Goal: Task Accomplishment & Management: Complete application form

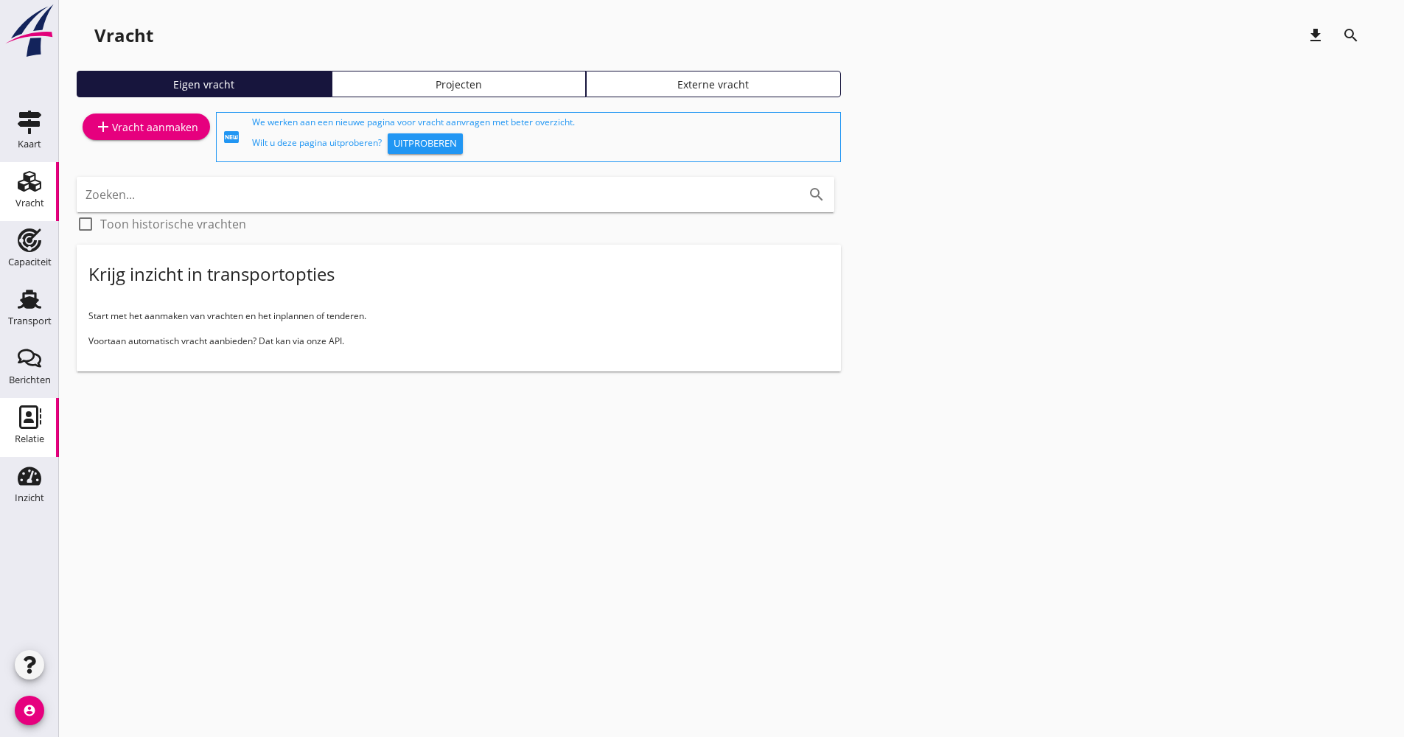
click at [35, 414] on icon "Relatie" at bounding box center [30, 417] width 24 height 24
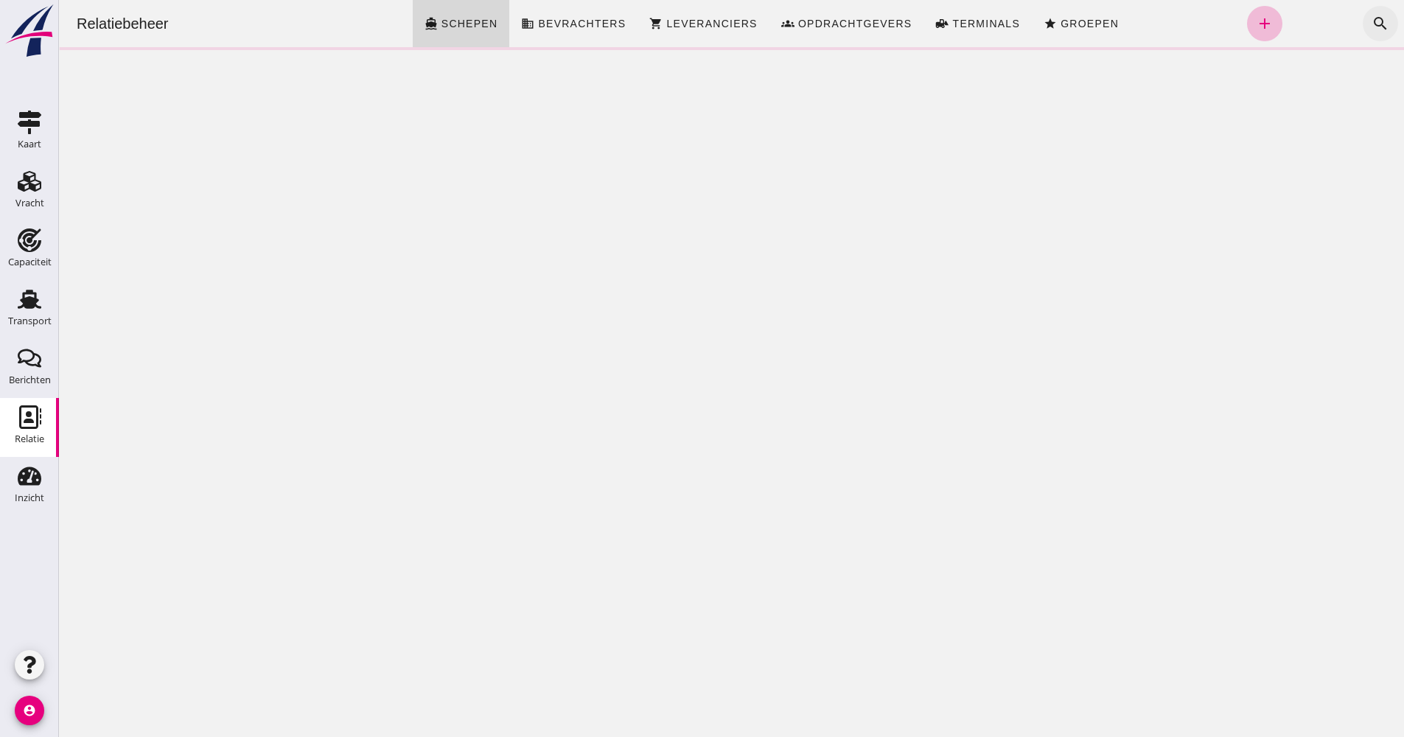
click at [1373, 29] on icon "search" at bounding box center [1381, 24] width 18 height 18
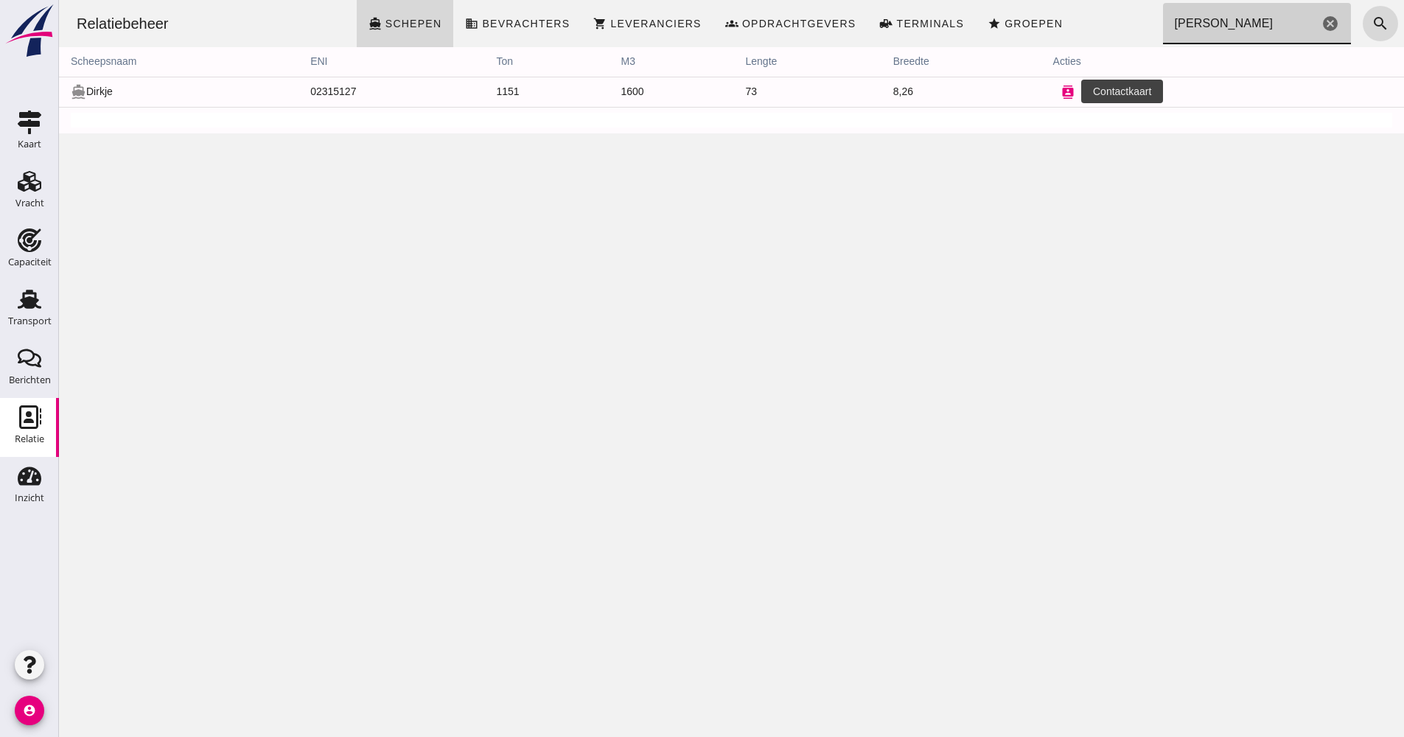
click at [1065, 97] on icon "contacts" at bounding box center [1067, 91] width 13 height 13
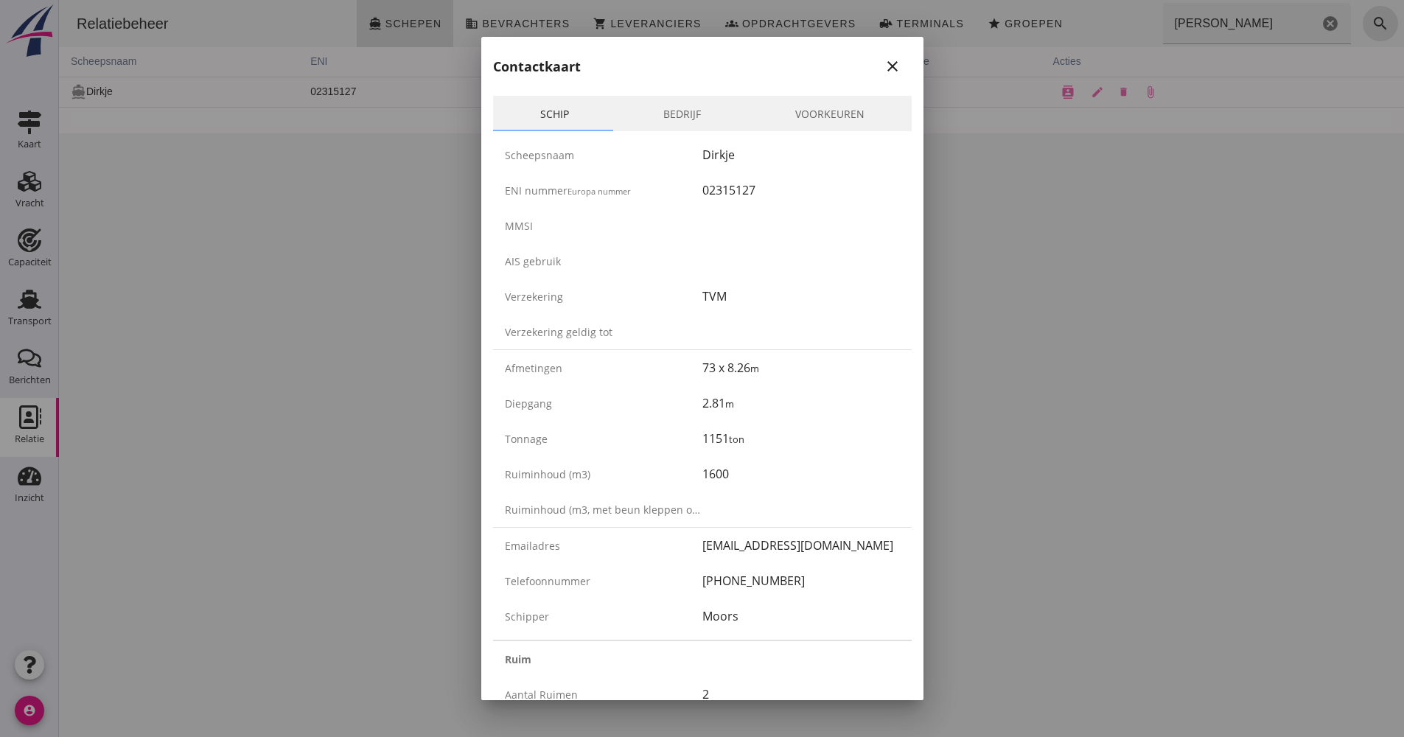
click at [1001, 308] on div at bounding box center [702, 368] width 1404 height 737
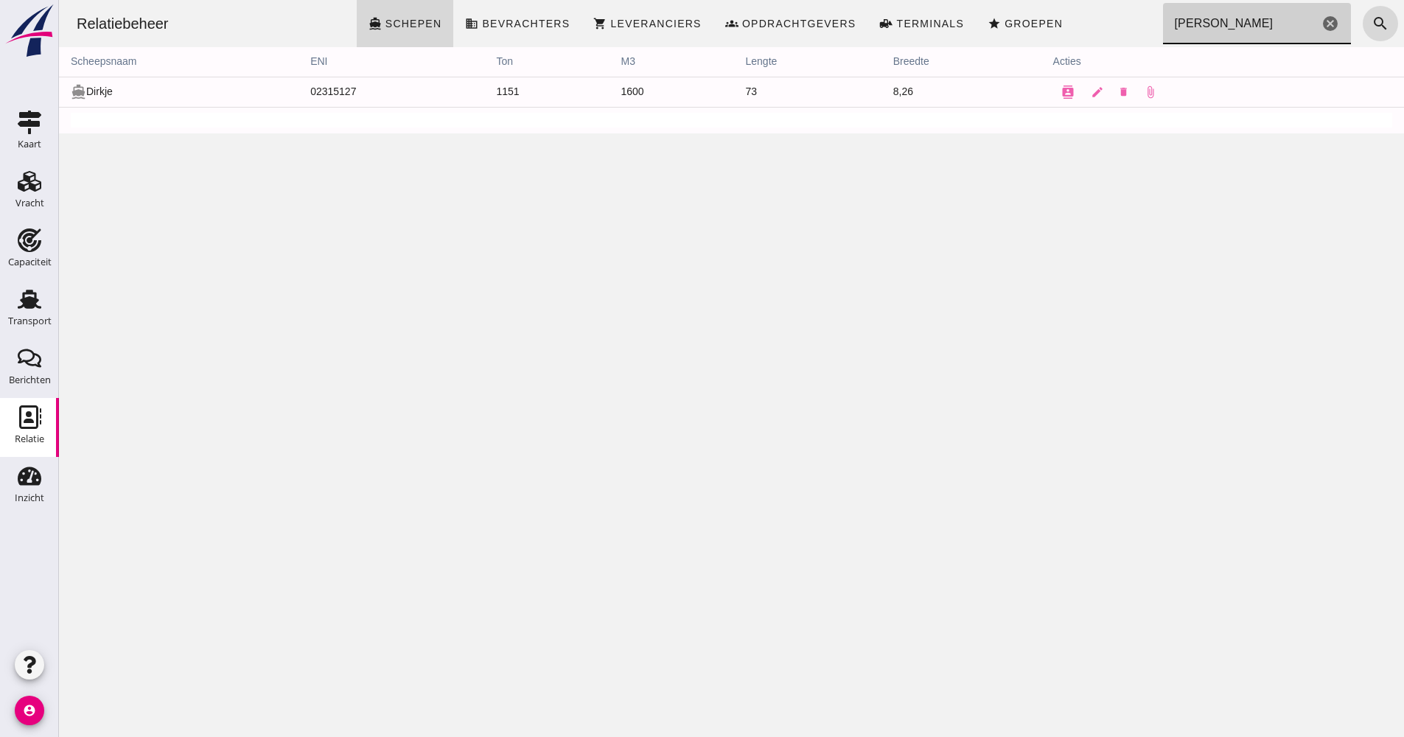
drag, startPoint x: 1184, startPoint y: 24, endPoint x: 1121, endPoint y: 24, distance: 63.4
click at [1121, 24] on div "Relatiebeheer directions_boat Schepen business Bevrachters shopping_cart Levera…" at bounding box center [731, 23] width 1333 height 47
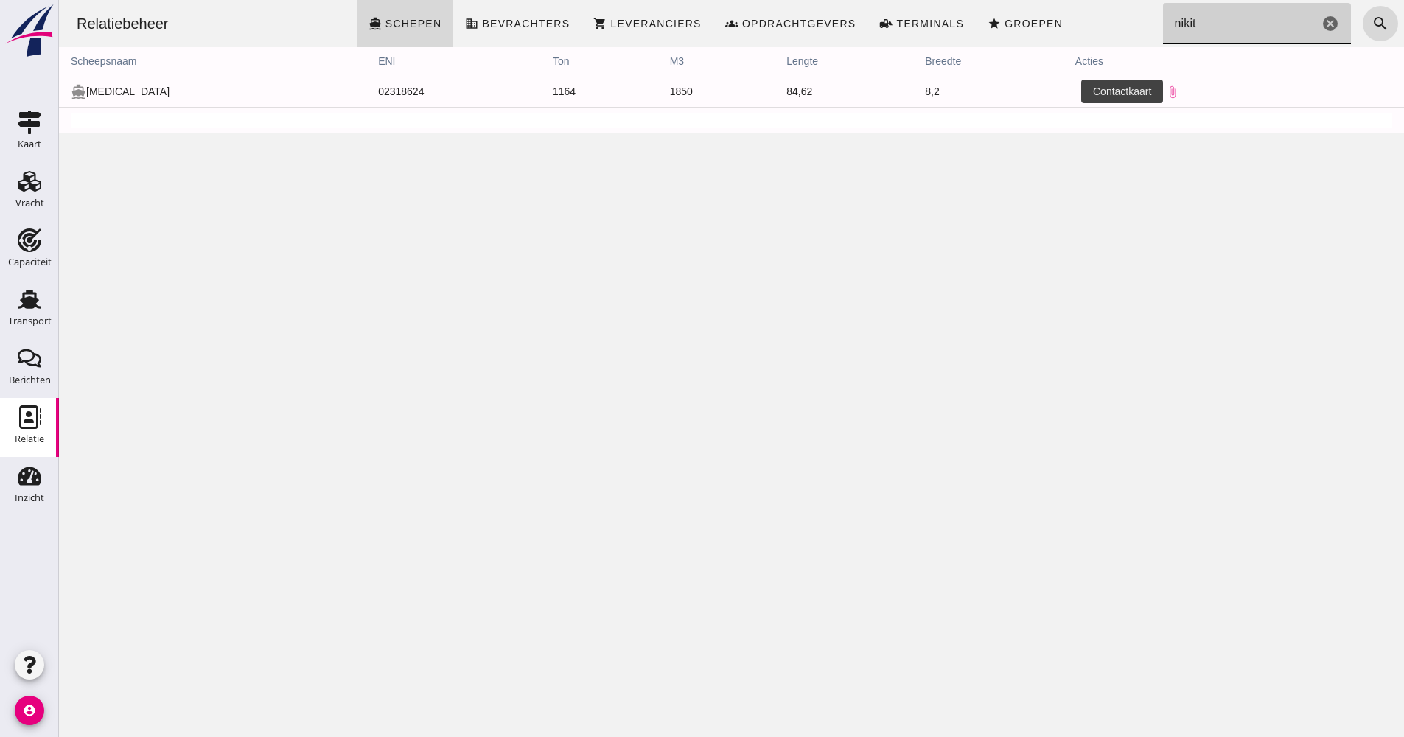
type input "nikit"
click at [1083, 91] on icon "contacts" at bounding box center [1089, 91] width 13 height 13
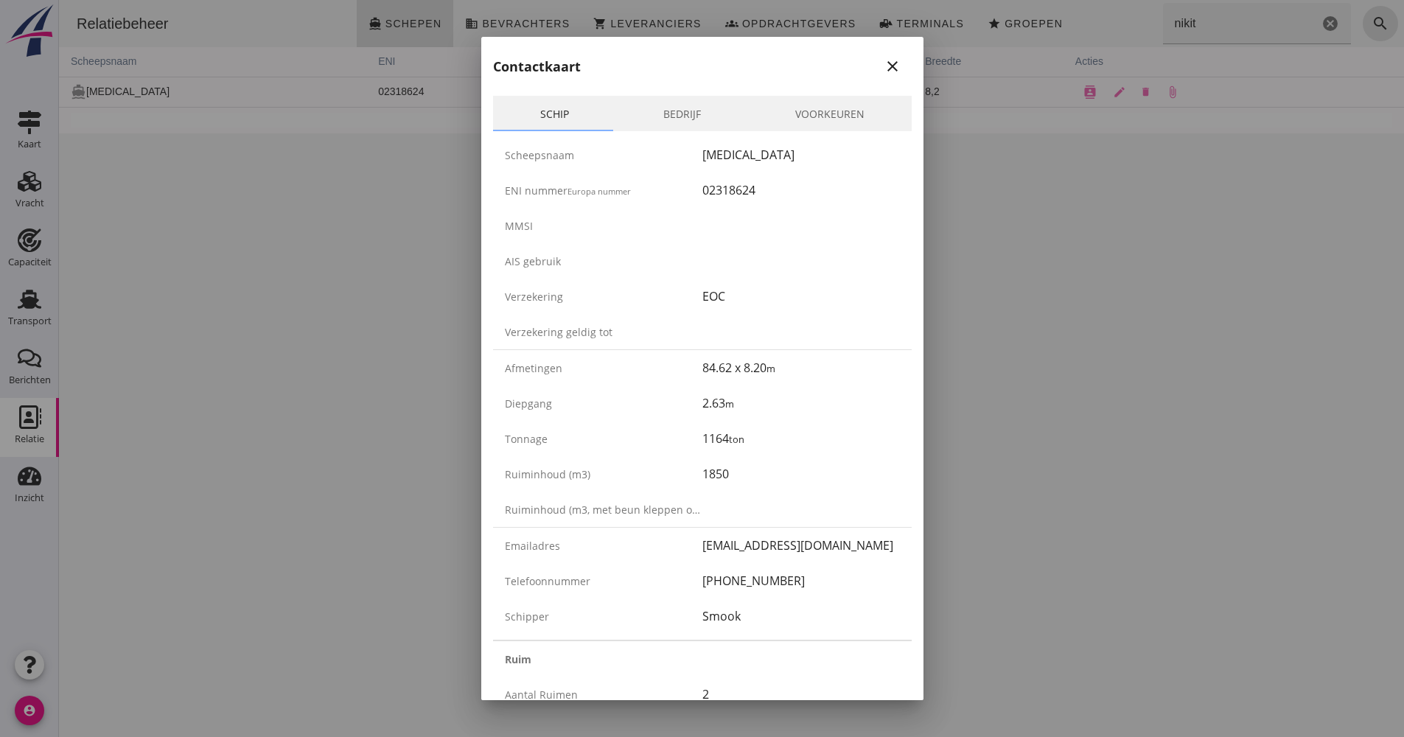
click at [884, 69] on icon "close" at bounding box center [893, 66] width 18 height 18
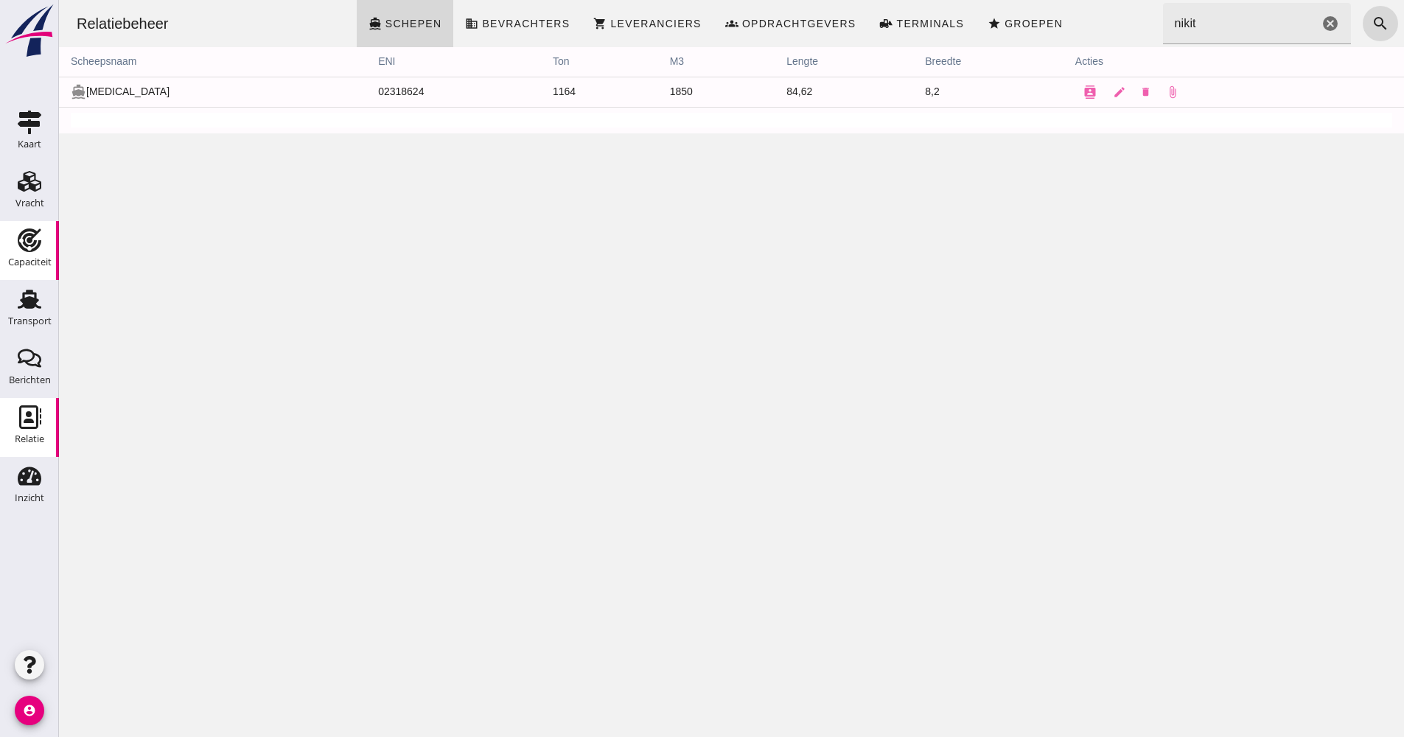
click at [24, 245] on use at bounding box center [30, 240] width 24 height 24
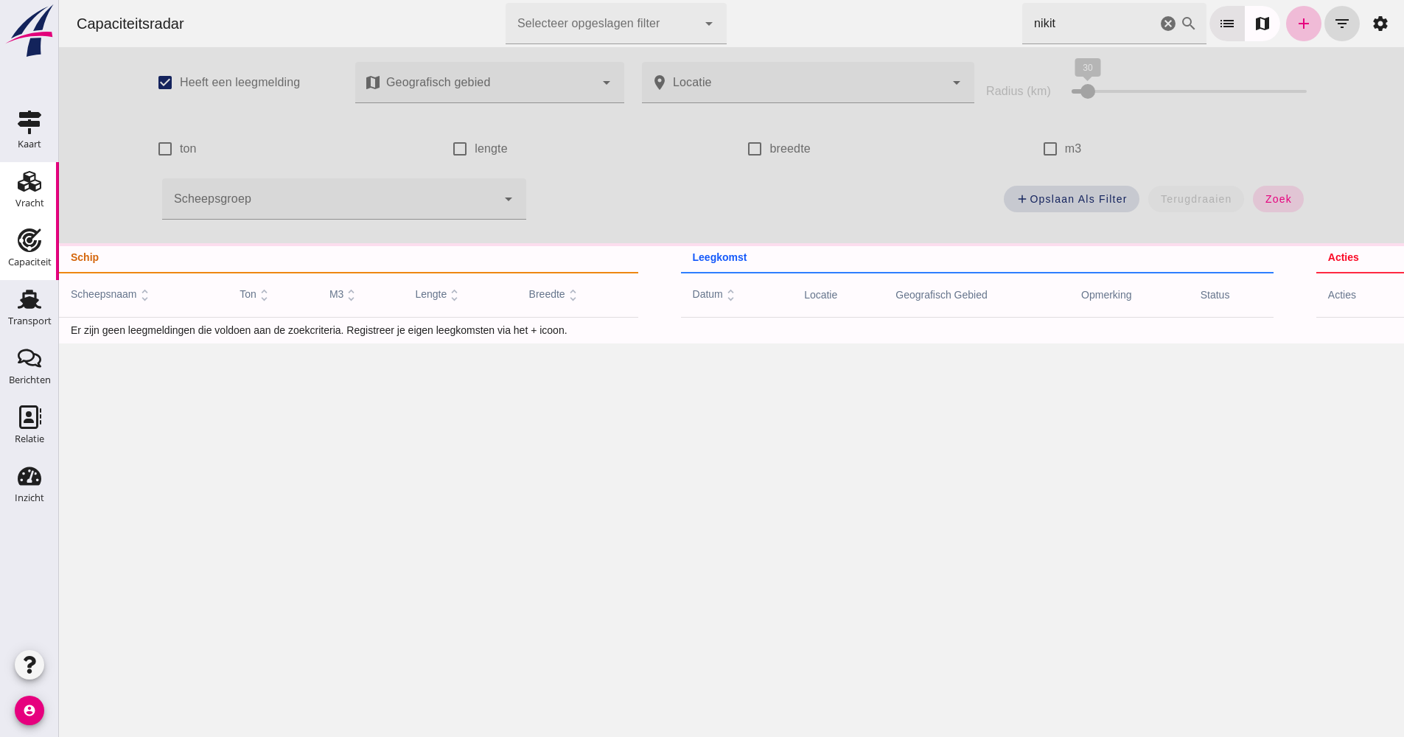
click at [28, 195] on div "Vracht" at bounding box center [29, 203] width 29 height 21
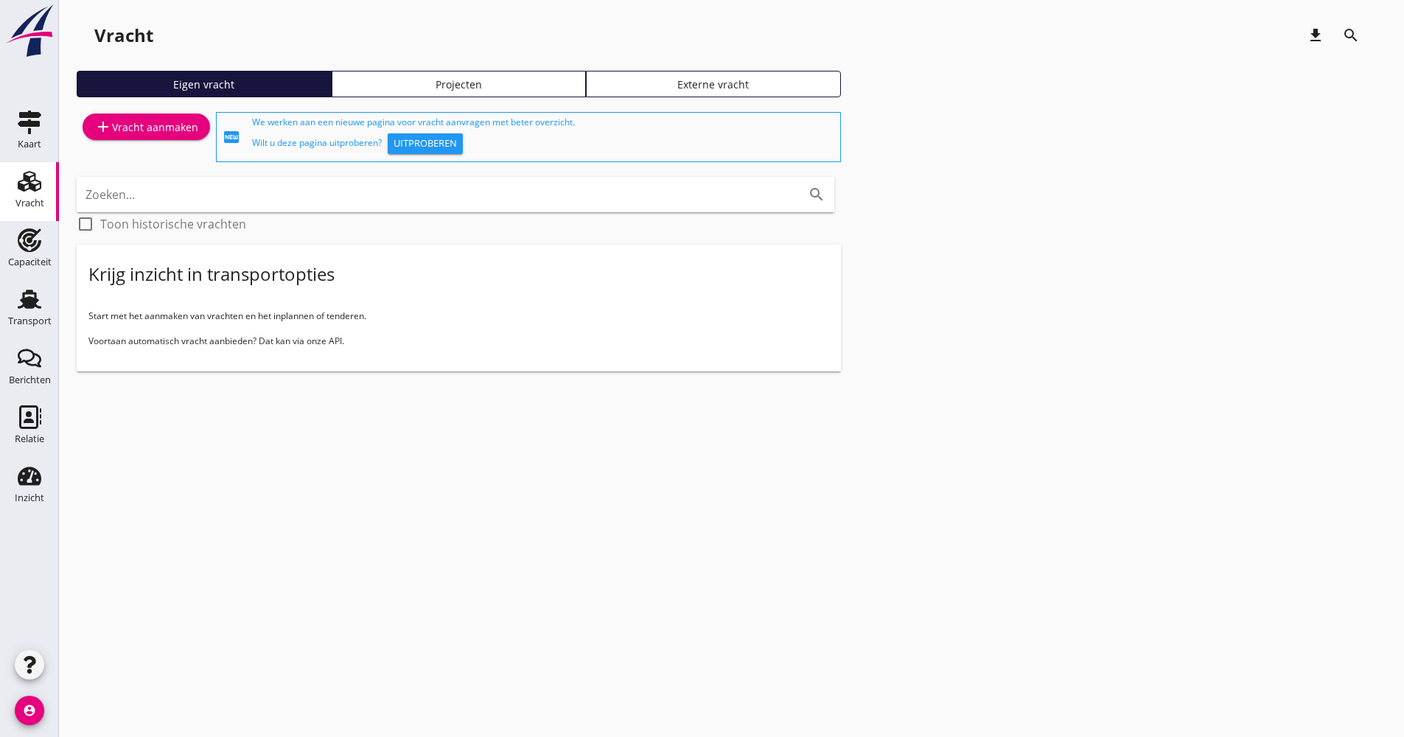
click at [150, 138] on link "add Vracht aanmaken" at bounding box center [147, 127] width 128 height 27
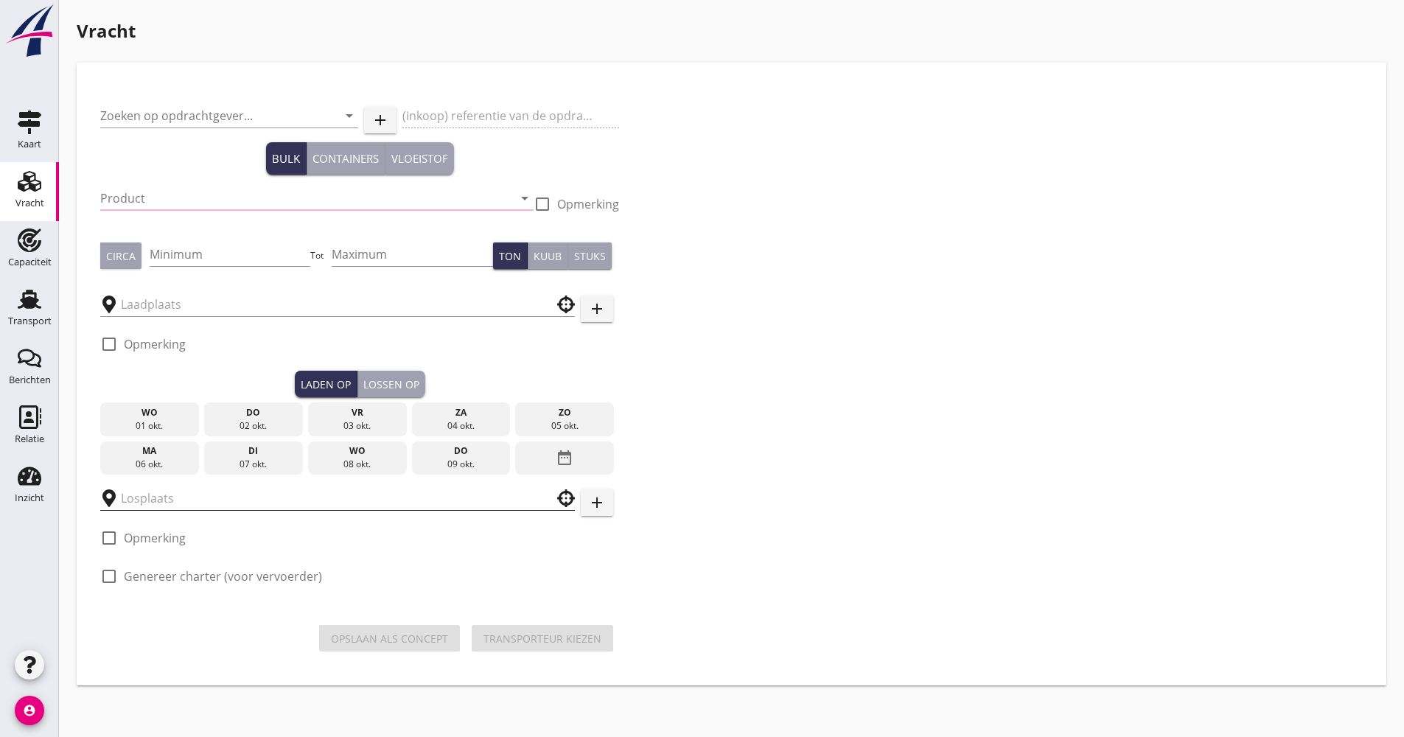
click at [189, 508] on input "text" at bounding box center [327, 498] width 413 height 24
click at [191, 509] on input "ke" at bounding box center [327, 498] width 413 height 24
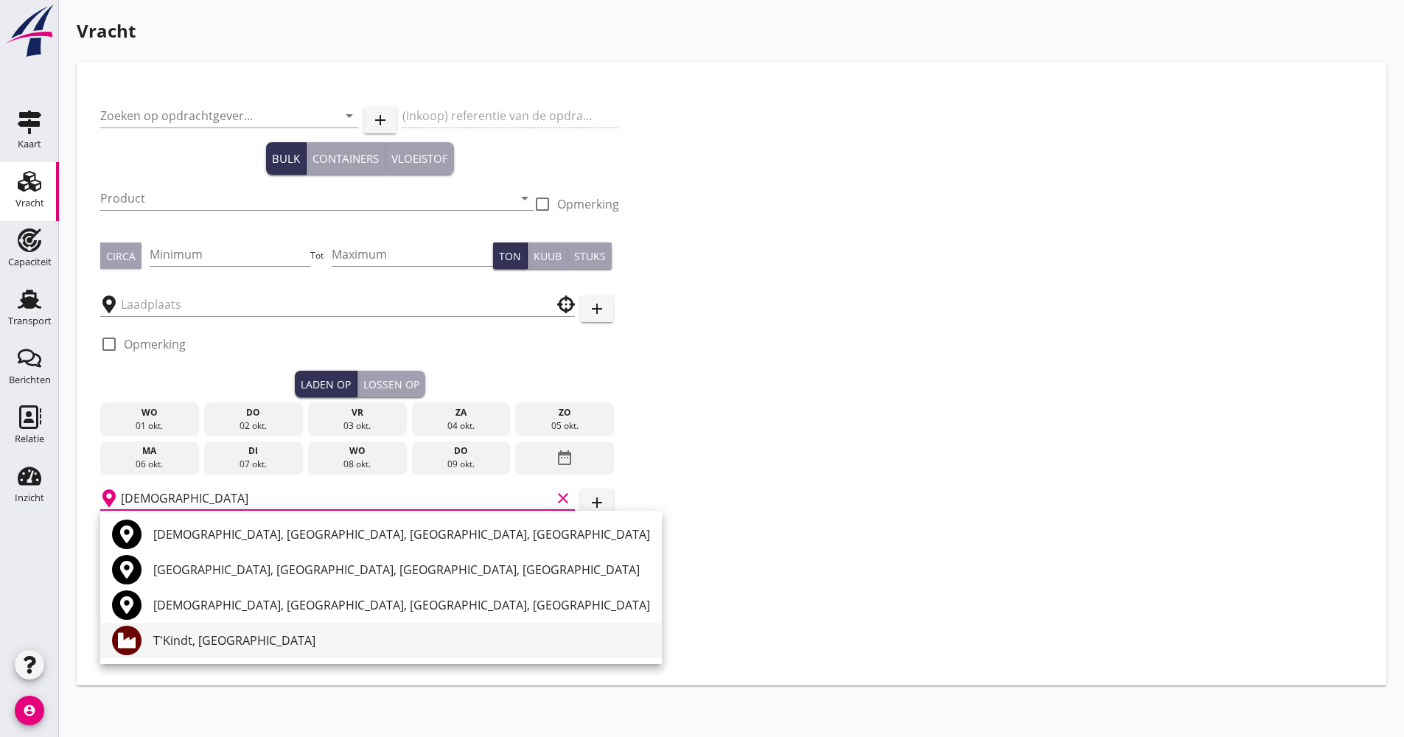
click at [203, 635] on div "T'Kindt, [GEOGRAPHIC_DATA]" at bounding box center [401, 641] width 497 height 18
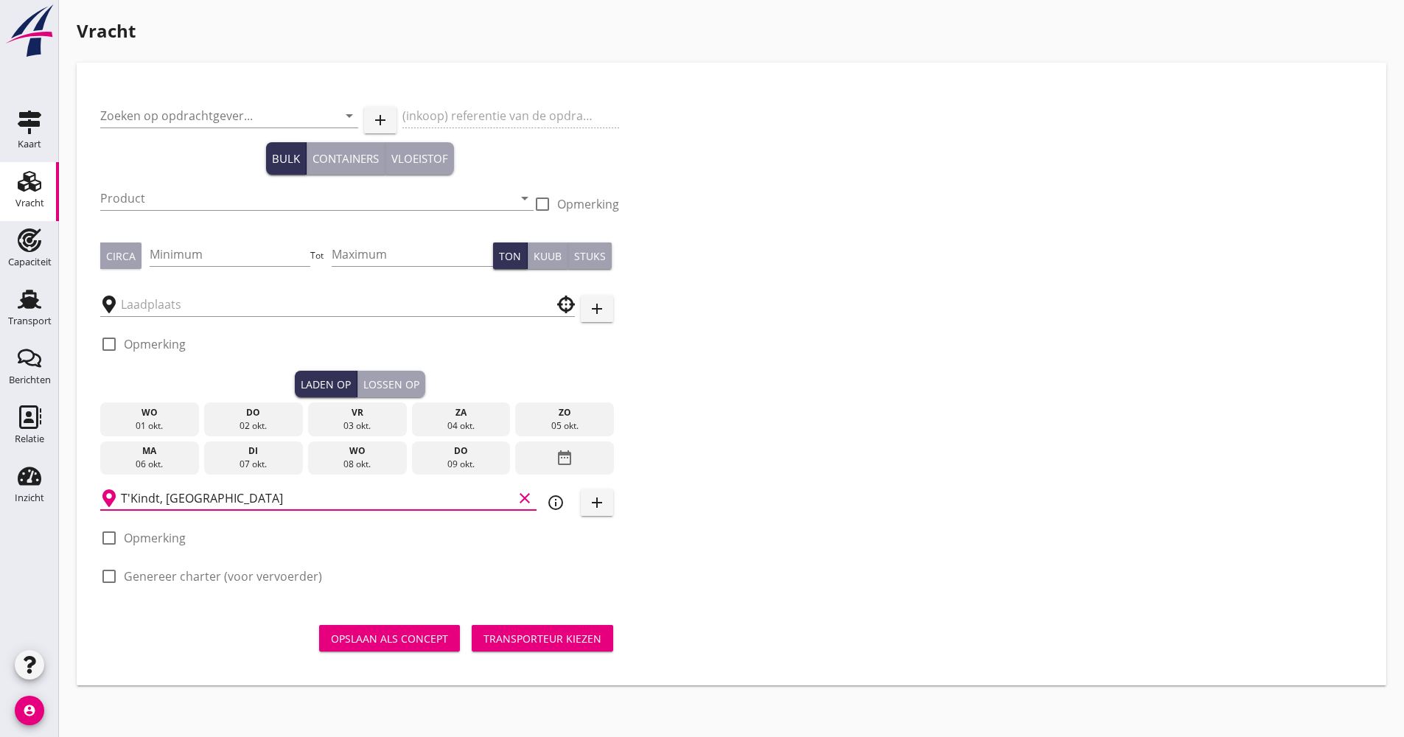
type input "T'Kindt, [GEOGRAPHIC_DATA]"
click at [551, 507] on icon "info_outline" at bounding box center [556, 503] width 18 height 18
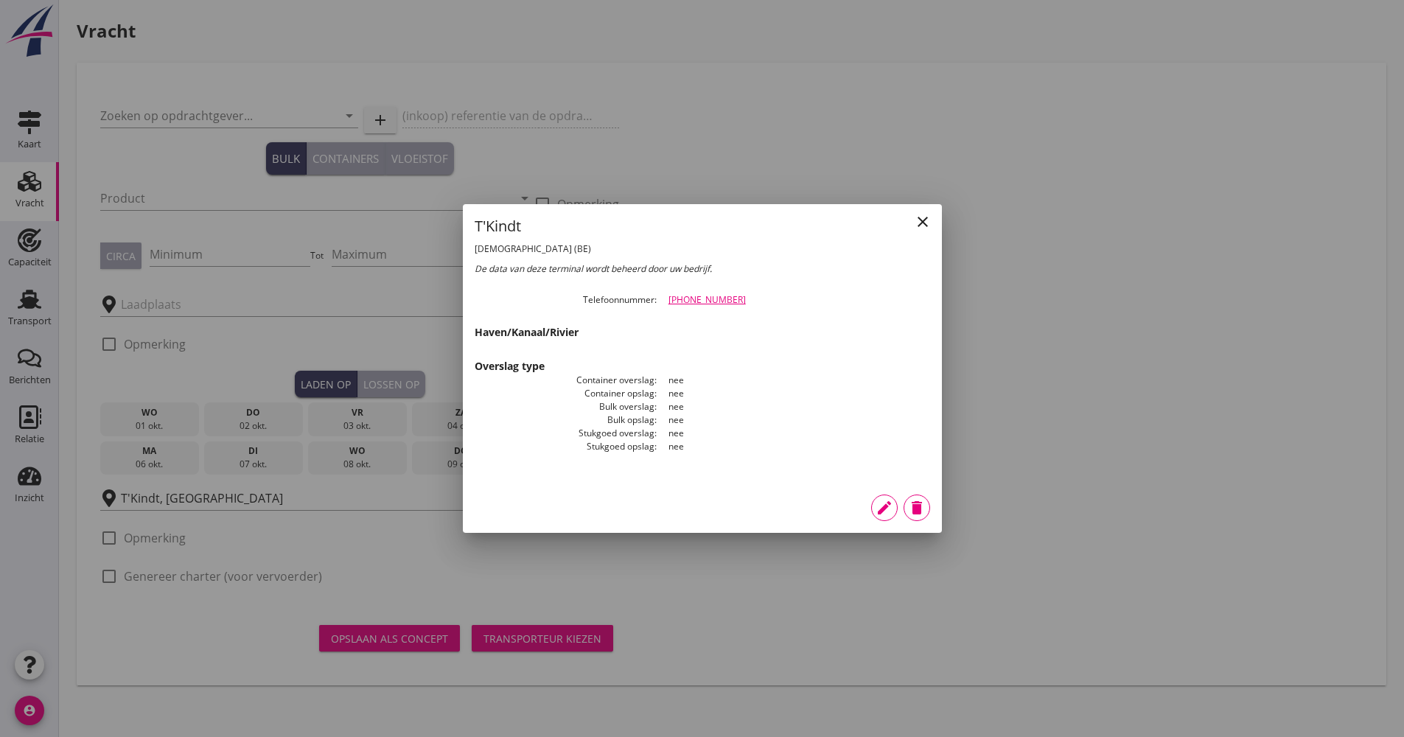
drag, startPoint x: 741, startPoint y: 298, endPoint x: 640, endPoint y: 293, distance: 100.4
click at [640, 293] on div "close T'Kindt Kerkhove (BE) De data van deze terminal wordt beheerd door uw bed…" at bounding box center [702, 343] width 479 height 278
drag, startPoint x: 640, startPoint y: 293, endPoint x: 688, endPoint y: 293, distance: 47.9
drag, startPoint x: 688, startPoint y: 293, endPoint x: 742, endPoint y: 293, distance: 53.8
click at [736, 291] on div "close T'Kindt Kerkhove (BE) De data van deze terminal wordt beheerd door uw bed…" at bounding box center [702, 343] width 479 height 278
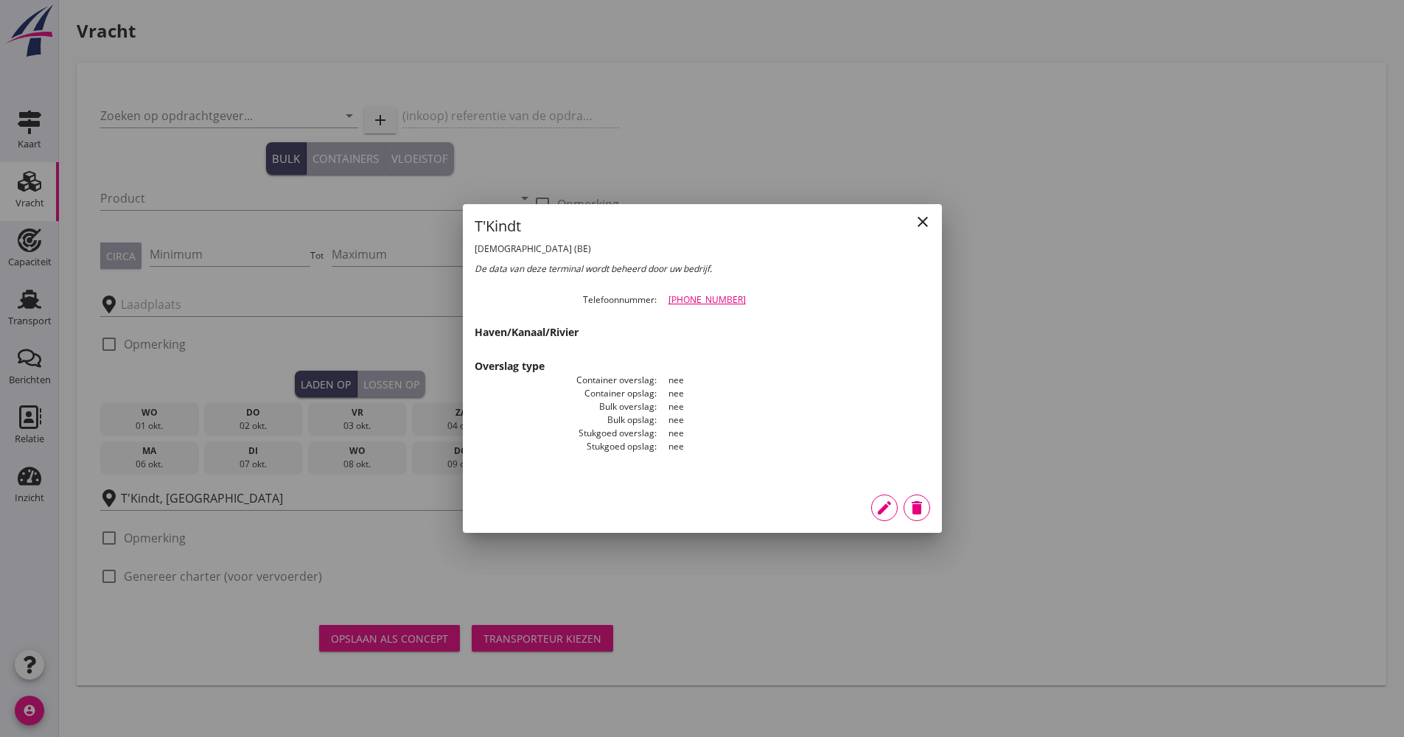
click at [758, 303] on div "[PHONE_NUMBER]" at bounding box center [799, 299] width 262 height 13
click at [762, 302] on div "[PHONE_NUMBER]" at bounding box center [799, 299] width 262 height 13
drag, startPoint x: 754, startPoint y: 304, endPoint x: 663, endPoint y: 300, distance: 90.7
click at [663, 300] on dd "[PHONE_NUMBER]" at bounding box center [793, 299] width 273 height 13
drag, startPoint x: 663, startPoint y: 300, endPoint x: 676, endPoint y: 298, distance: 12.7
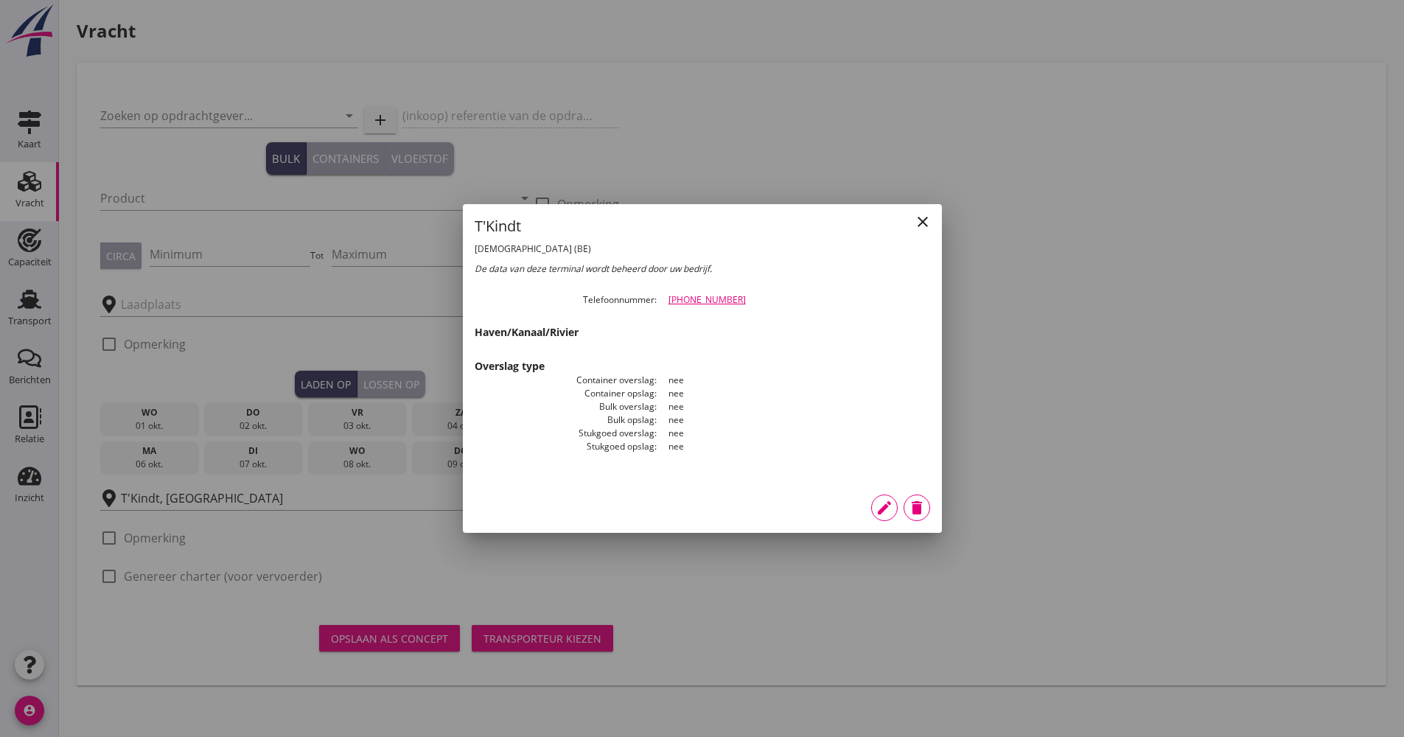
copy link "[PHONE_NUMBER]"
click at [921, 220] on icon "close" at bounding box center [923, 222] width 18 height 18
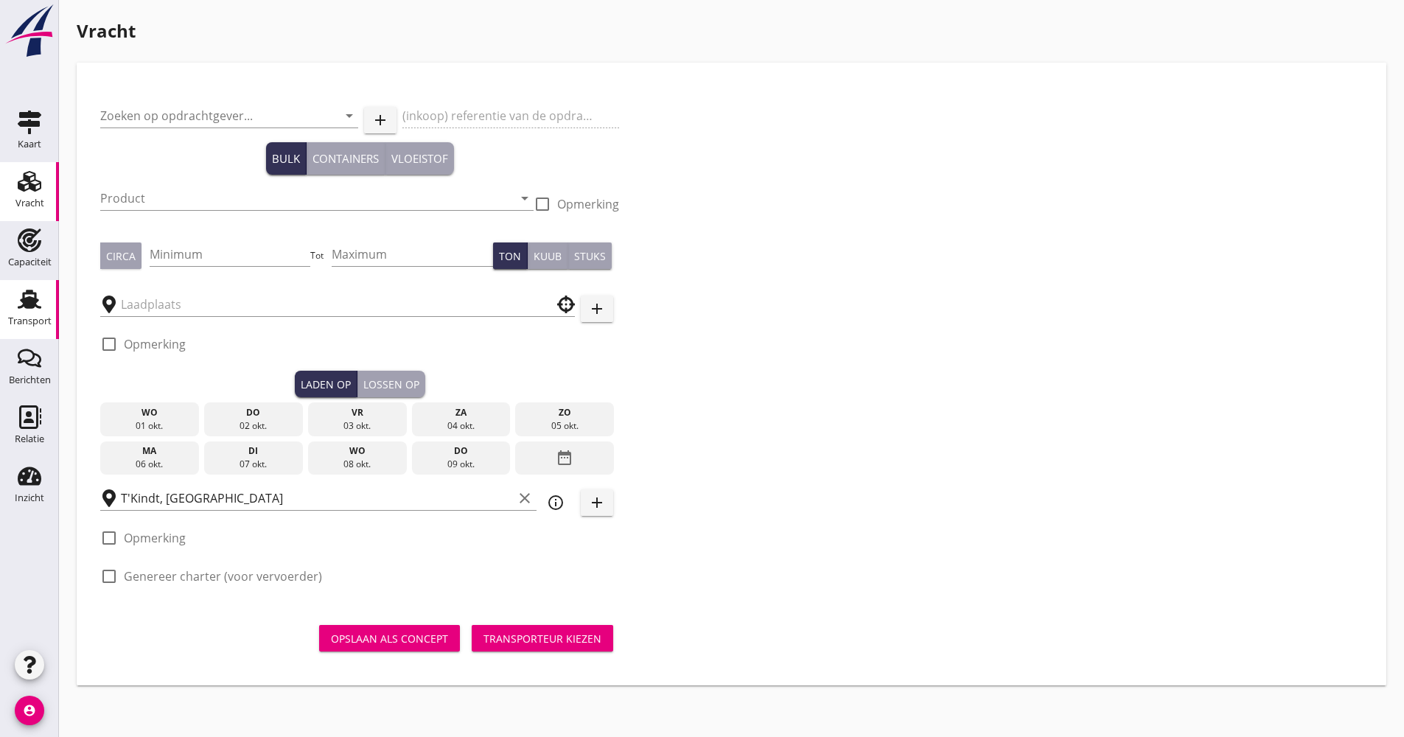
click at [41, 316] on div "Transport" at bounding box center [29, 321] width 43 height 10
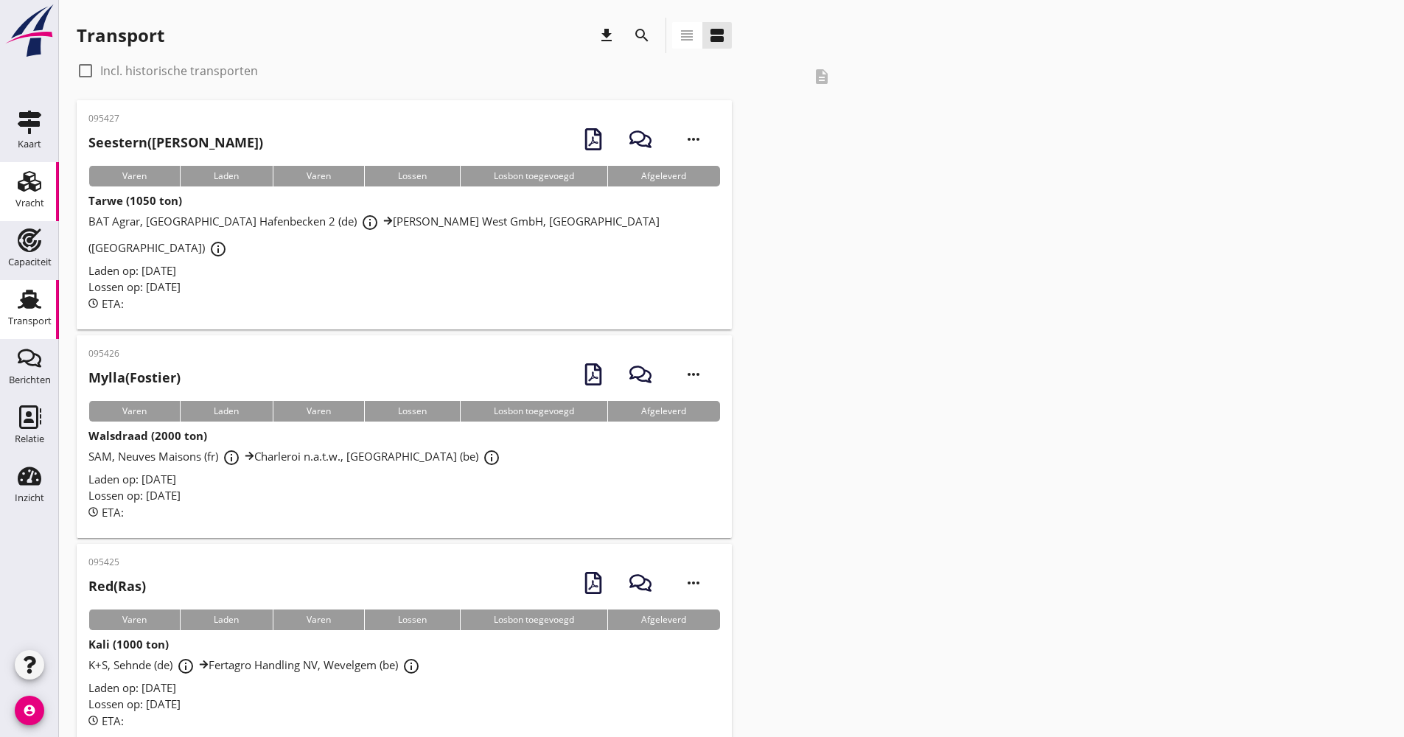
click at [32, 184] on use at bounding box center [30, 181] width 24 height 21
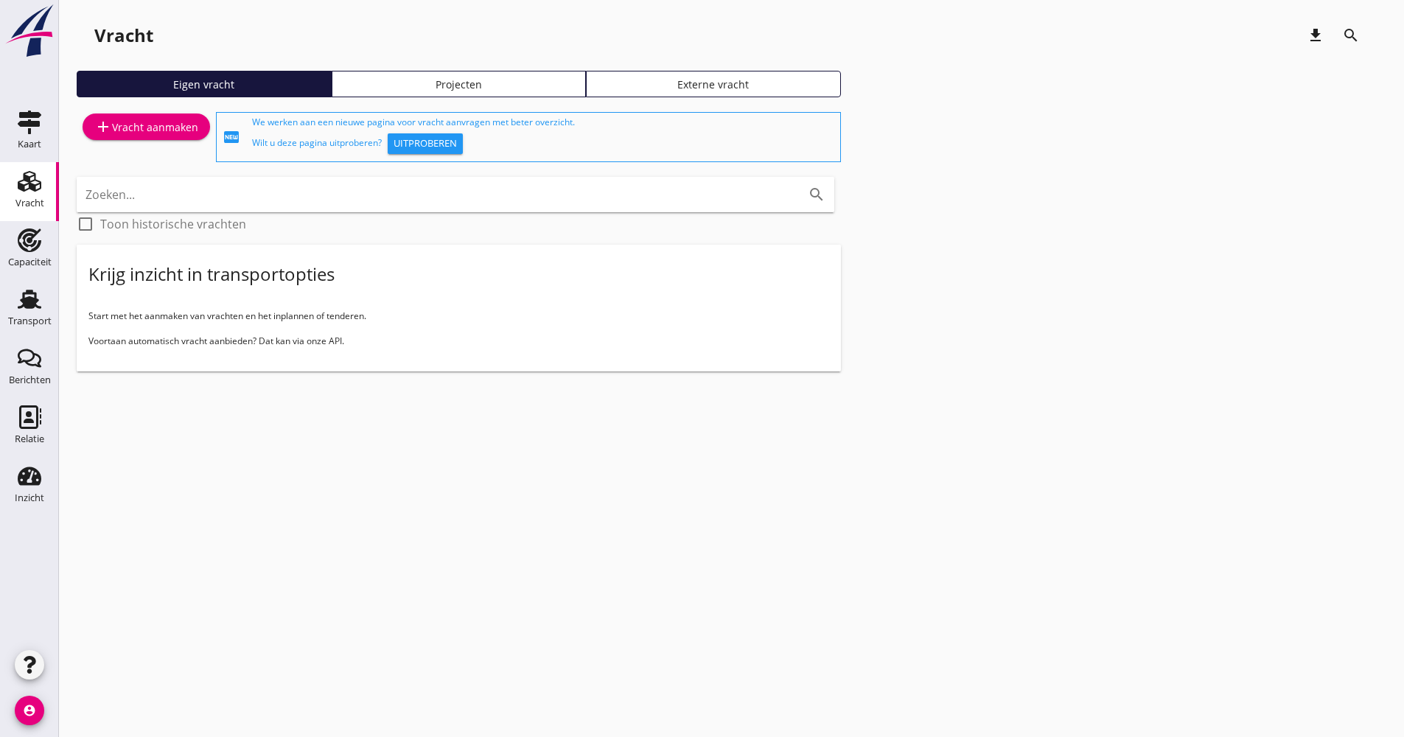
click at [164, 126] on div "add Vracht aanmaken" at bounding box center [146, 127] width 104 height 18
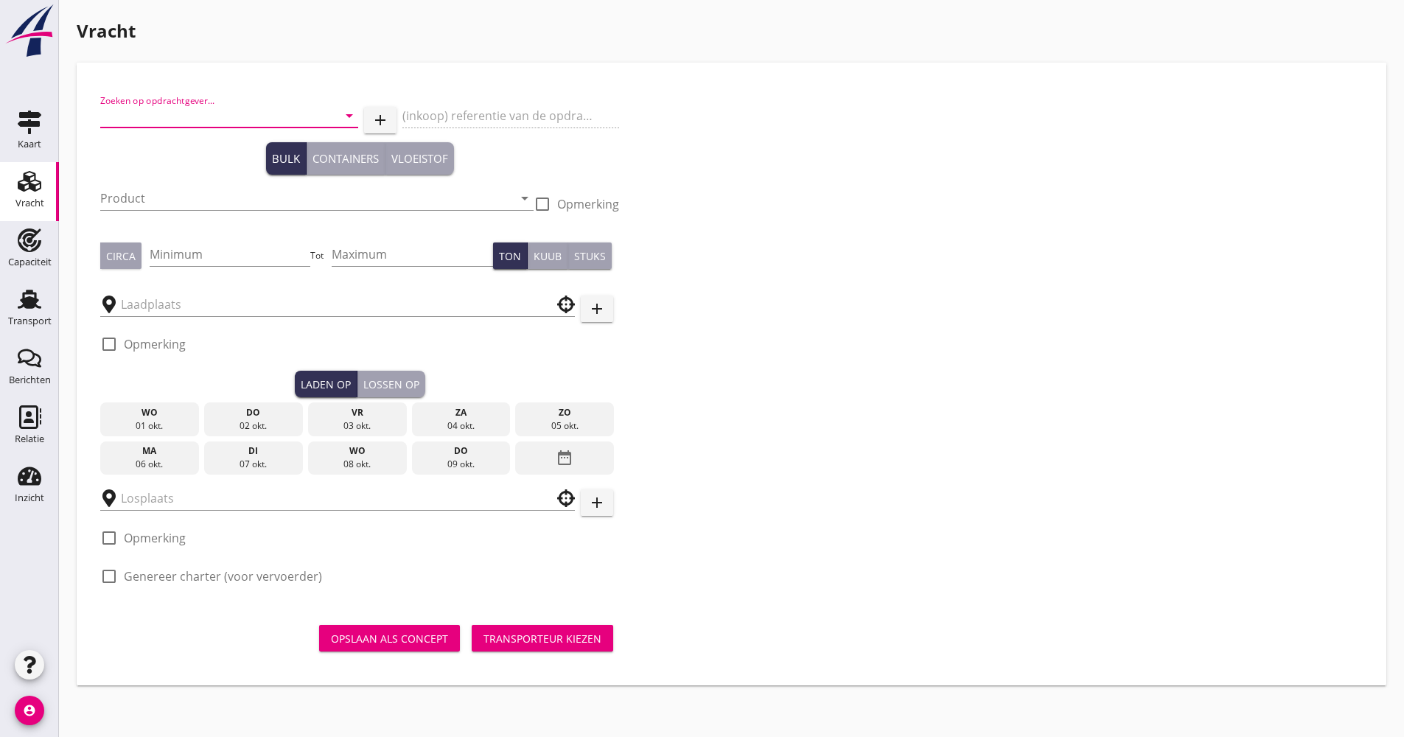
click at [205, 112] on input "Zoeken op opdrachtgever..." at bounding box center [208, 116] width 217 height 24
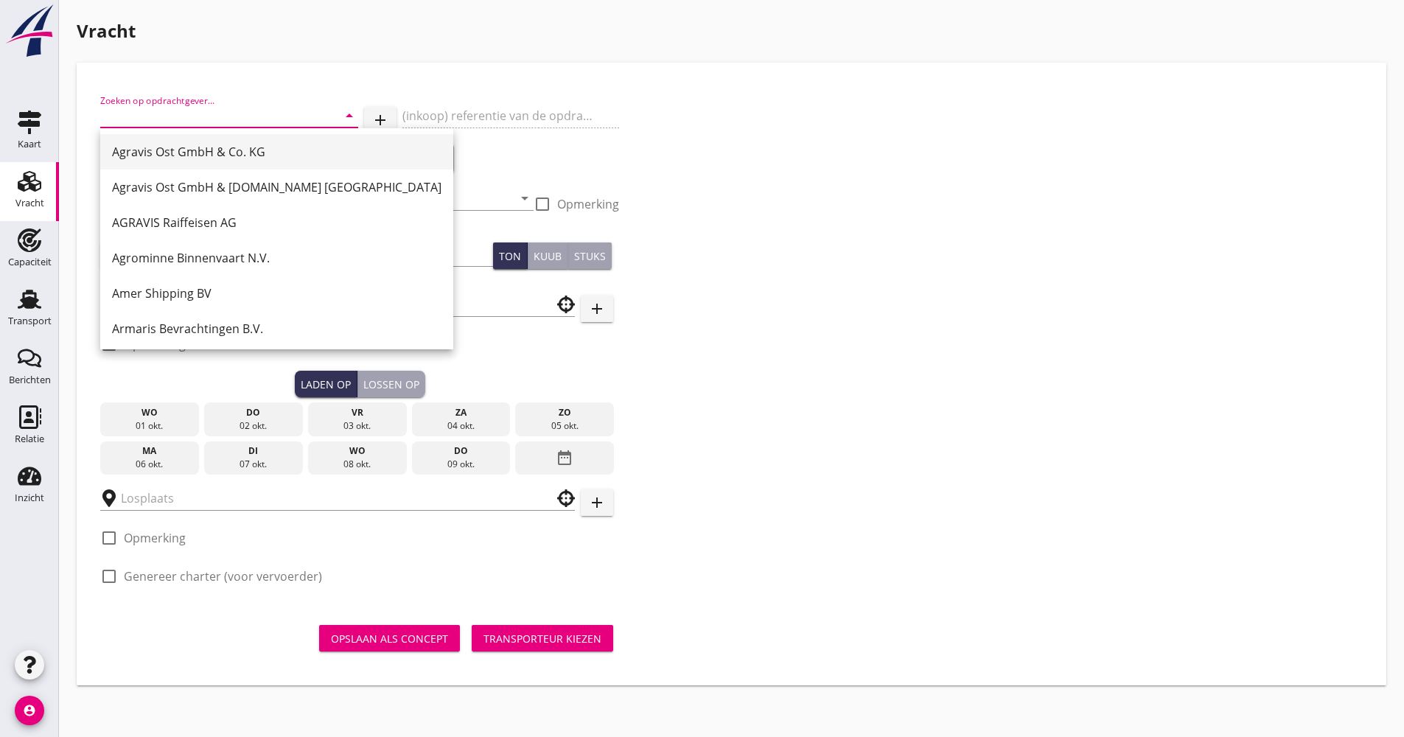
click at [198, 138] on div "Agravis Ost GmbH & Co. KG" at bounding box center [276, 151] width 329 height 35
type input "Agravis Ost GmbH & Co. KG"
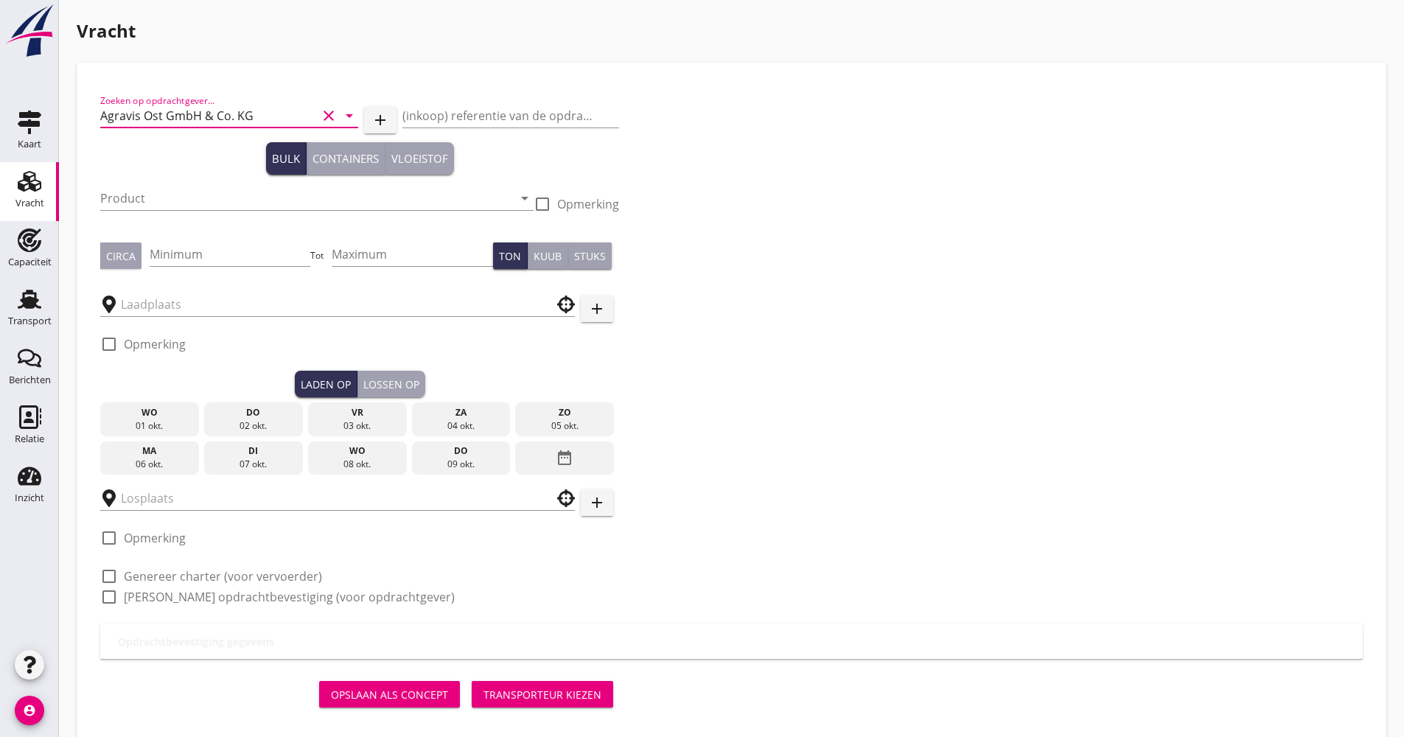
click at [191, 216] on div at bounding box center [316, 220] width 433 height 9
click at [191, 209] on input "Product" at bounding box center [306, 198] width 413 height 24
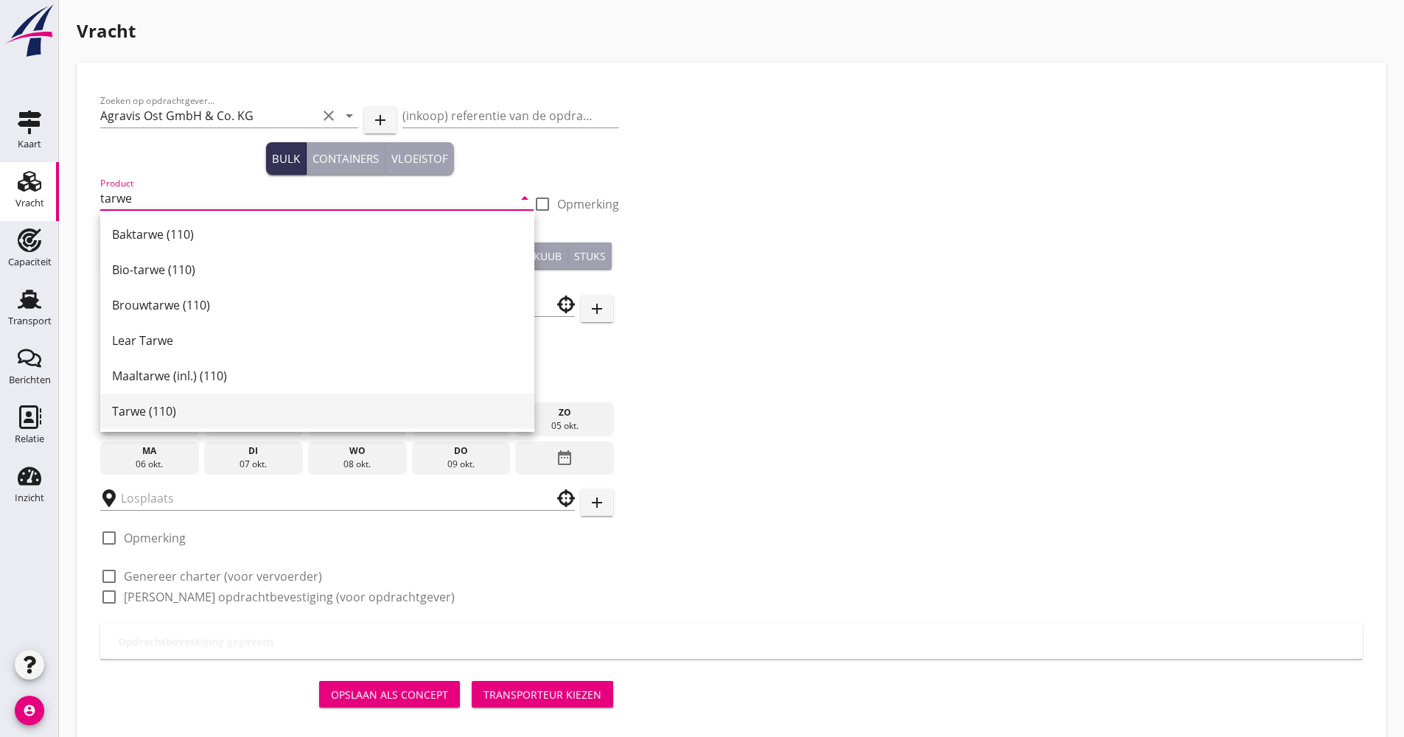
click at [184, 408] on div "Tarwe (110)" at bounding box center [317, 411] width 411 height 18
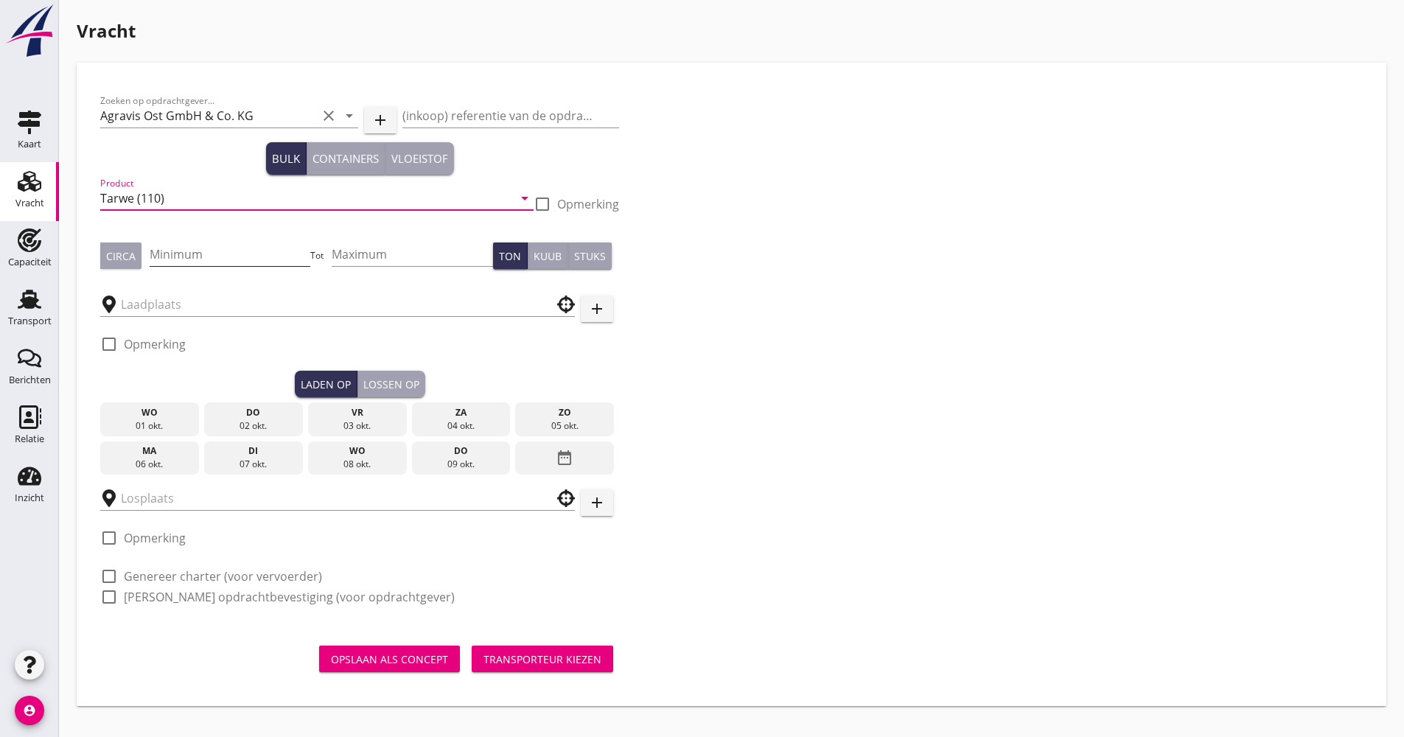
type input "Tarwe (110)"
click at [200, 250] on input "Minimum" at bounding box center [230, 254] width 161 height 24
type input "850"
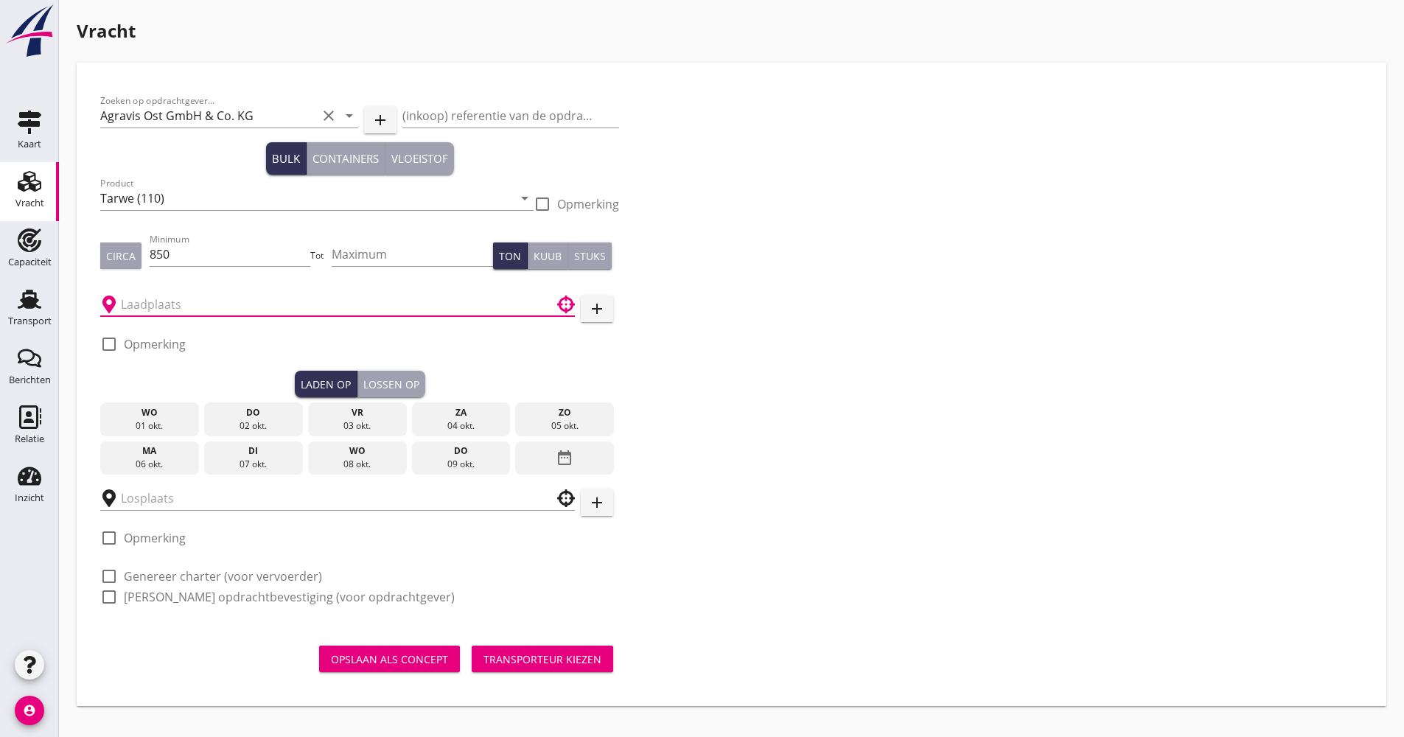
click at [198, 300] on input "text" at bounding box center [327, 305] width 413 height 24
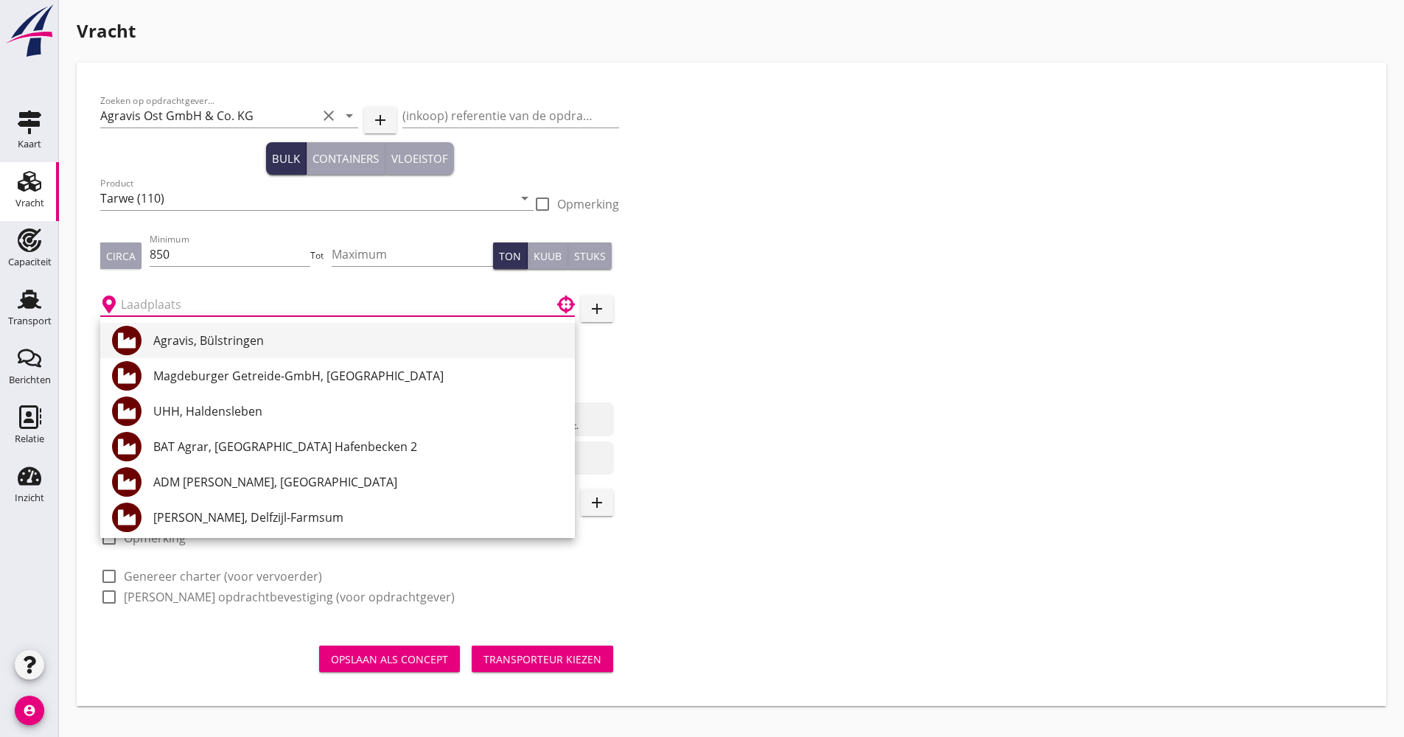
click at [214, 351] on div "Agravis, Bülstringen" at bounding box center [358, 340] width 410 height 35
type input "Agravis, Bülstringen"
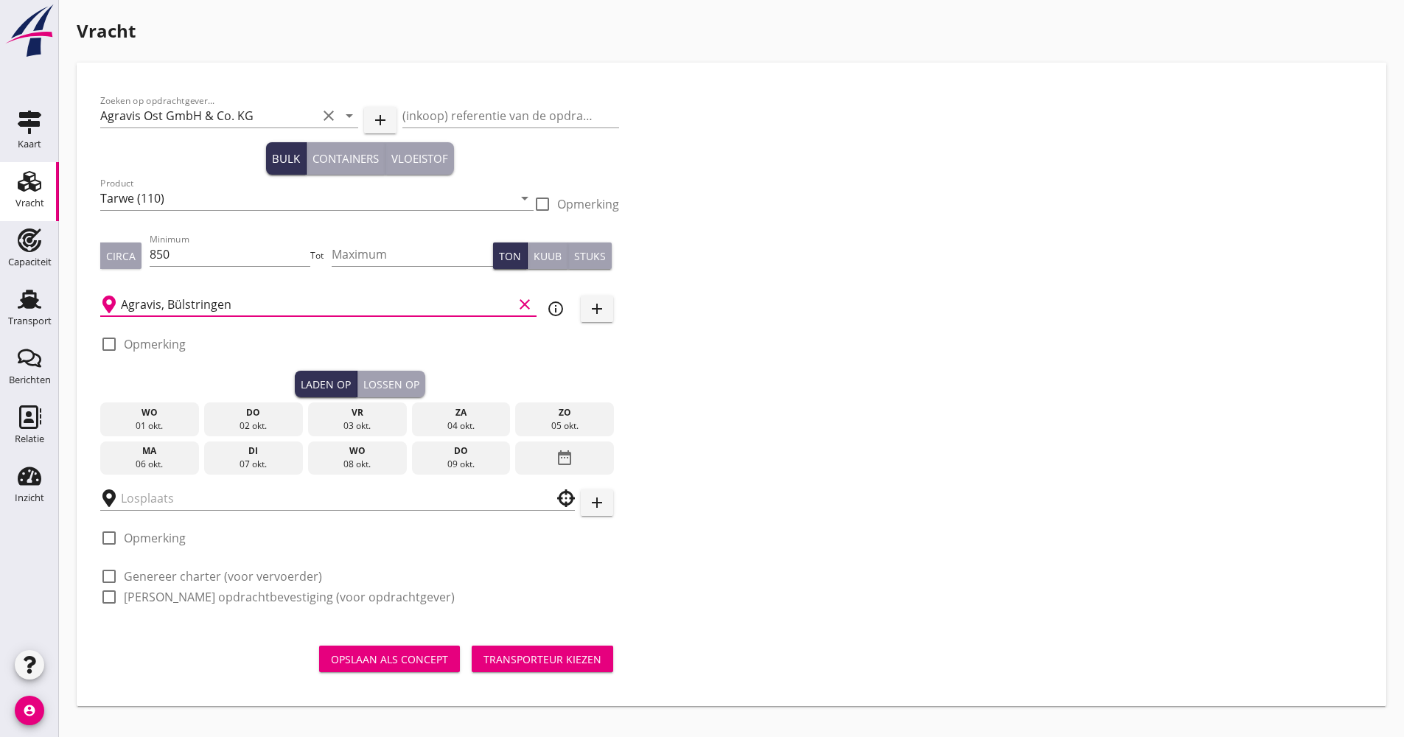
click at [545, 311] on div "info_outline" at bounding box center [555, 309] width 27 height 18
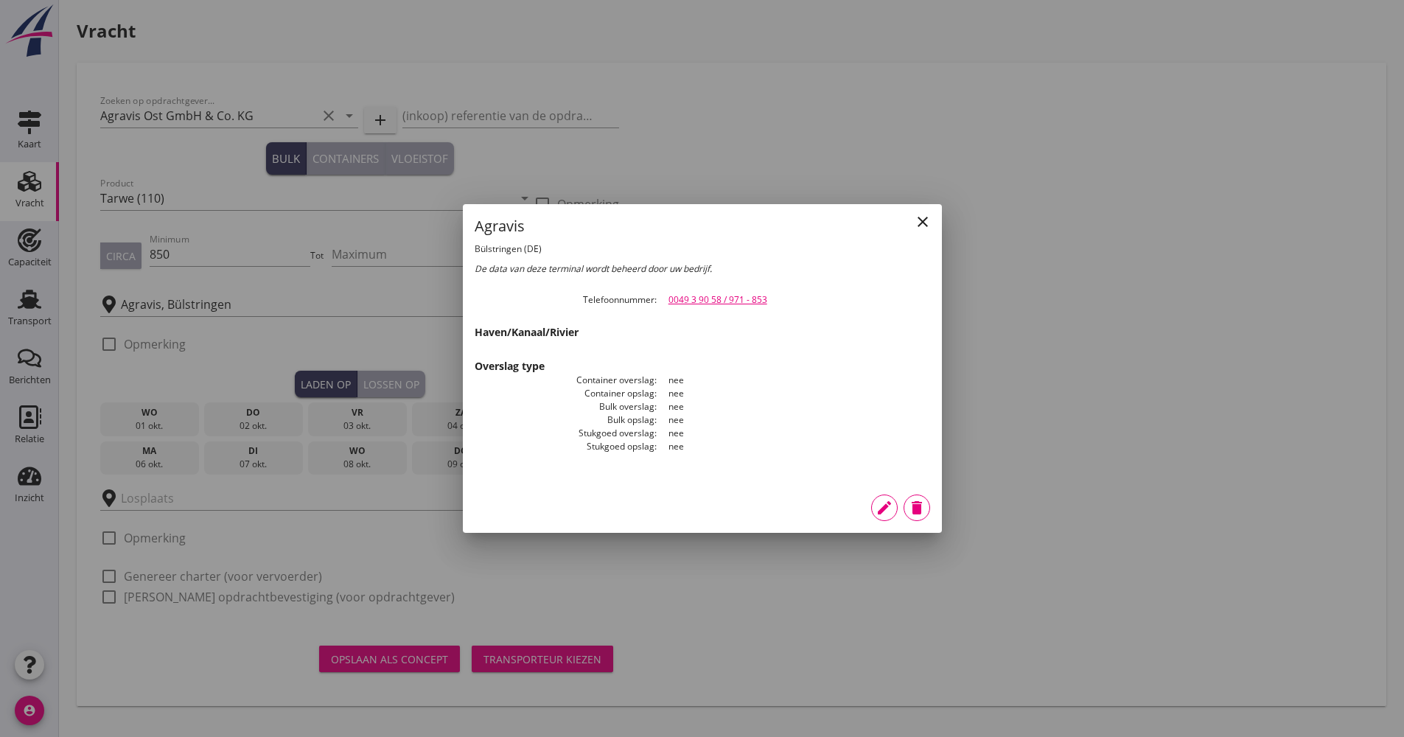
click at [936, 220] on div "close Agravis Bülstringen (DE) De data van deze terminal wordt beheerd door uw …" at bounding box center [702, 343] width 479 height 278
click at [930, 220] on icon "close" at bounding box center [923, 222] width 18 height 18
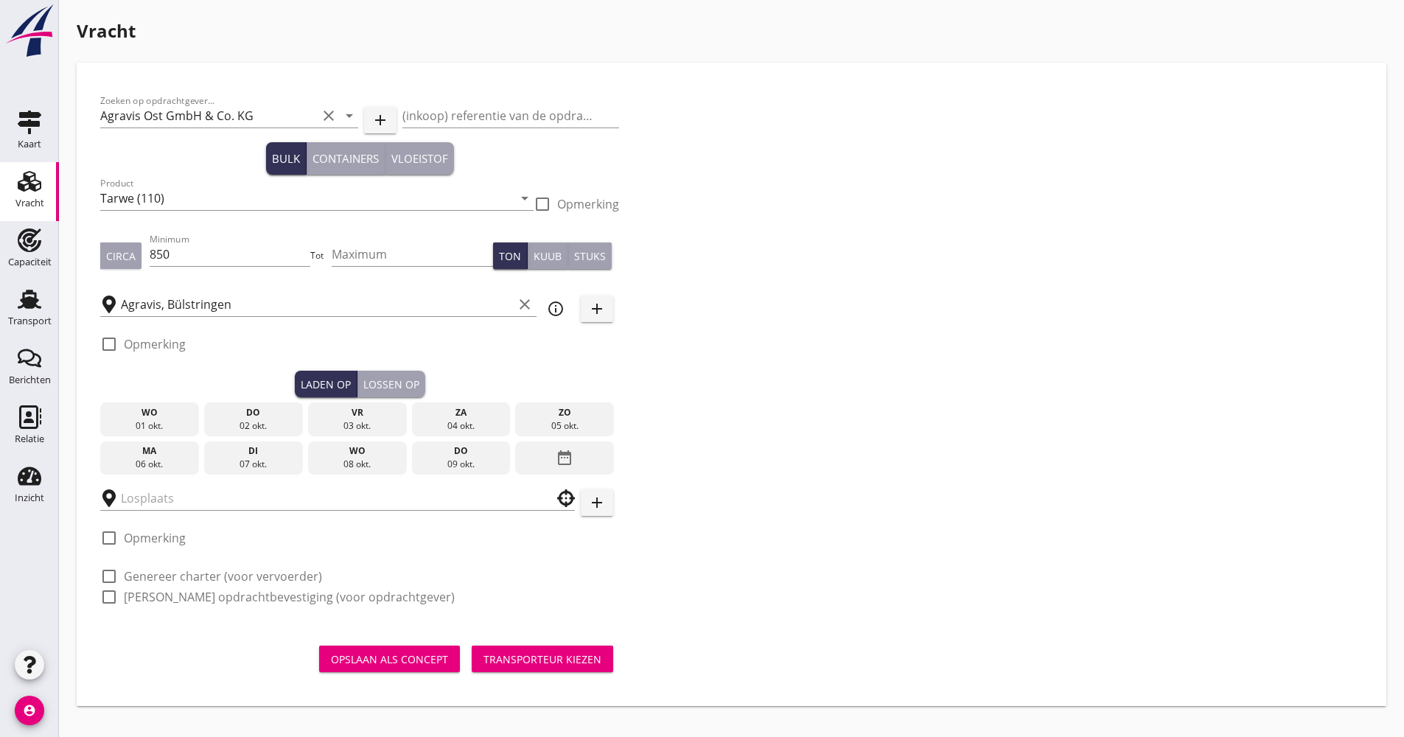
click at [556, 466] on icon "date_range" at bounding box center [565, 457] width 18 height 27
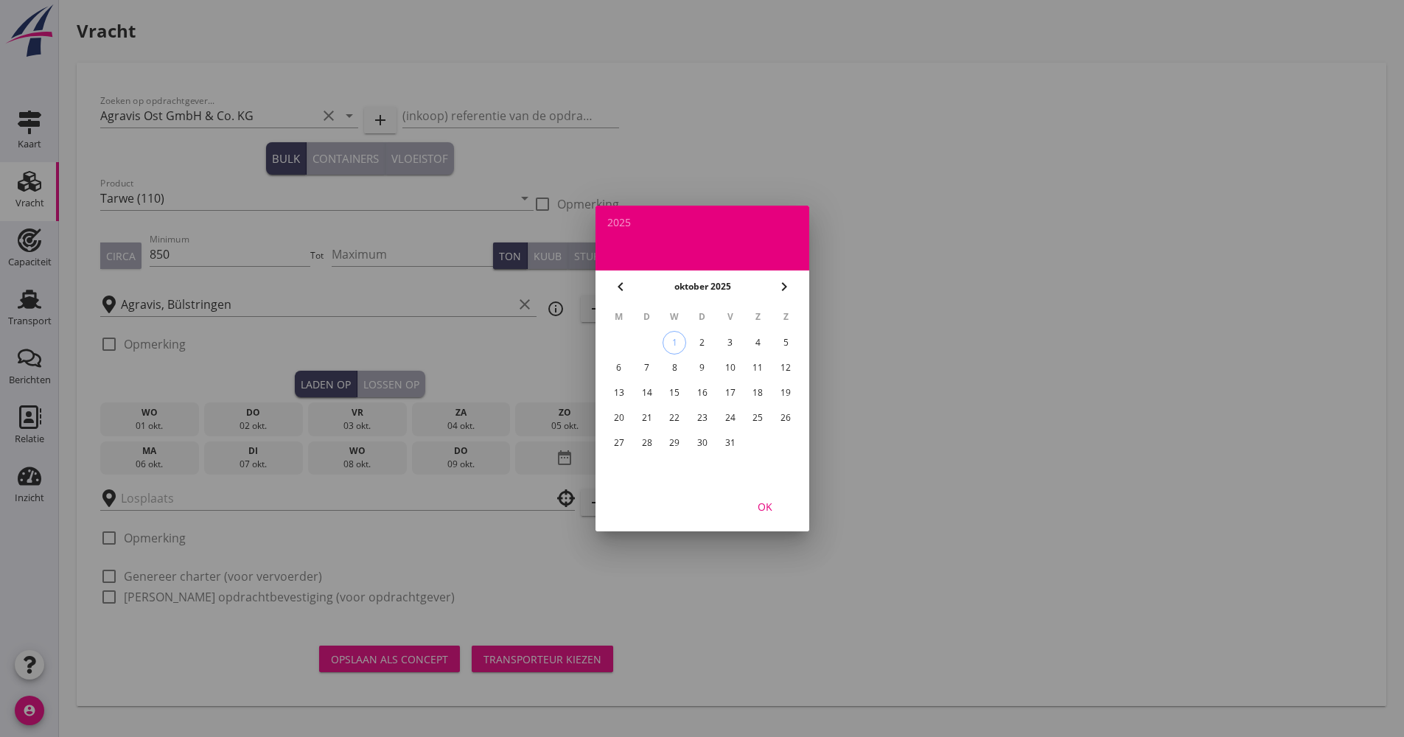
click at [739, 373] on div "10" at bounding box center [730, 368] width 24 height 24
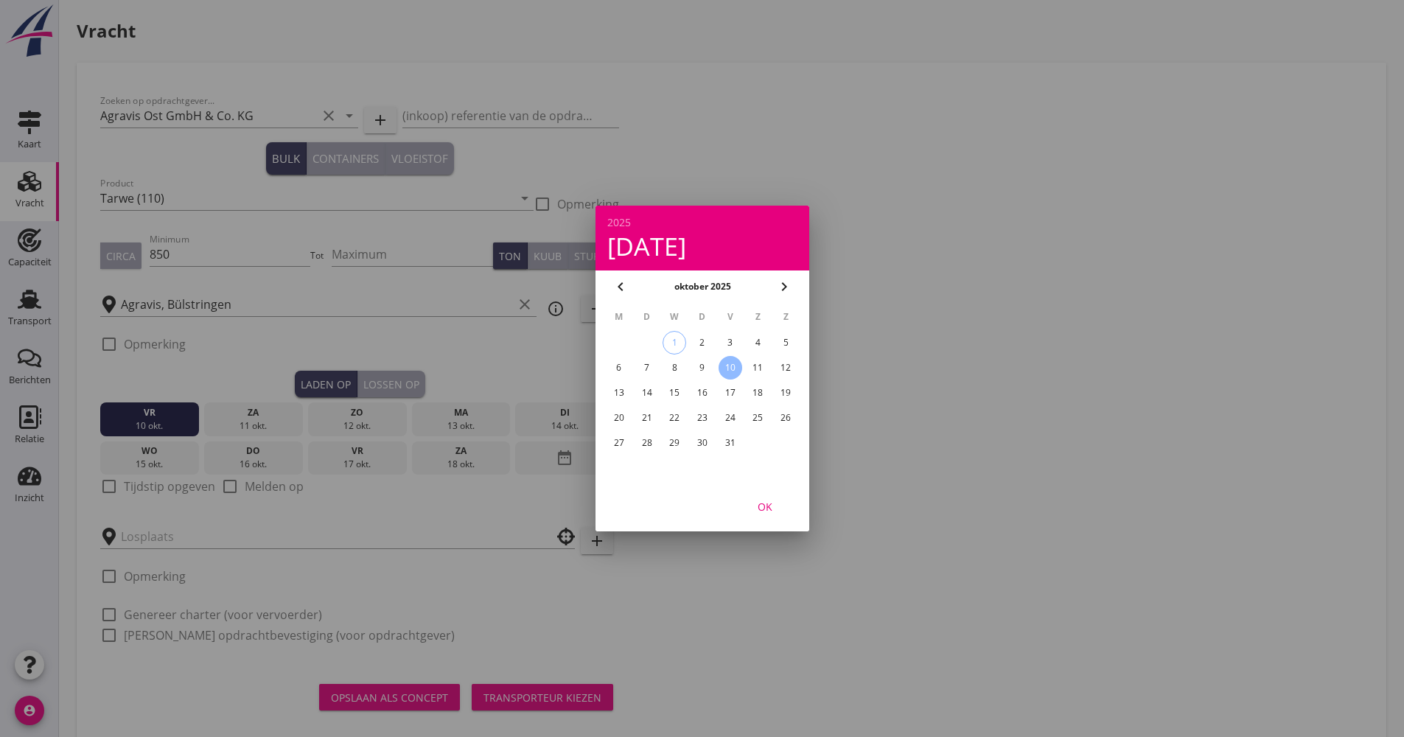
click at [770, 502] on div "OK" at bounding box center [764, 506] width 41 height 15
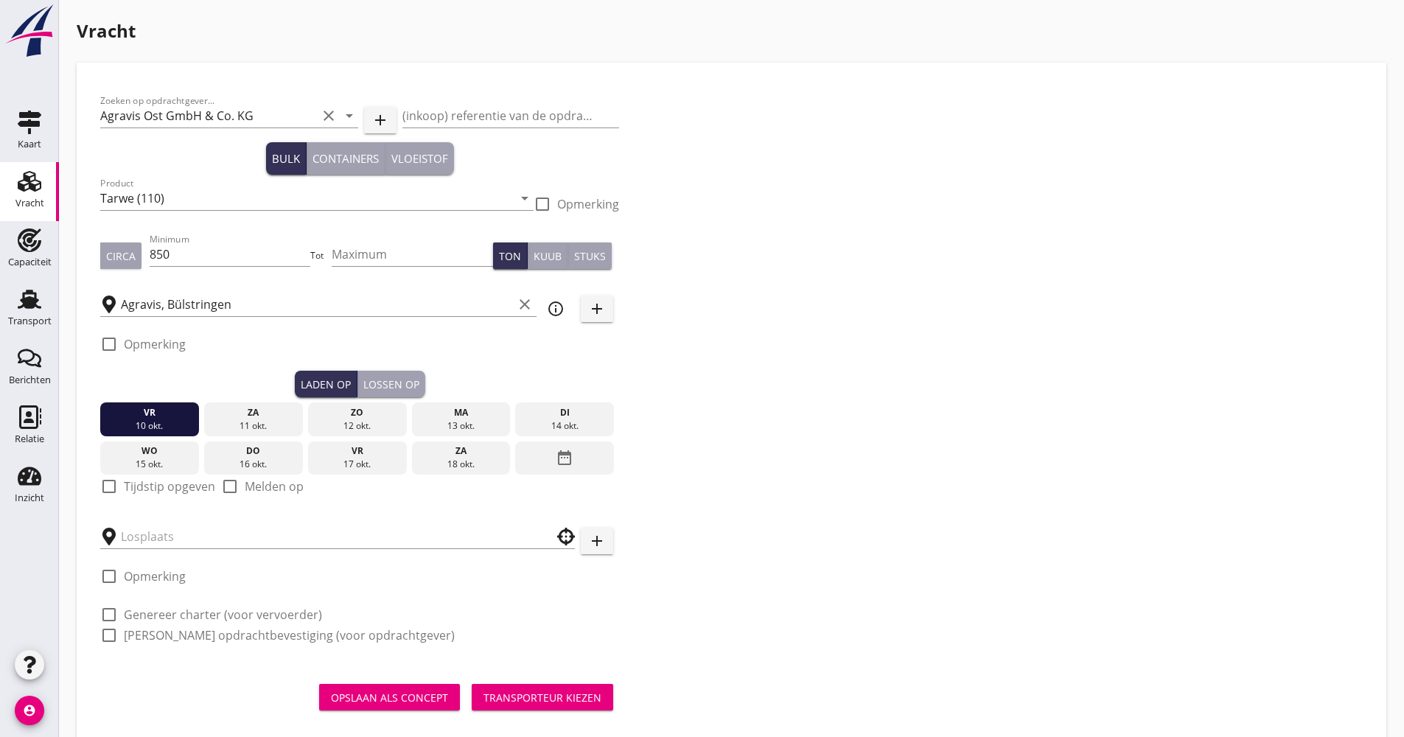
click at [112, 478] on div at bounding box center [109, 486] width 25 height 25
checkbox input "true"
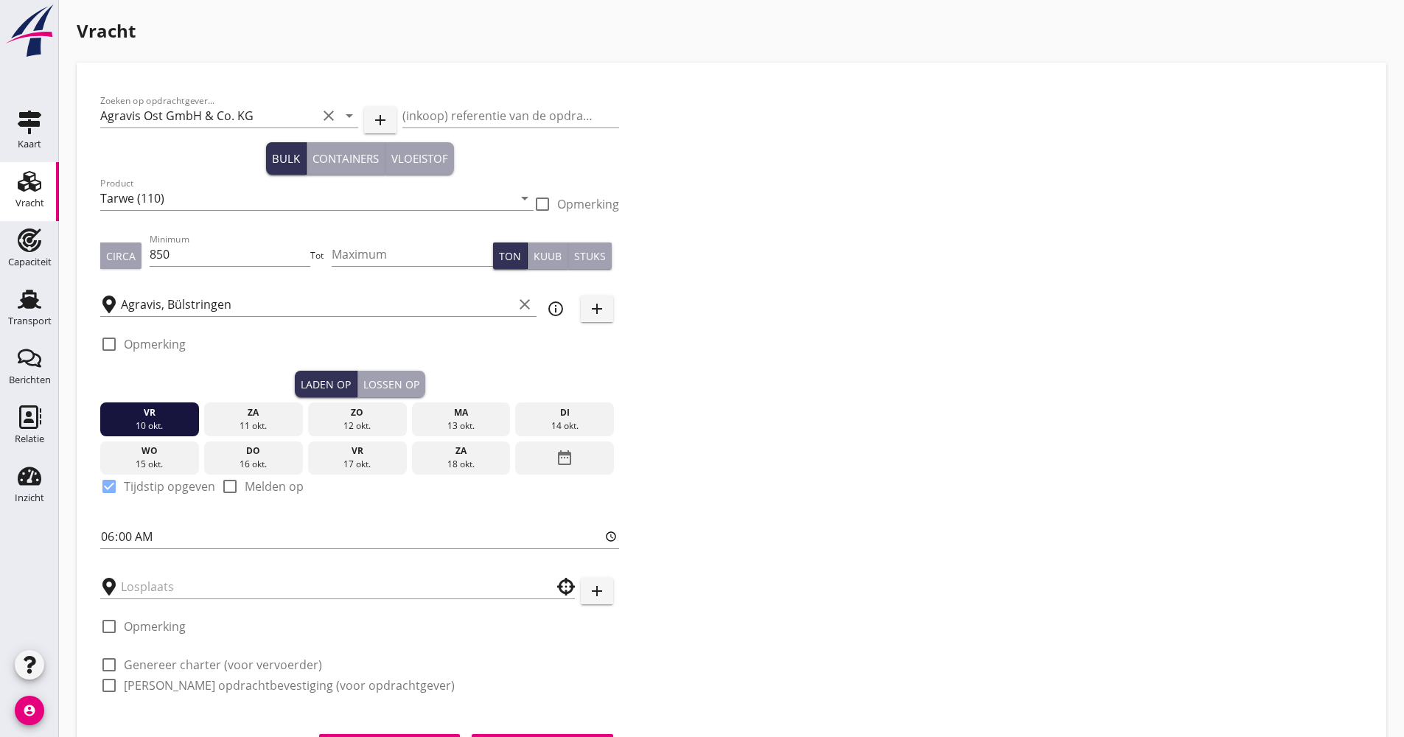
click at [391, 381] on div "Lossen op" at bounding box center [391, 384] width 56 height 15
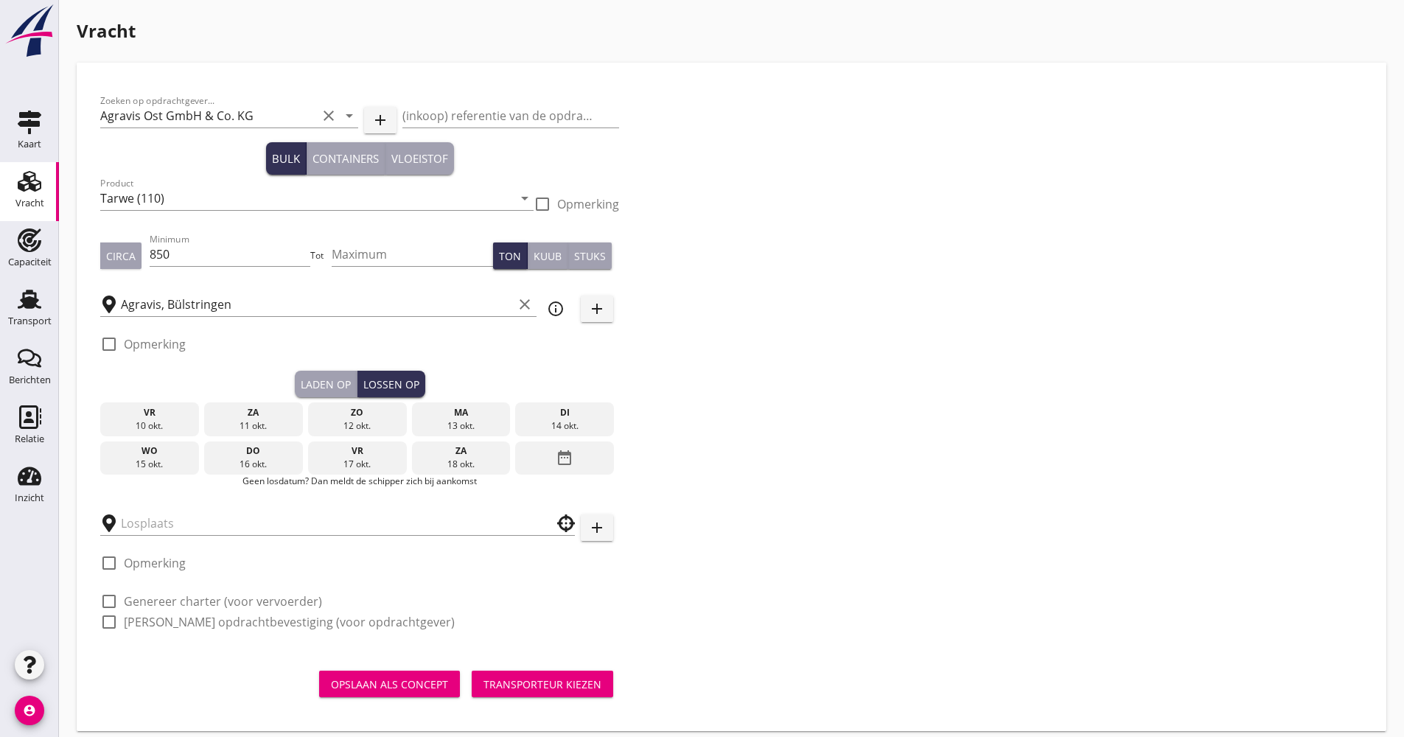
click at [554, 455] on div "date_range" at bounding box center [564, 458] width 99 height 34
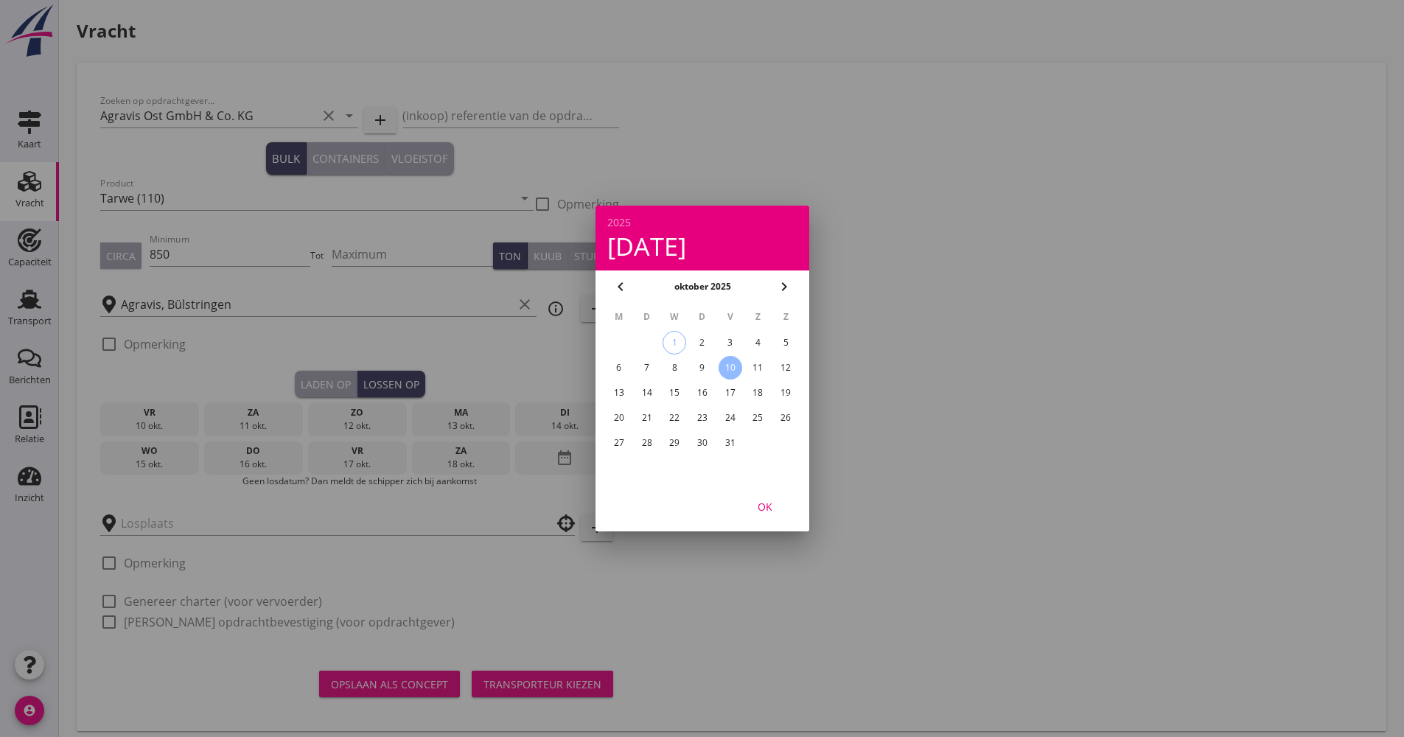
click at [684, 421] on div "22" at bounding box center [675, 418] width 24 height 24
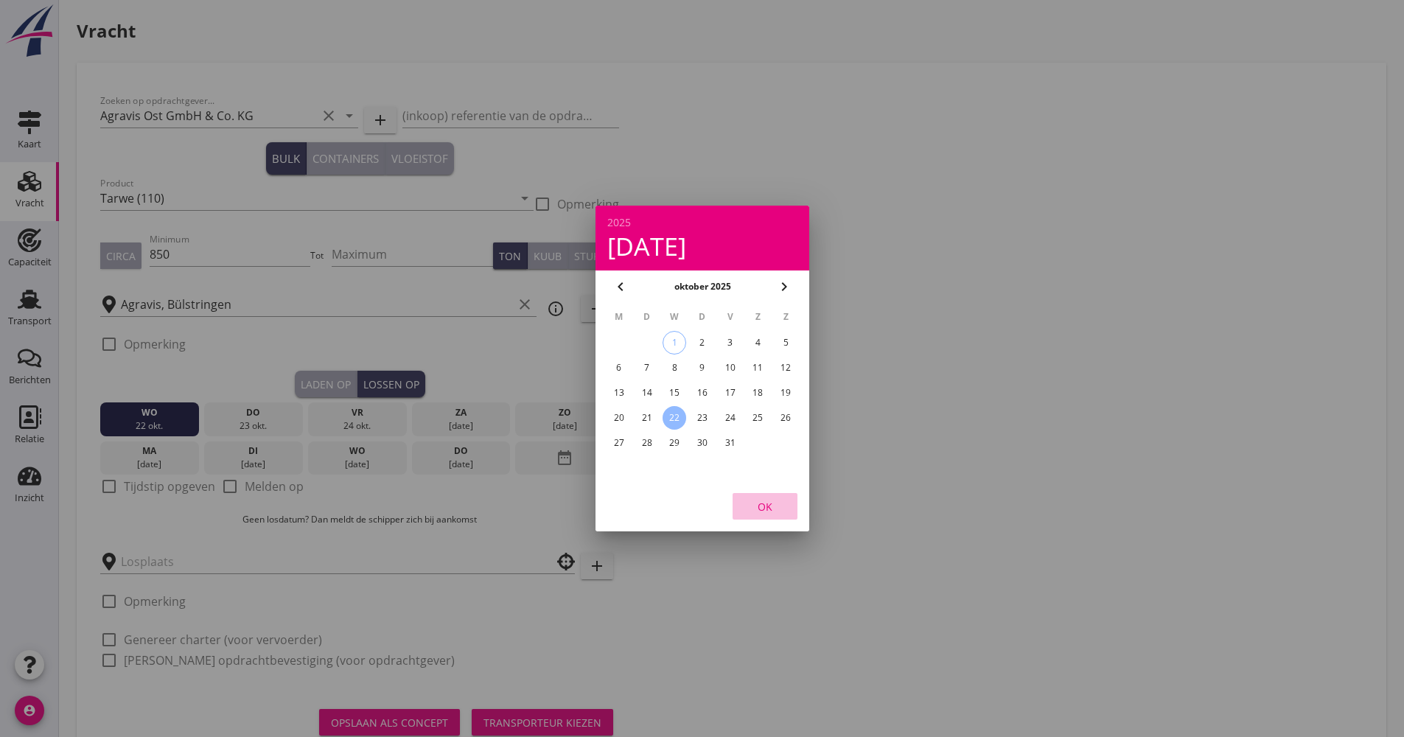
click at [767, 497] on button "OK" at bounding box center [765, 506] width 65 height 27
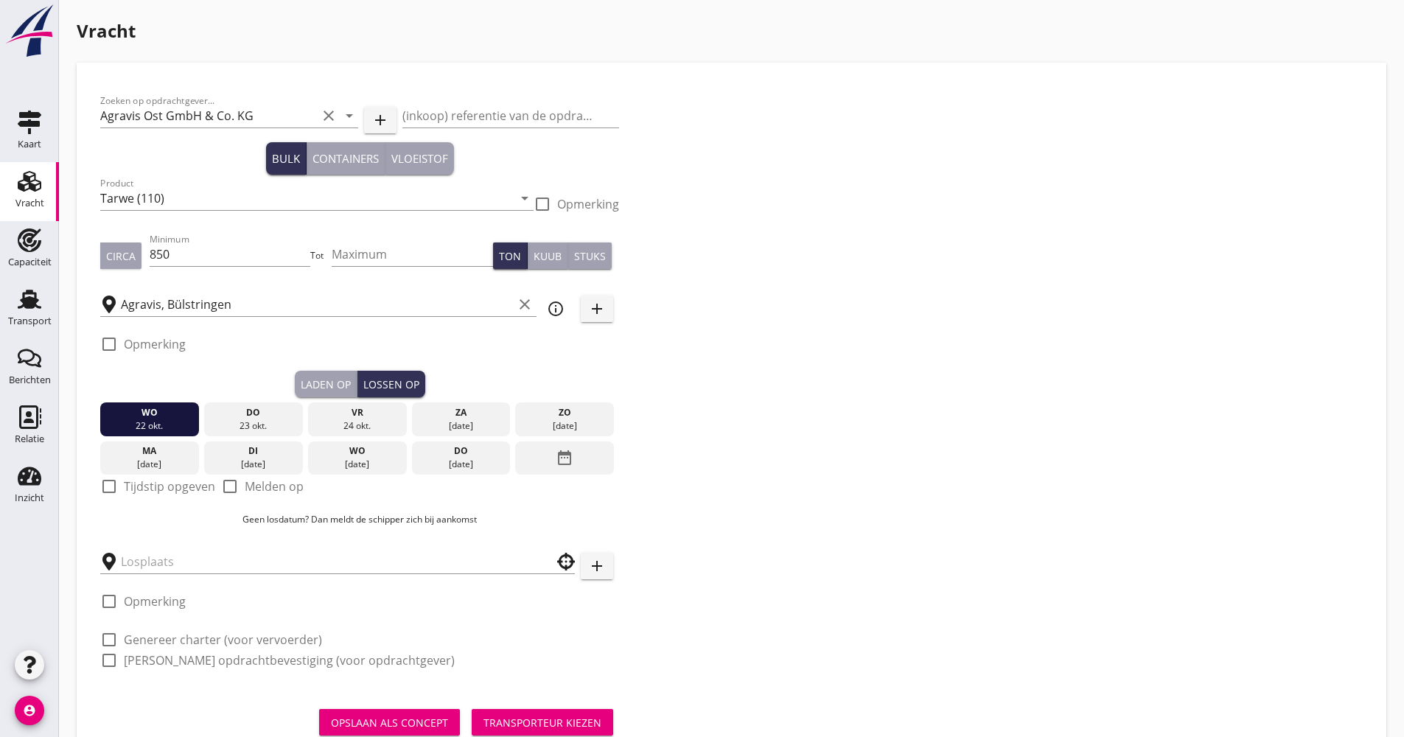
click at [145, 482] on label "Tijdstip opgeven" at bounding box center [169, 486] width 91 height 15
checkbox input "true"
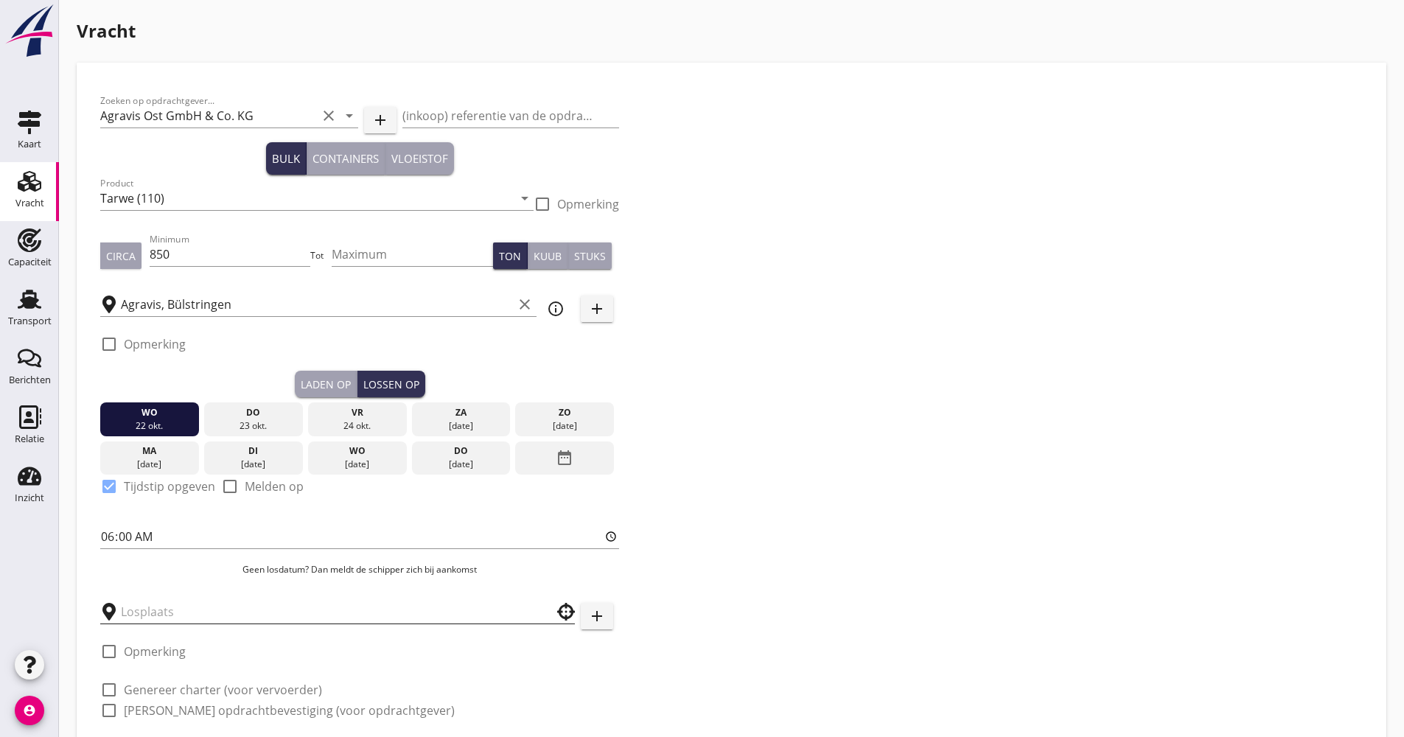
click at [163, 609] on input "text" at bounding box center [327, 612] width 413 height 24
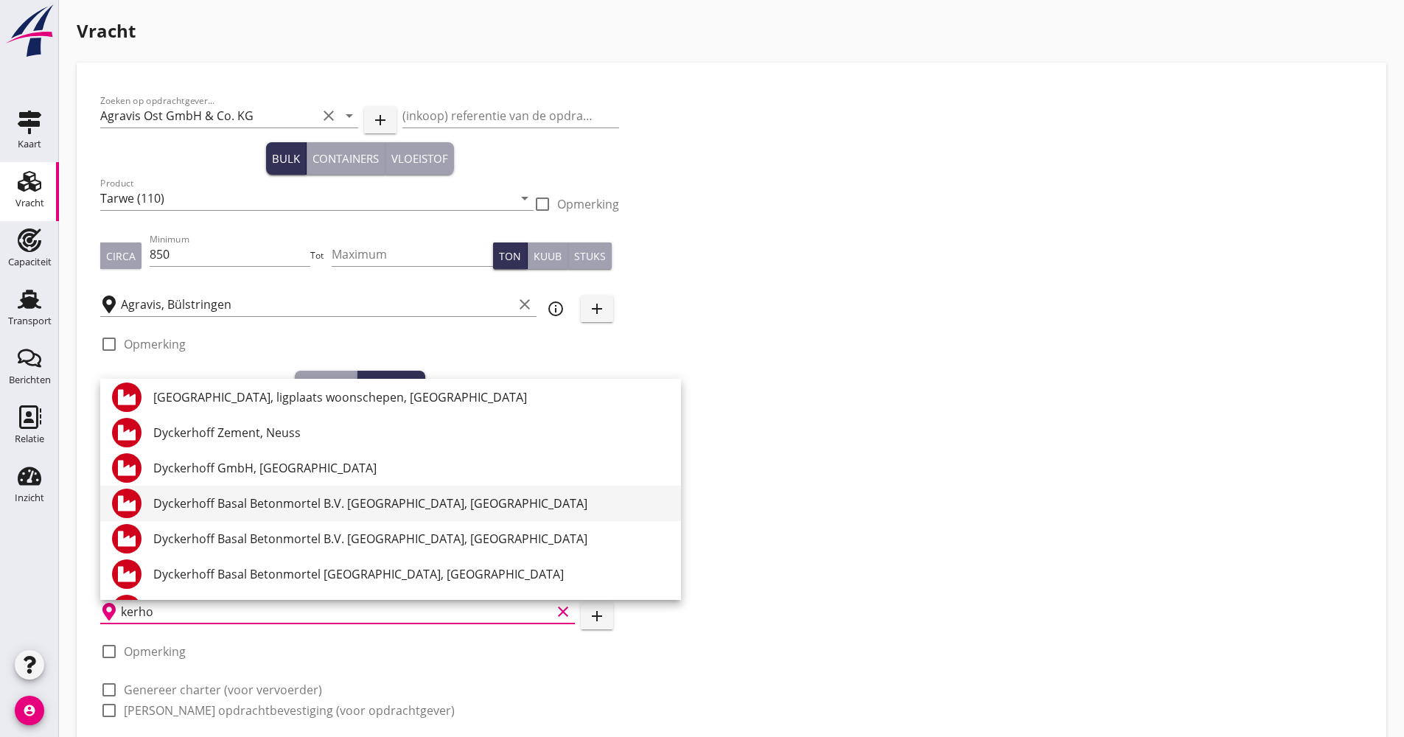
scroll to position [215, 0]
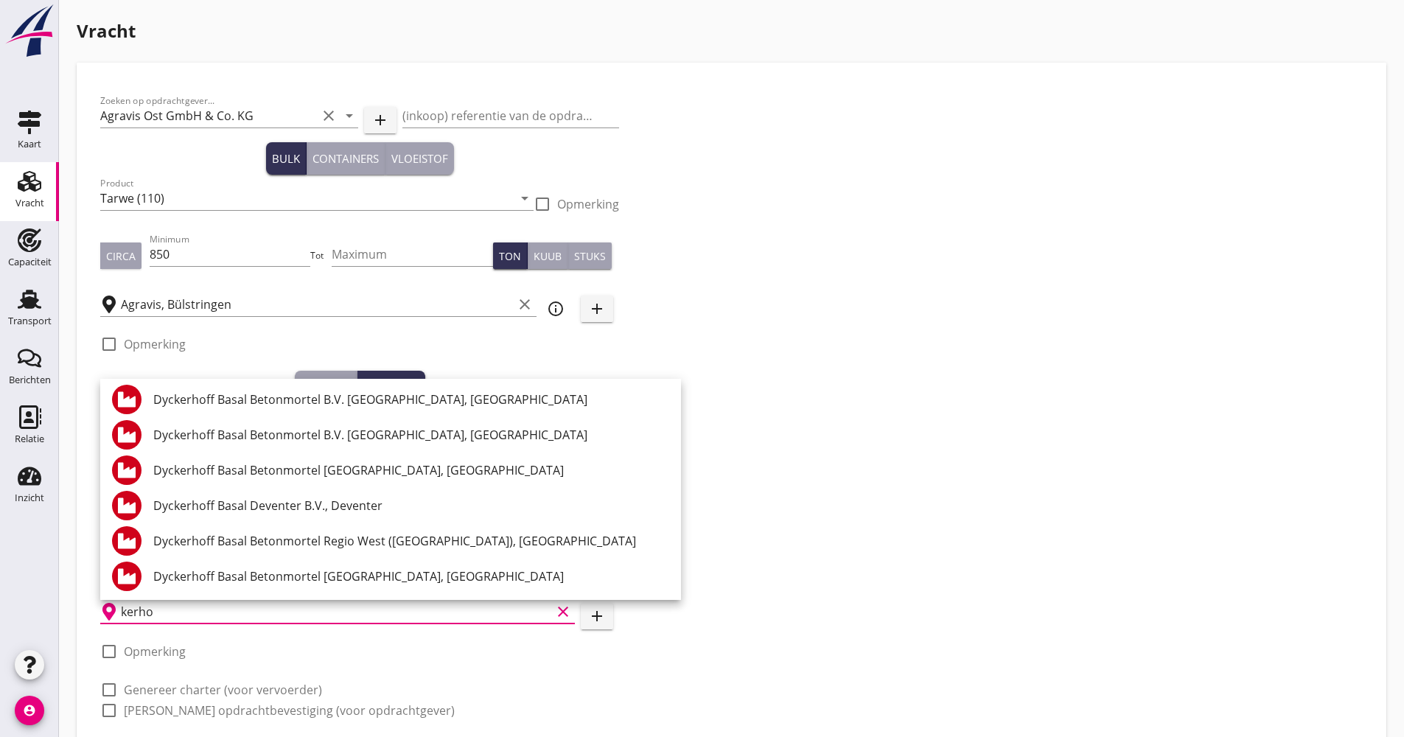
click at [134, 607] on input "kerho" at bounding box center [336, 612] width 430 height 24
click at [139, 607] on input "kerho" at bounding box center [336, 612] width 430 height 24
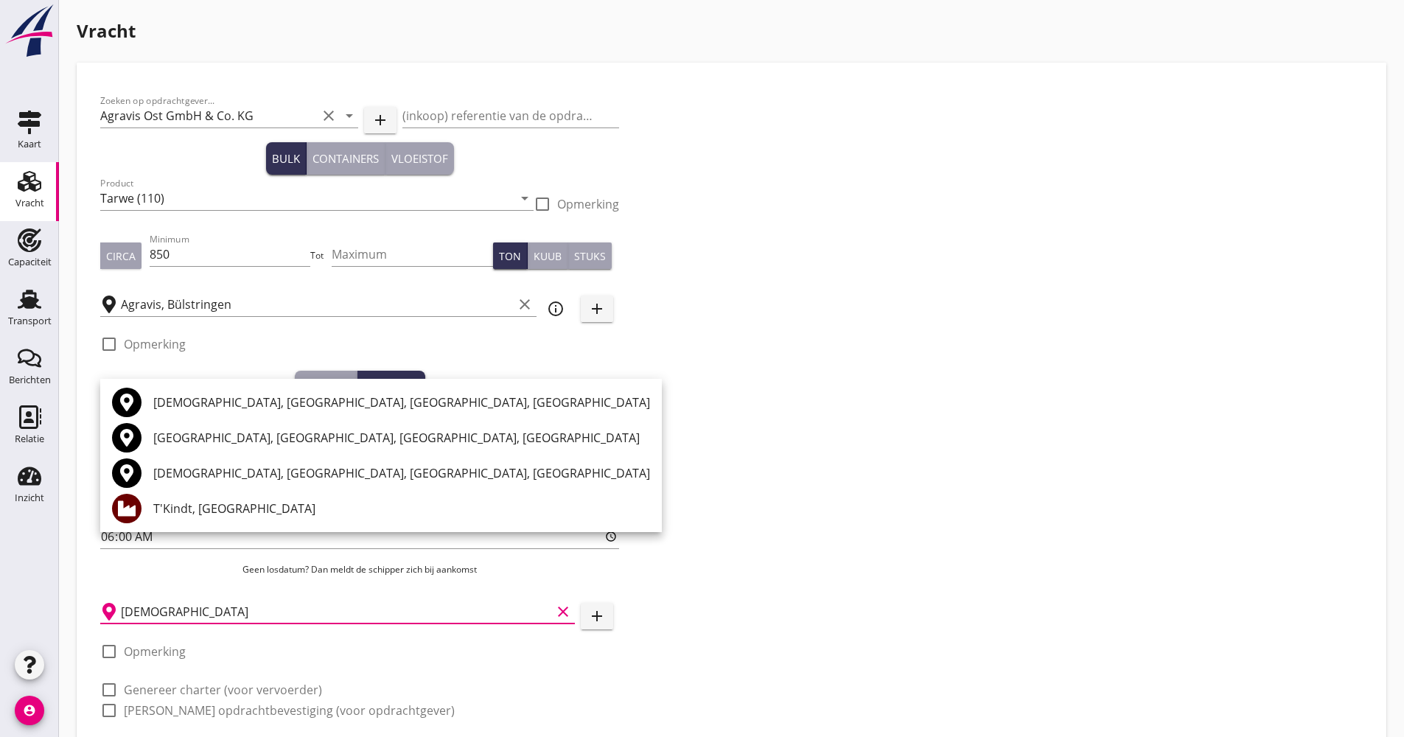
scroll to position [0, 0]
click at [241, 497] on div "T'Kindt, [GEOGRAPHIC_DATA]" at bounding box center [401, 508] width 497 height 35
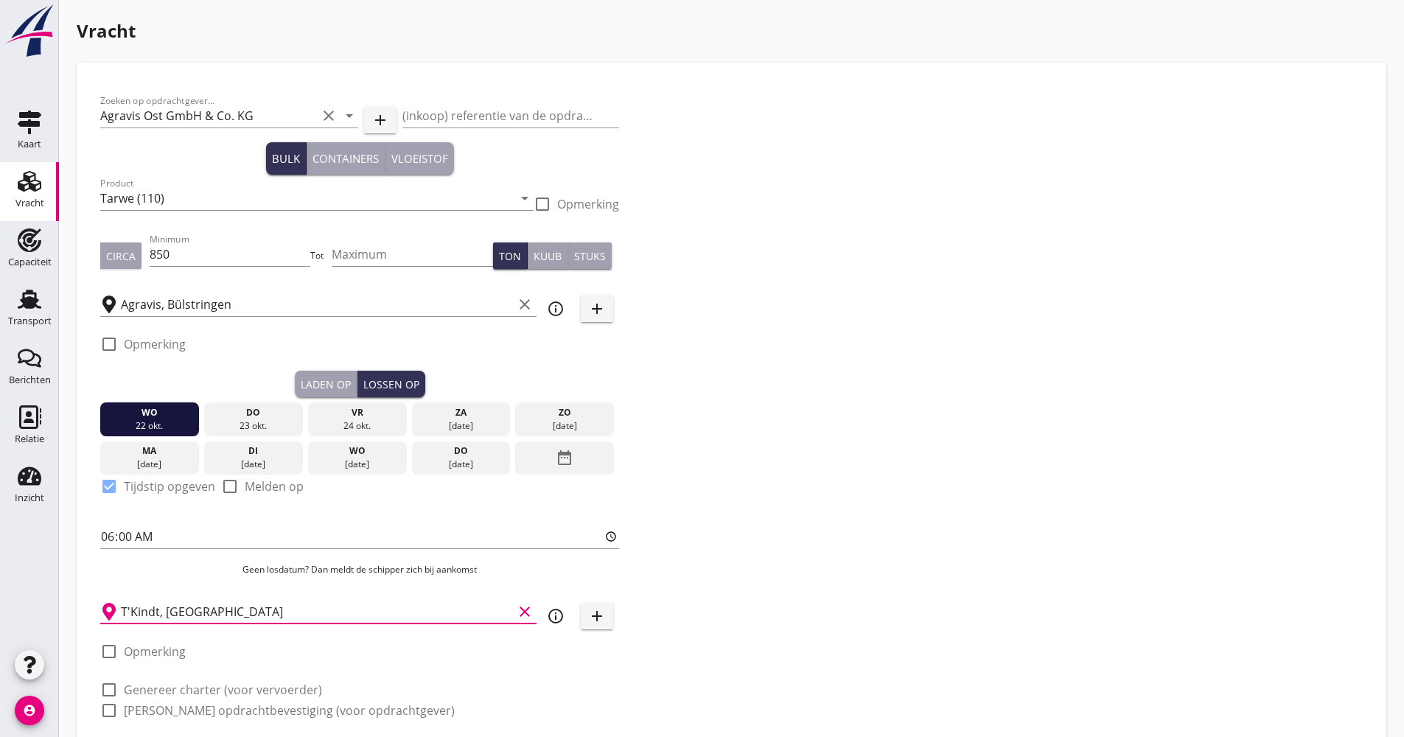
type input "T'Kindt, [GEOGRAPHIC_DATA]"
click at [200, 687] on label "Genereer charter (voor vervoerder)" at bounding box center [223, 689] width 198 height 15
checkbox input "true"
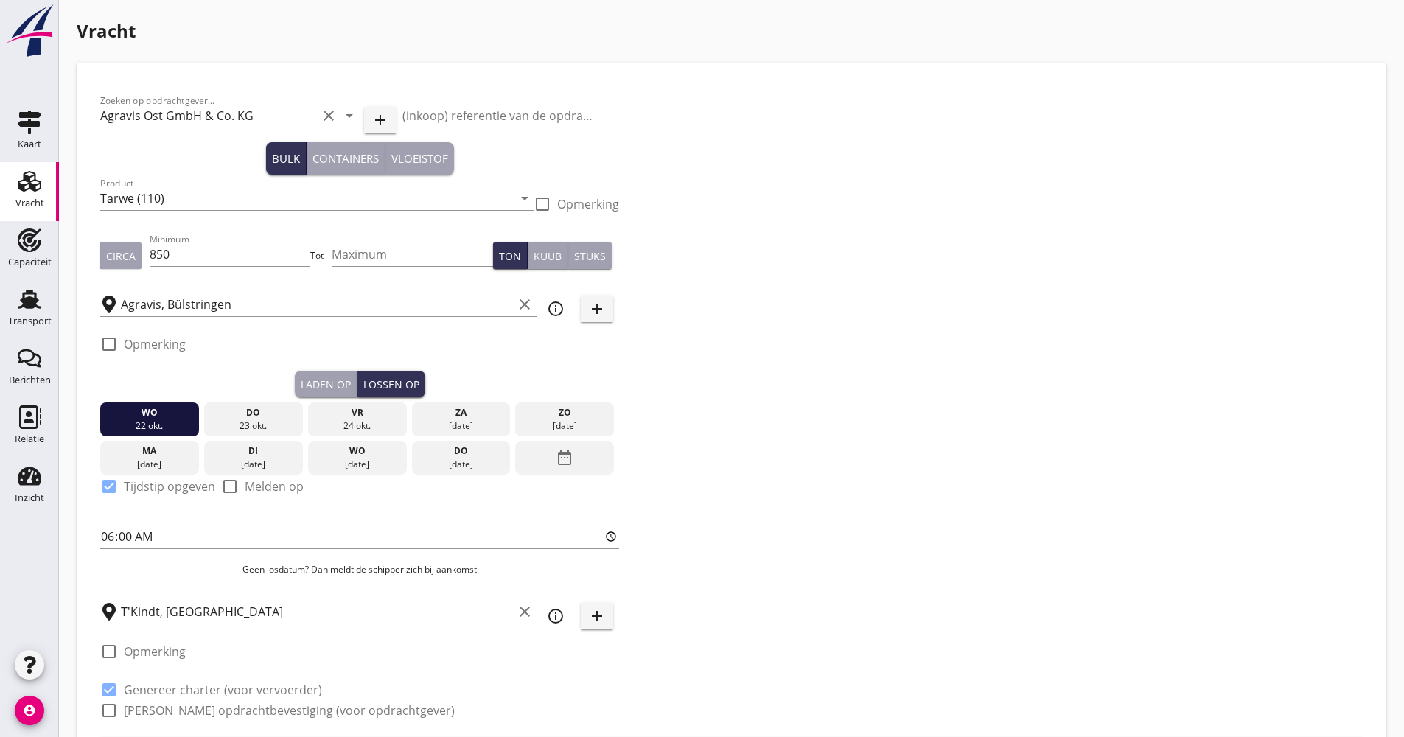
checkbox input "true"
click at [192, 713] on label "[PERSON_NAME] opdrachtbevestiging (voor opdrachtgever)" at bounding box center [289, 710] width 331 height 15
checkbox input "true"
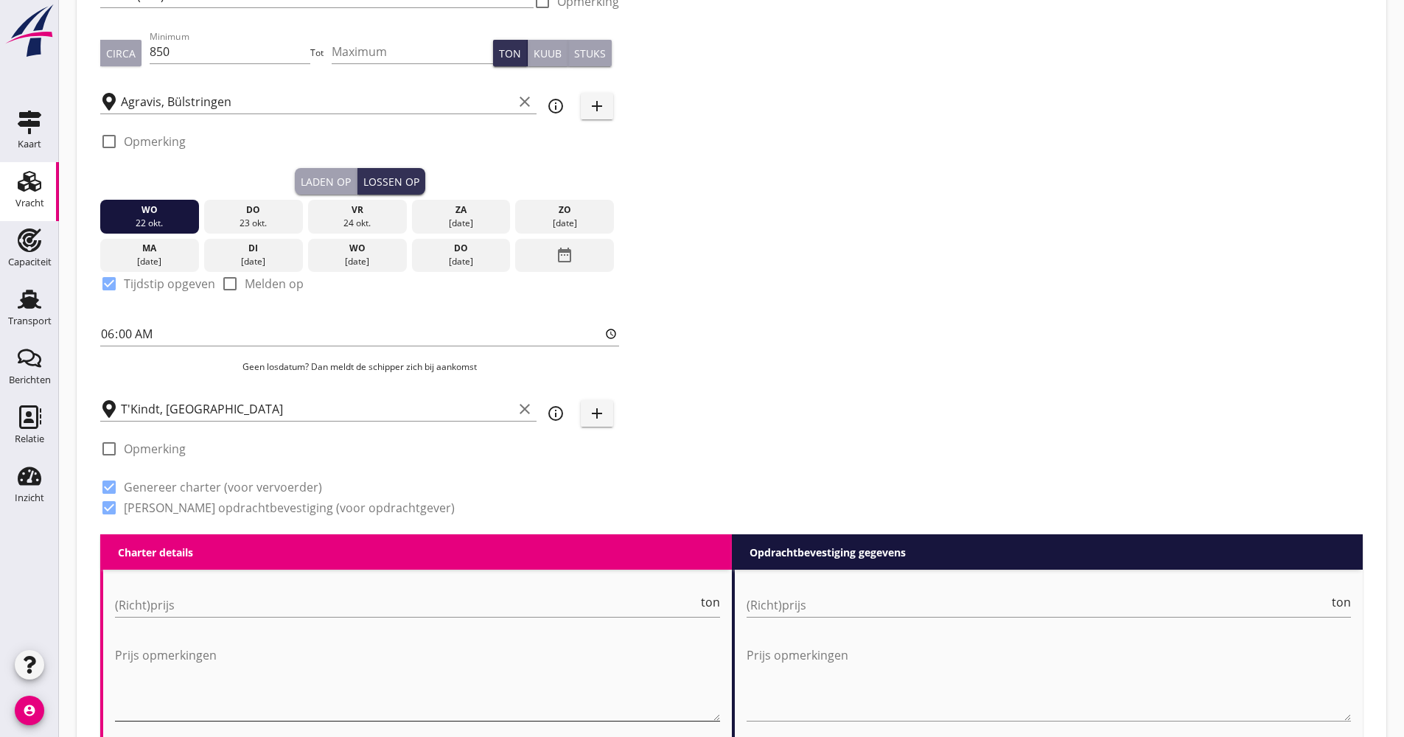
scroll to position [221, 0]
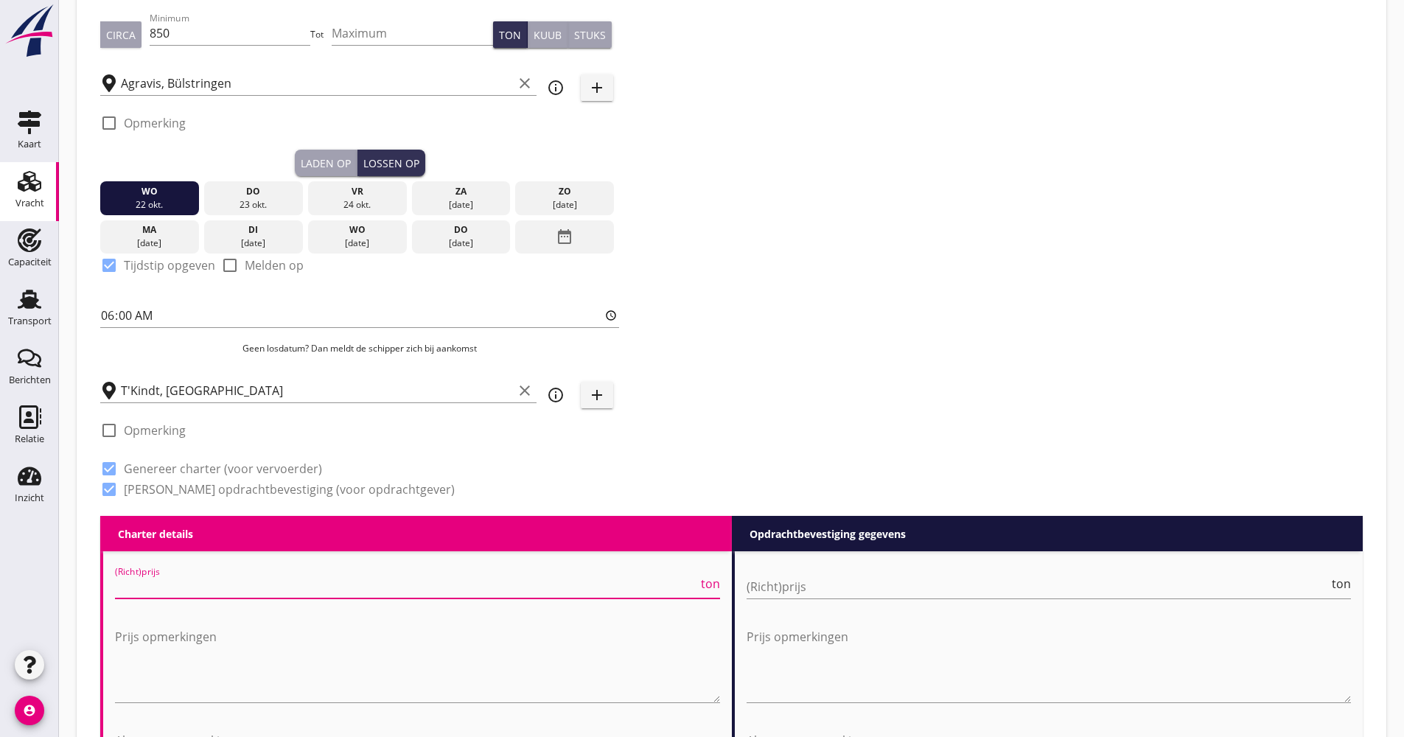
click at [176, 596] on input "(Richt)prijs" at bounding box center [406, 587] width 583 height 24
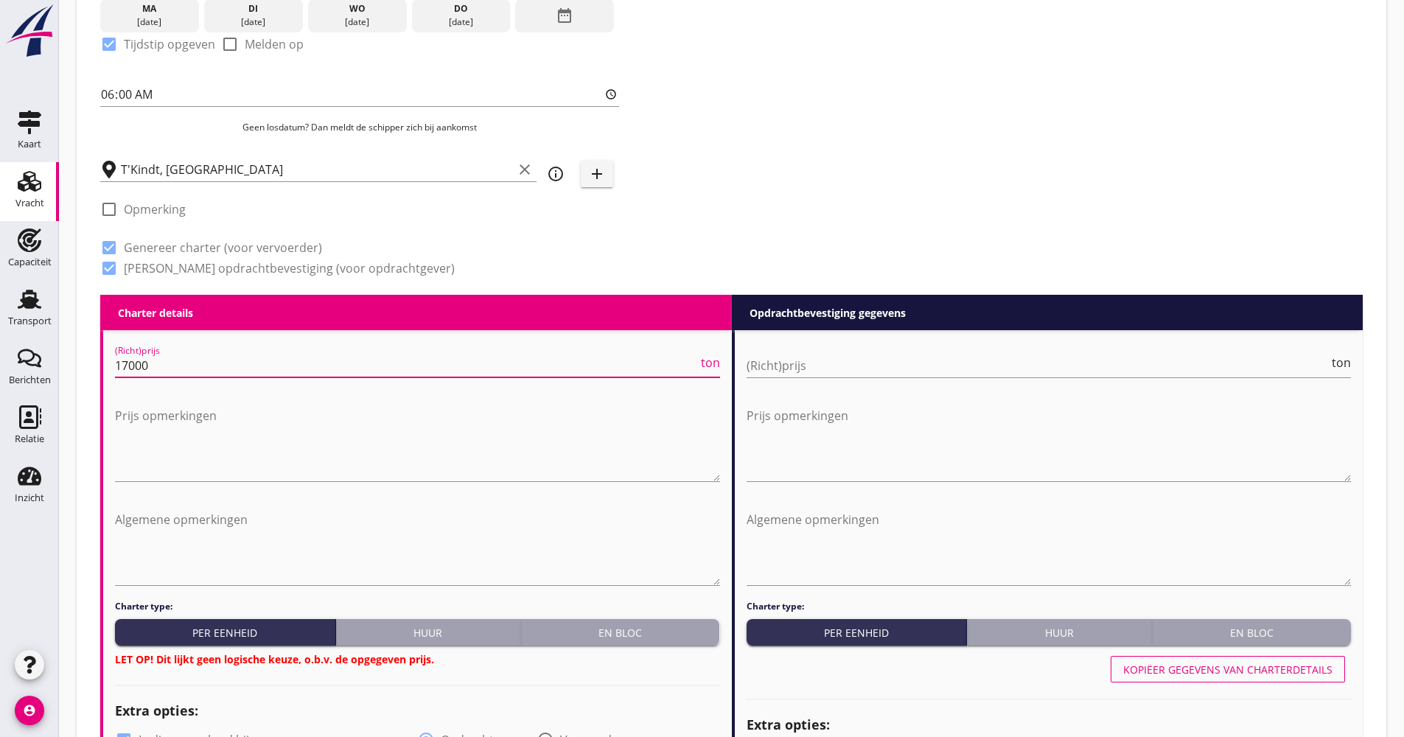
type input "17000"
click at [629, 630] on div "En bloc" at bounding box center [620, 632] width 187 height 15
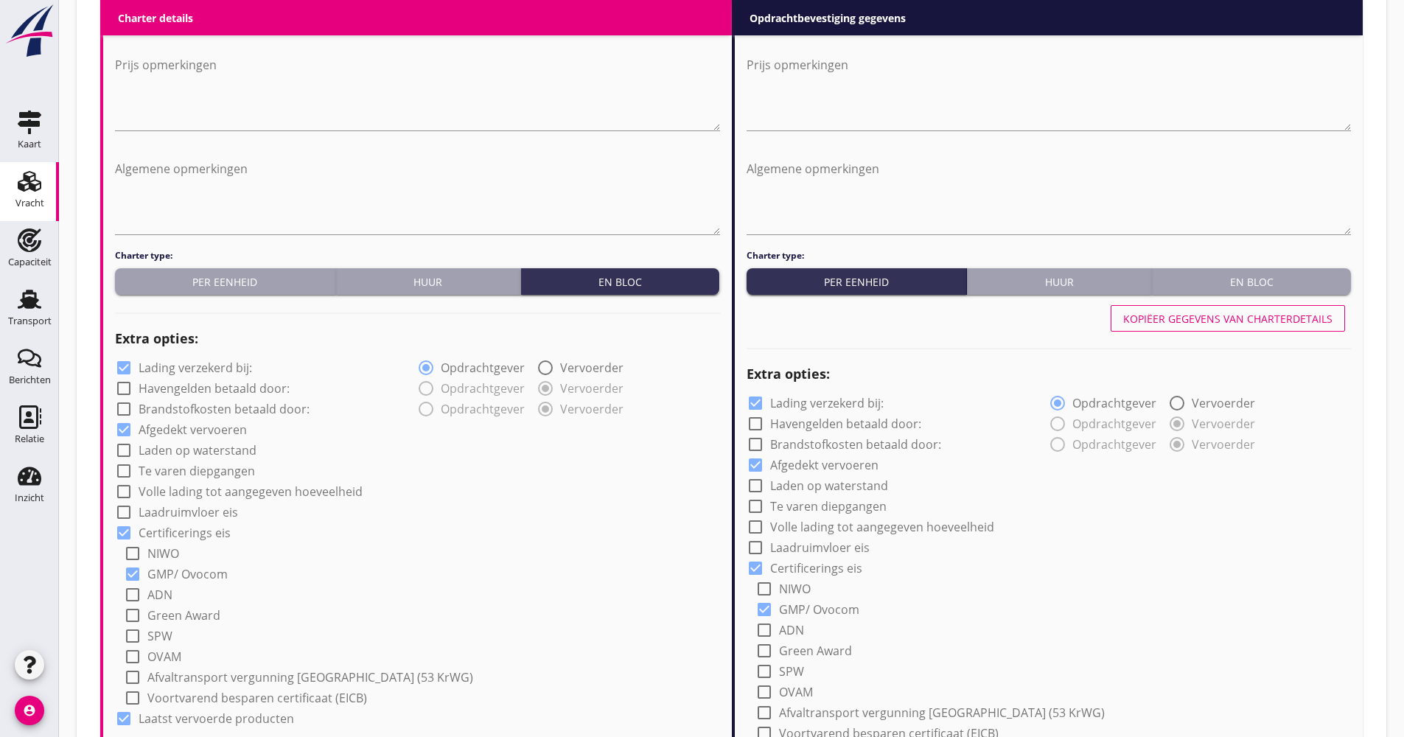
scroll to position [811, 0]
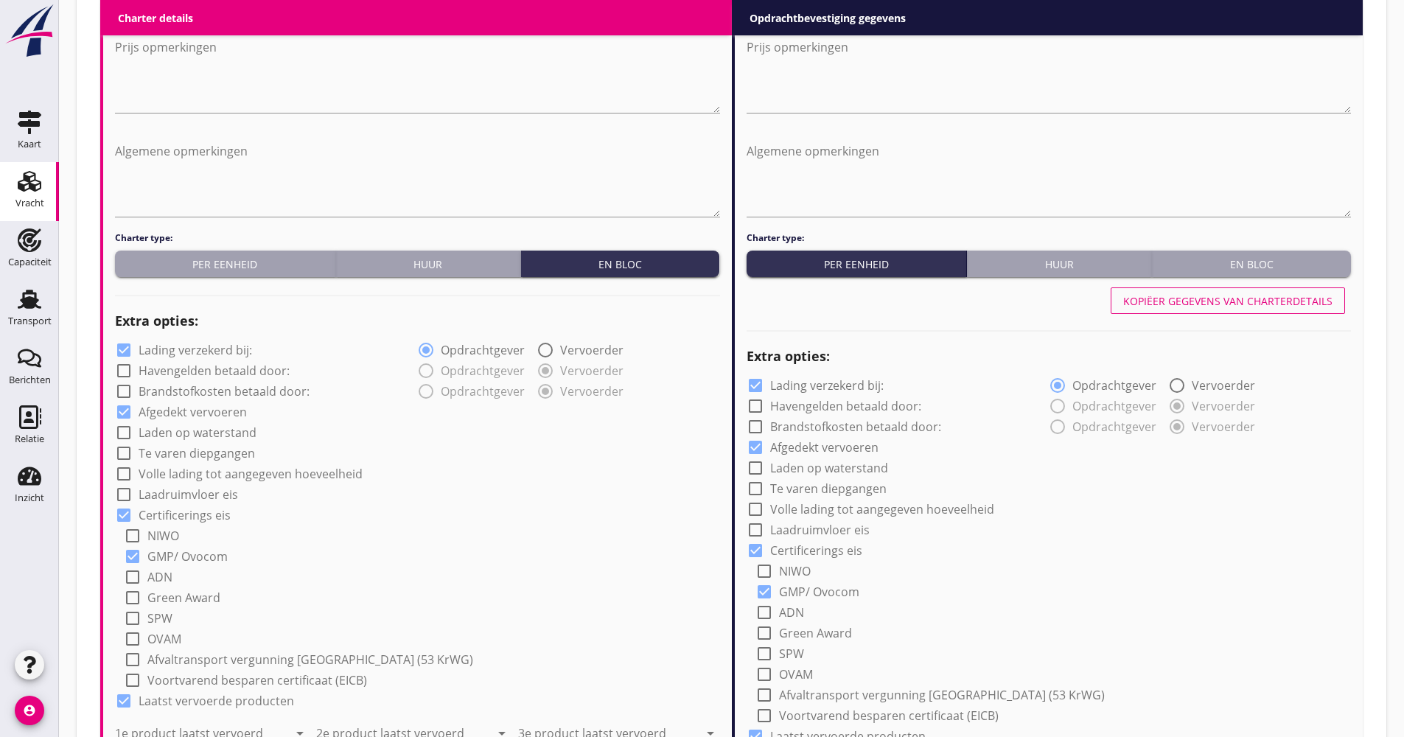
click at [202, 351] on label "Lading verzekerd bij:" at bounding box center [196, 350] width 114 height 15
checkbox input "false"
click at [203, 475] on label "Volle lading tot aangegeven hoeveelheid" at bounding box center [251, 474] width 224 height 15
checkbox input "true"
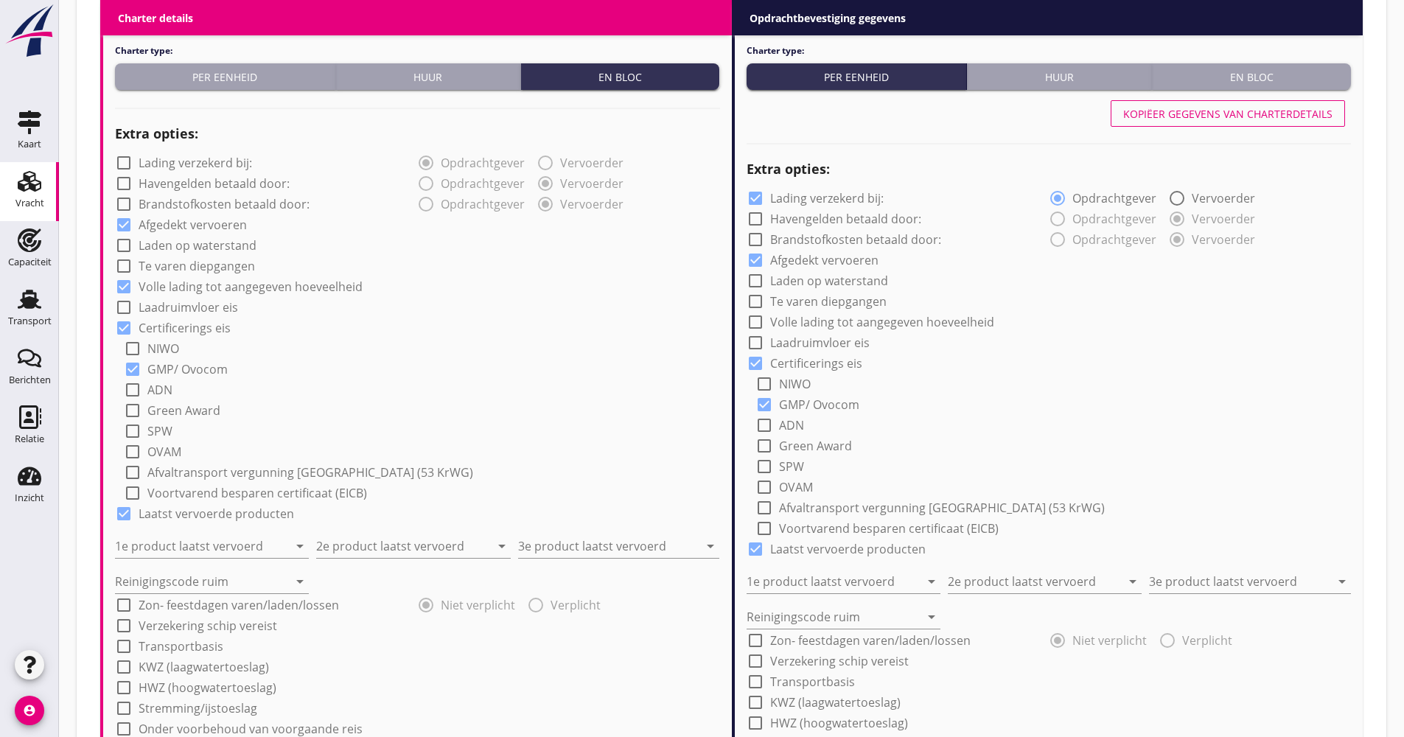
scroll to position [1179, 0]
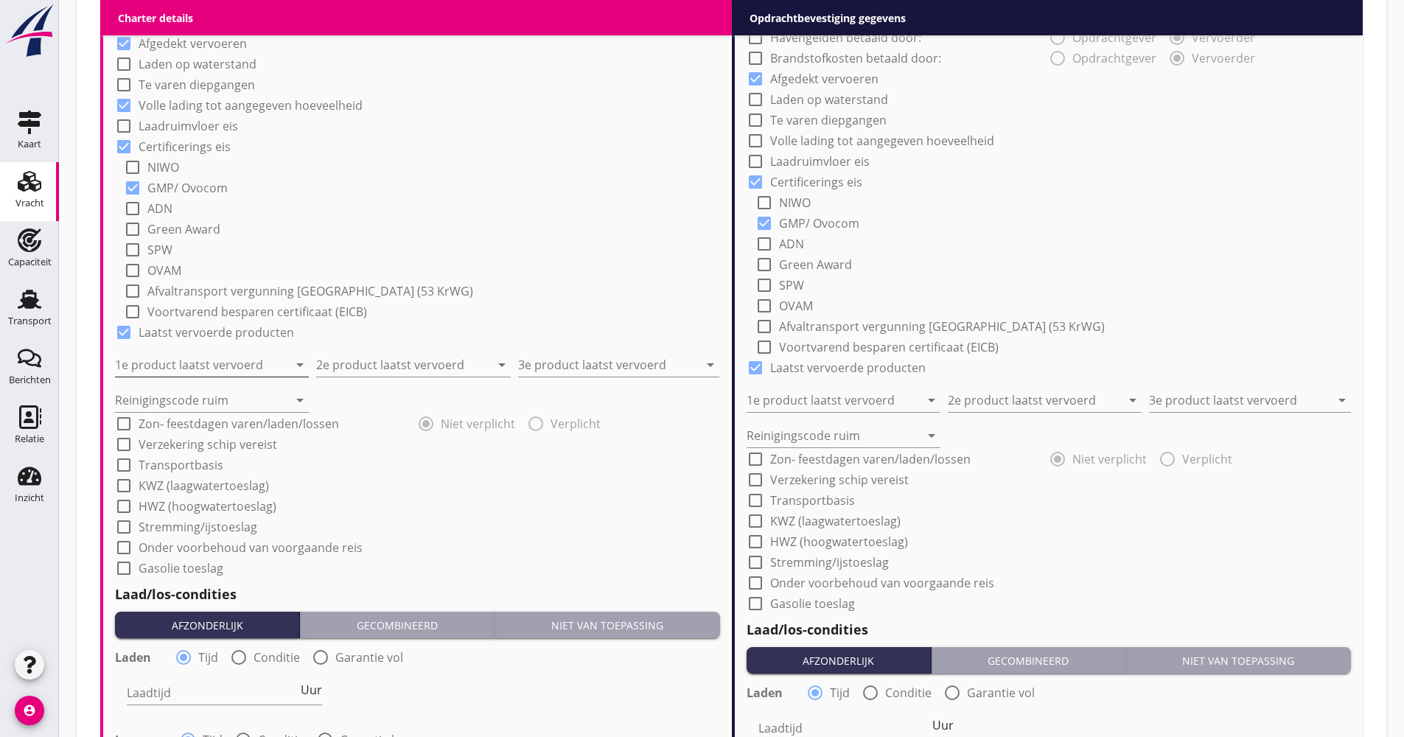
click at [191, 363] on input "1e product laatst vervoerd" at bounding box center [201, 365] width 173 height 24
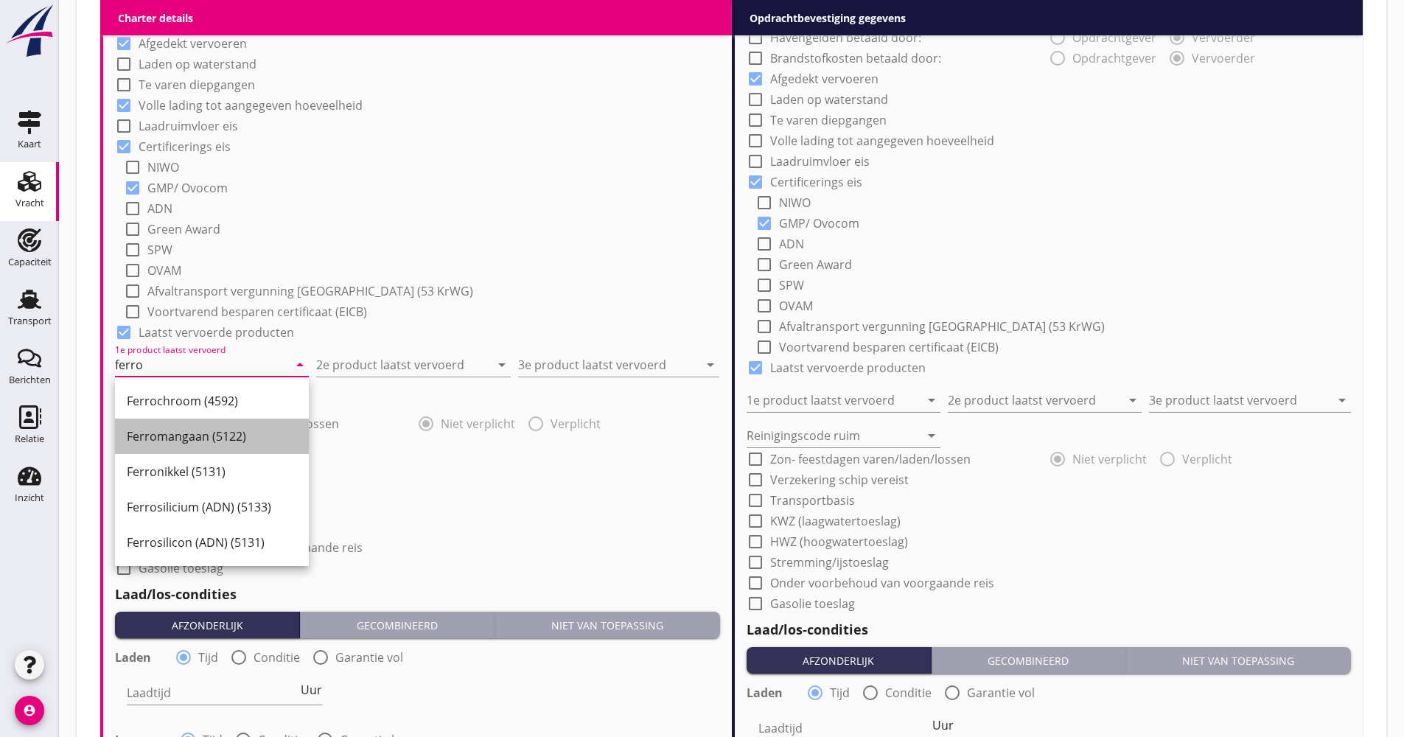
click at [214, 439] on div "Ferromangaan (5122)" at bounding box center [212, 436] width 170 height 18
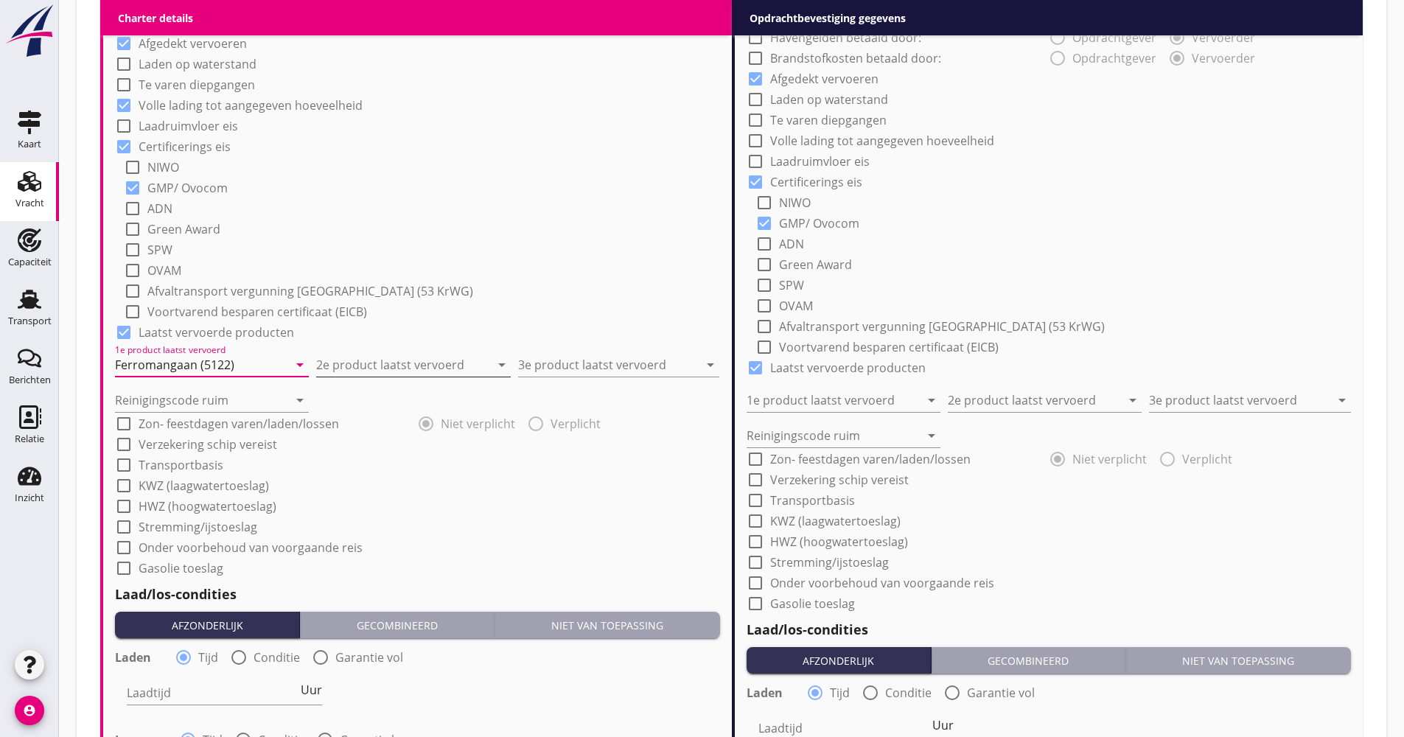
type input "Ferromangaan (5122)"
click at [335, 371] on input "2e product laatst vervoerd" at bounding box center [402, 365] width 173 height 24
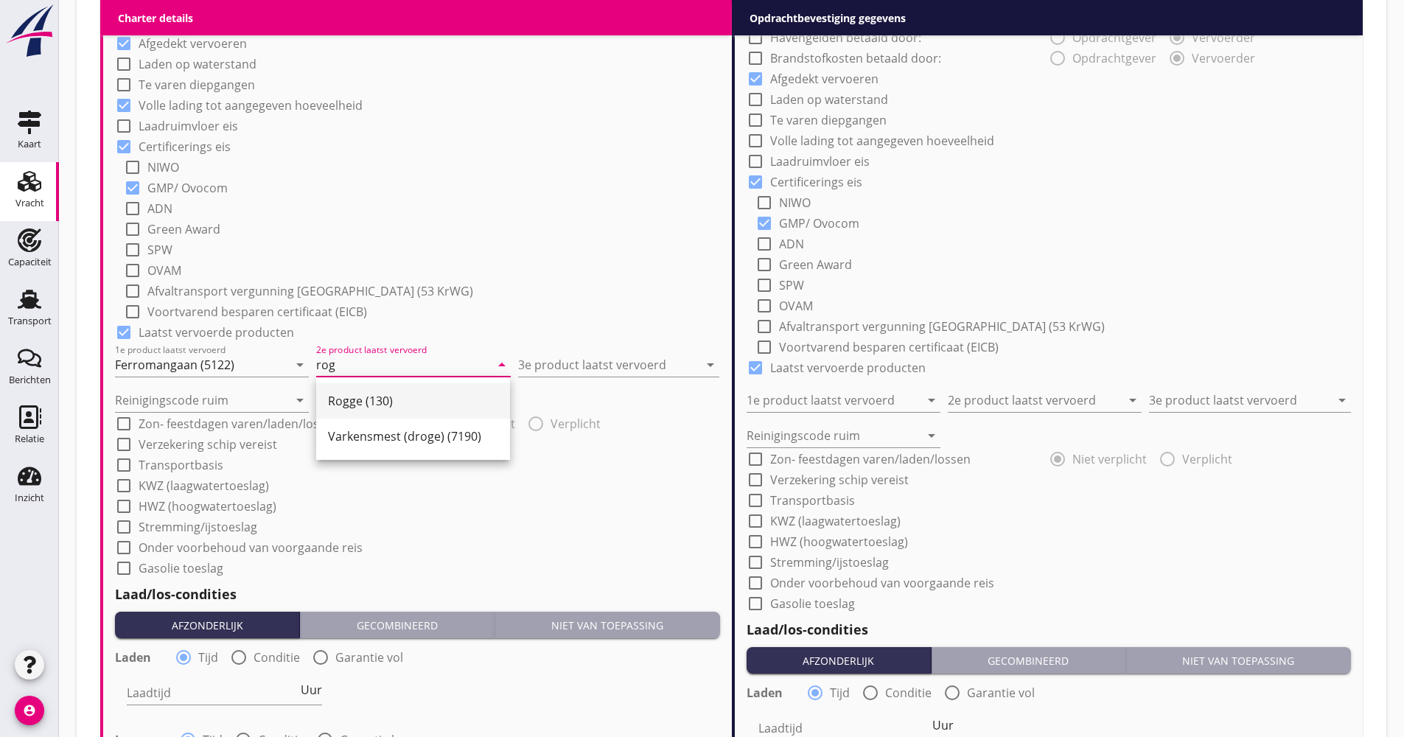
click at [352, 397] on div "Rogge (130)" at bounding box center [413, 401] width 170 height 18
click at [508, 372] on icon "arrow_drop_down" at bounding box center [502, 365] width 18 height 18
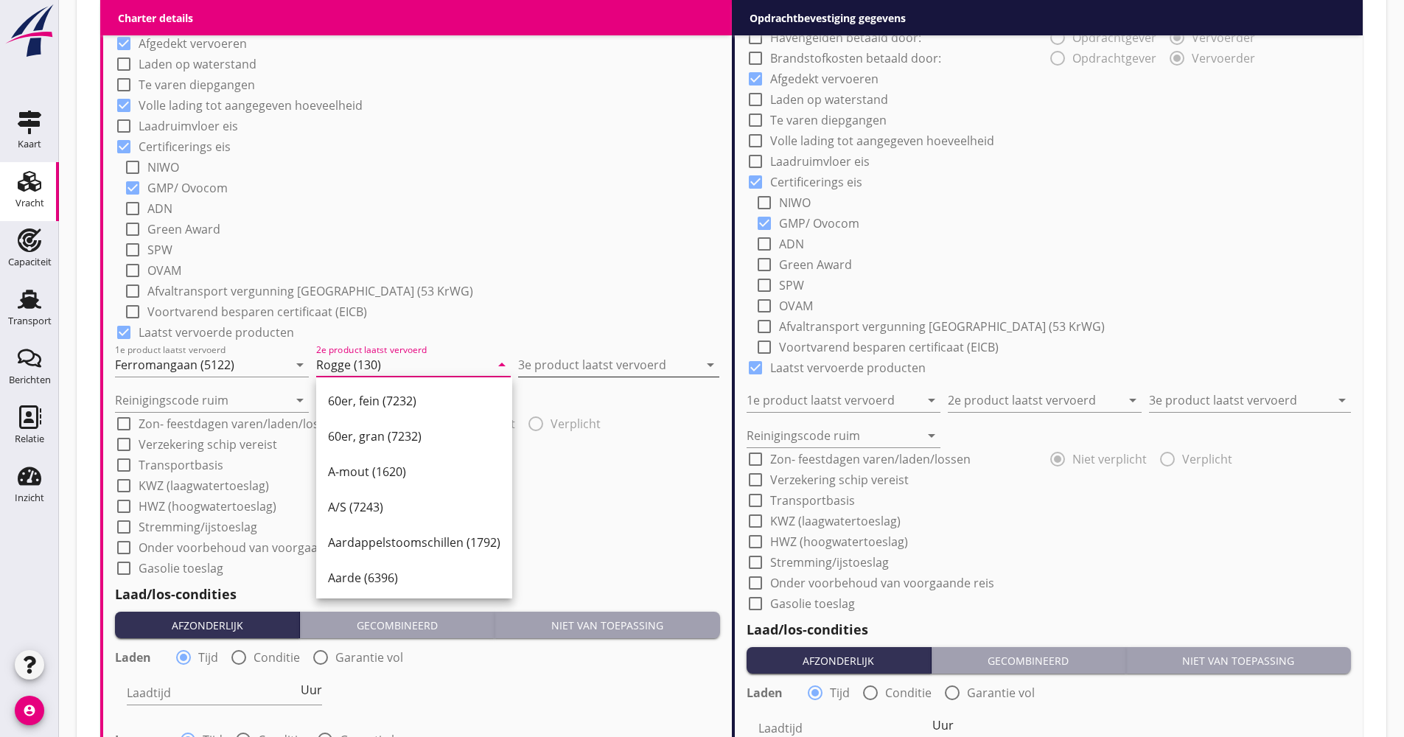
type input "Rogge (130)"
click at [528, 367] on input "3e product laatst vervoerd" at bounding box center [608, 365] width 181 height 24
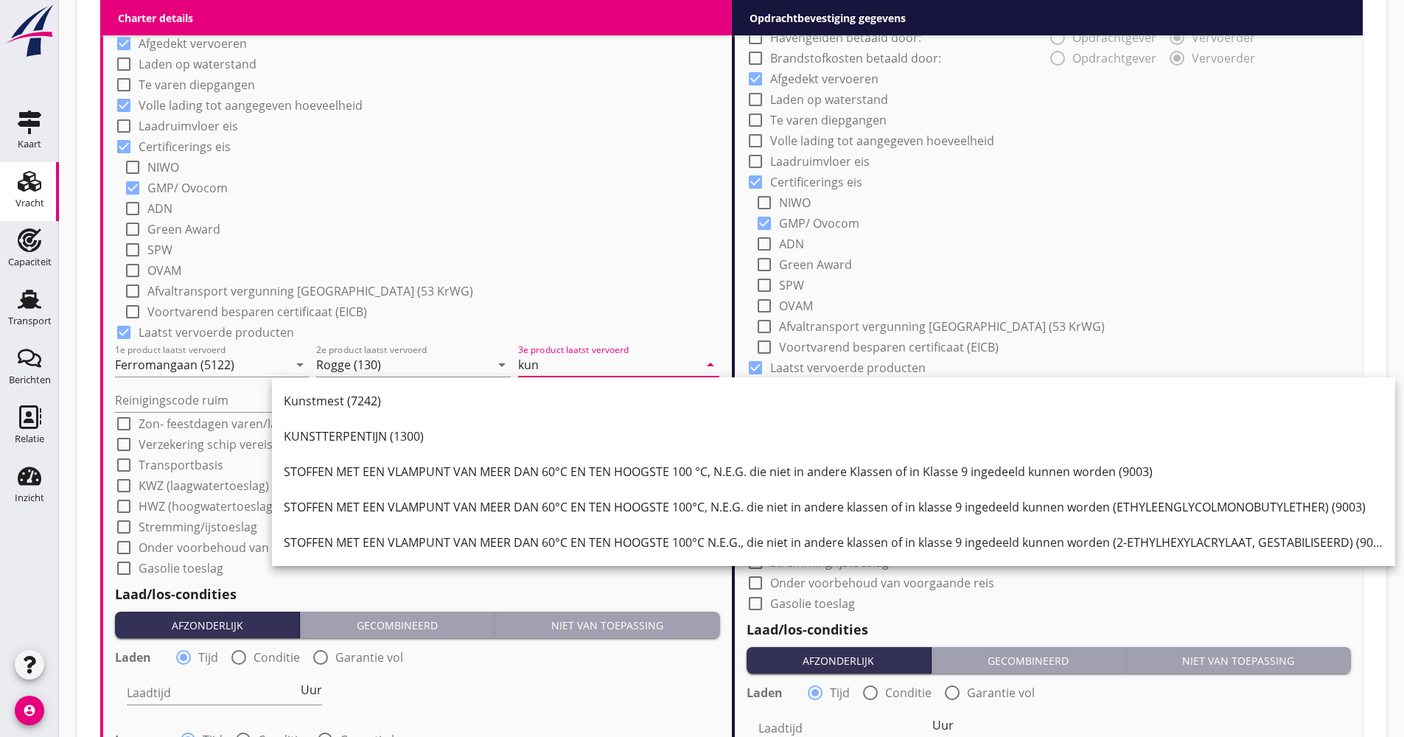
drag, startPoint x: 439, startPoint y: 393, endPoint x: 456, endPoint y: 403, distance: 20.5
click at [441, 395] on div "Kunstmest (7242)" at bounding box center [834, 401] width 1100 height 18
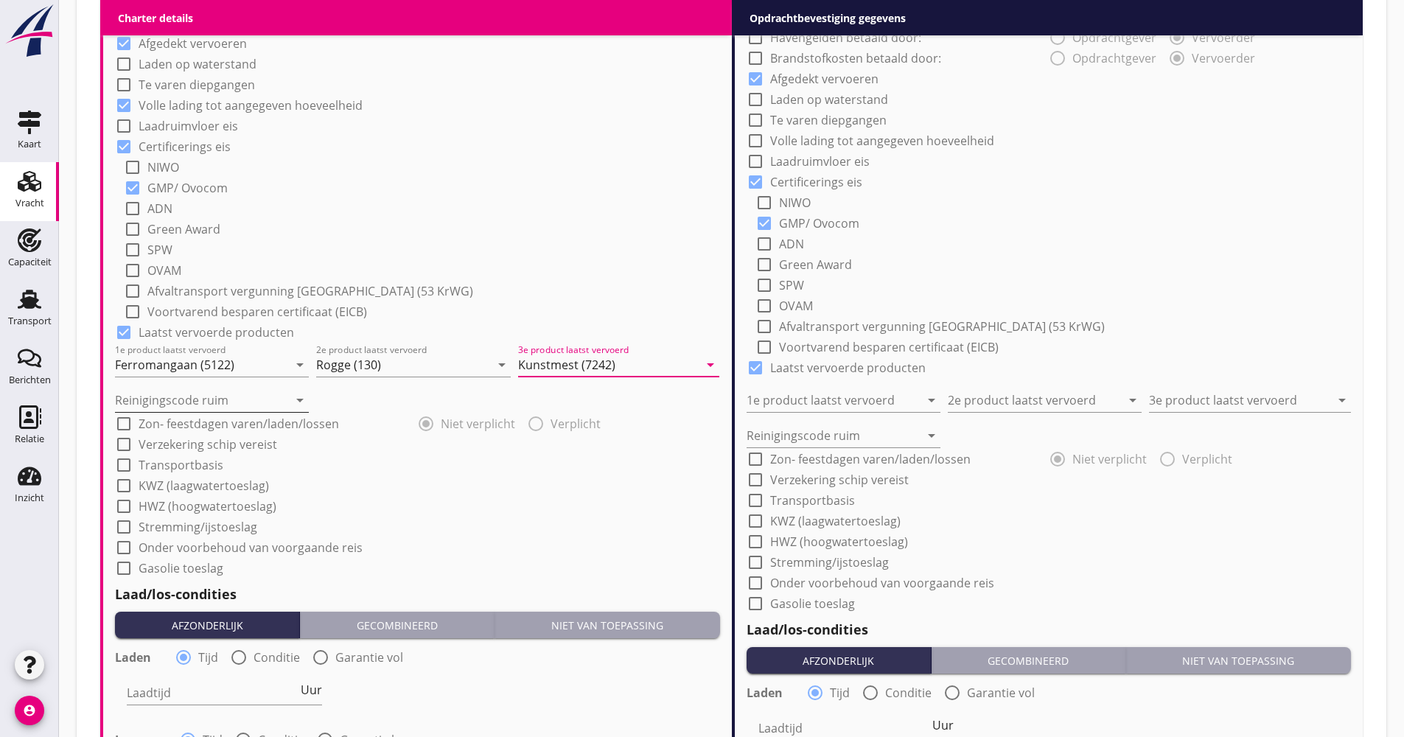
type input "Kunstmest (7242)"
click at [209, 404] on input "Reinigingscode ruim" at bounding box center [201, 400] width 173 height 24
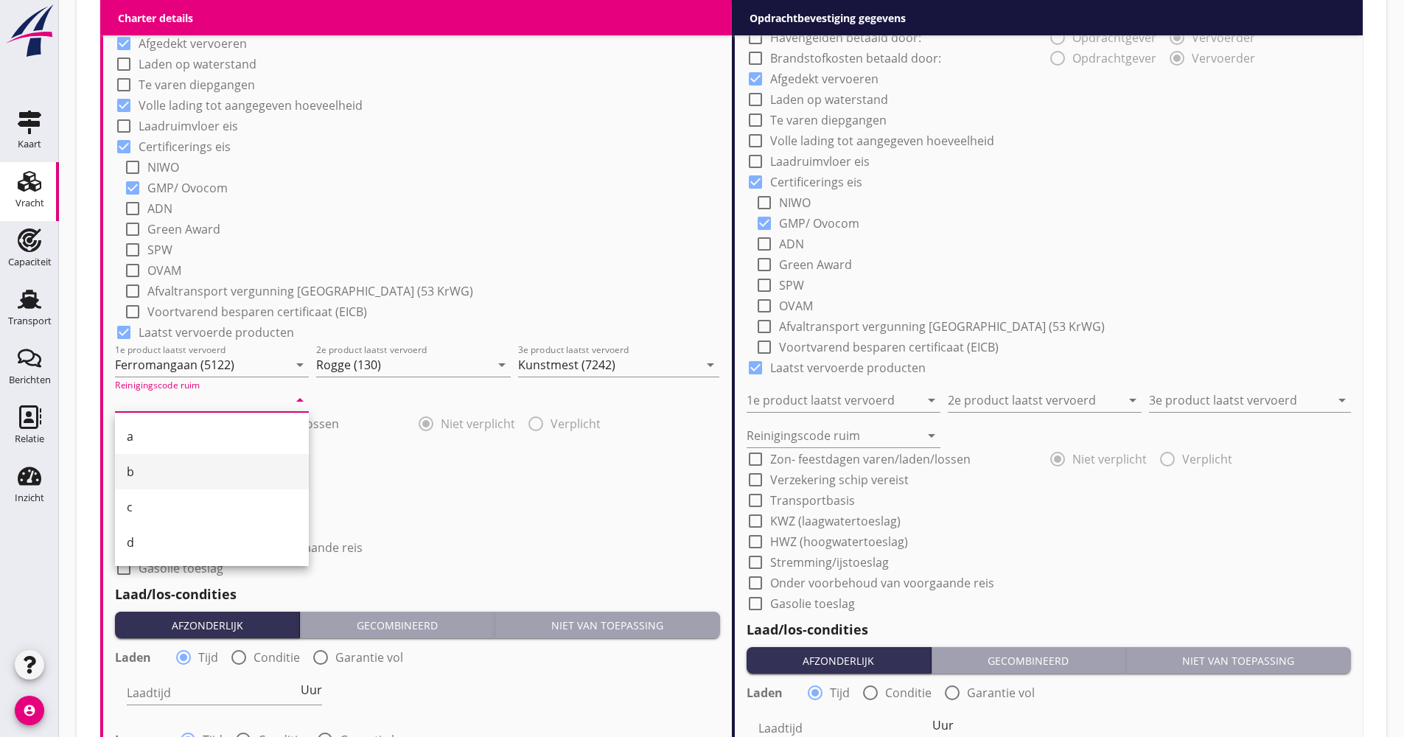
click at [180, 469] on div "b" at bounding box center [212, 472] width 170 height 18
type input "b"
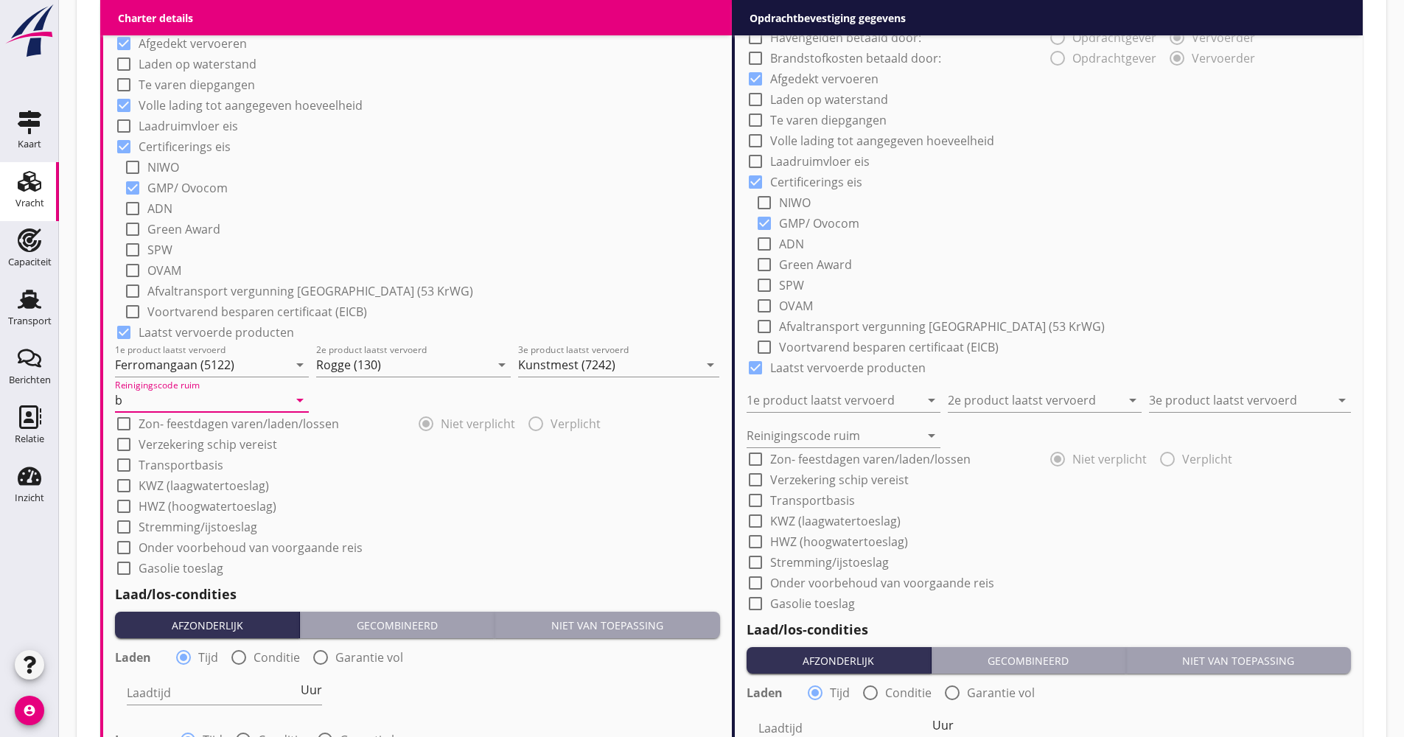
click at [180, 445] on label "Verzekering schip vereist" at bounding box center [208, 444] width 139 height 15
checkbox input "true"
click at [179, 460] on label "Transportbasis" at bounding box center [181, 465] width 85 height 15
checkbox input "true"
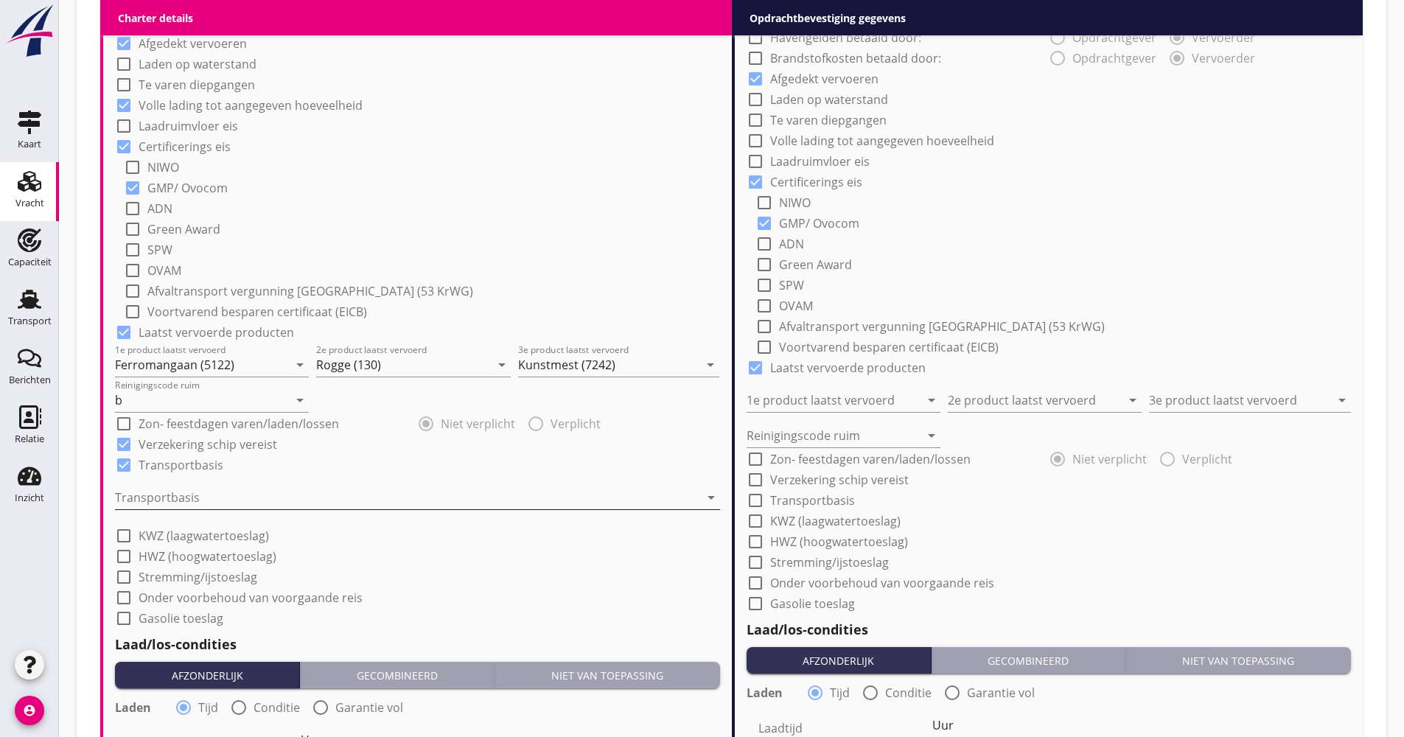
click at [184, 509] on div at bounding box center [407, 498] width 584 height 24
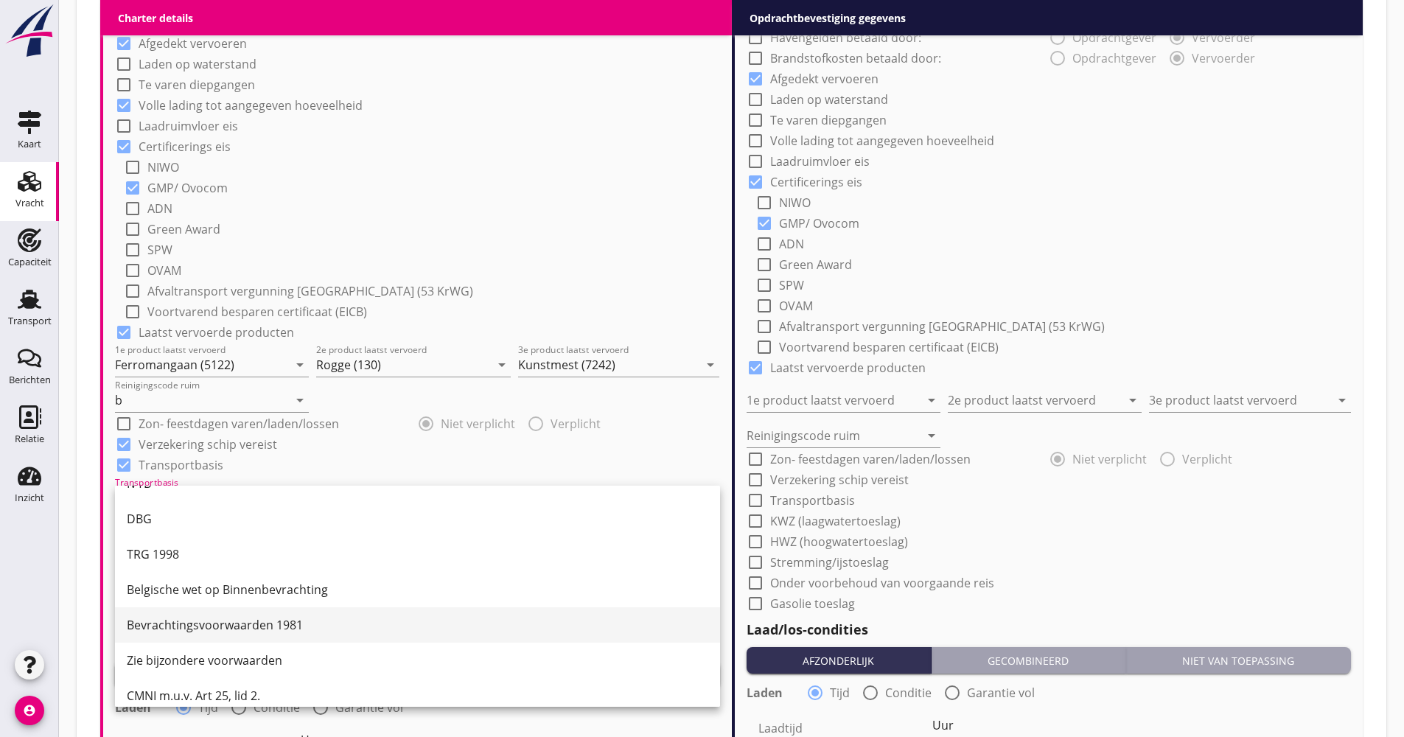
scroll to position [38, 0]
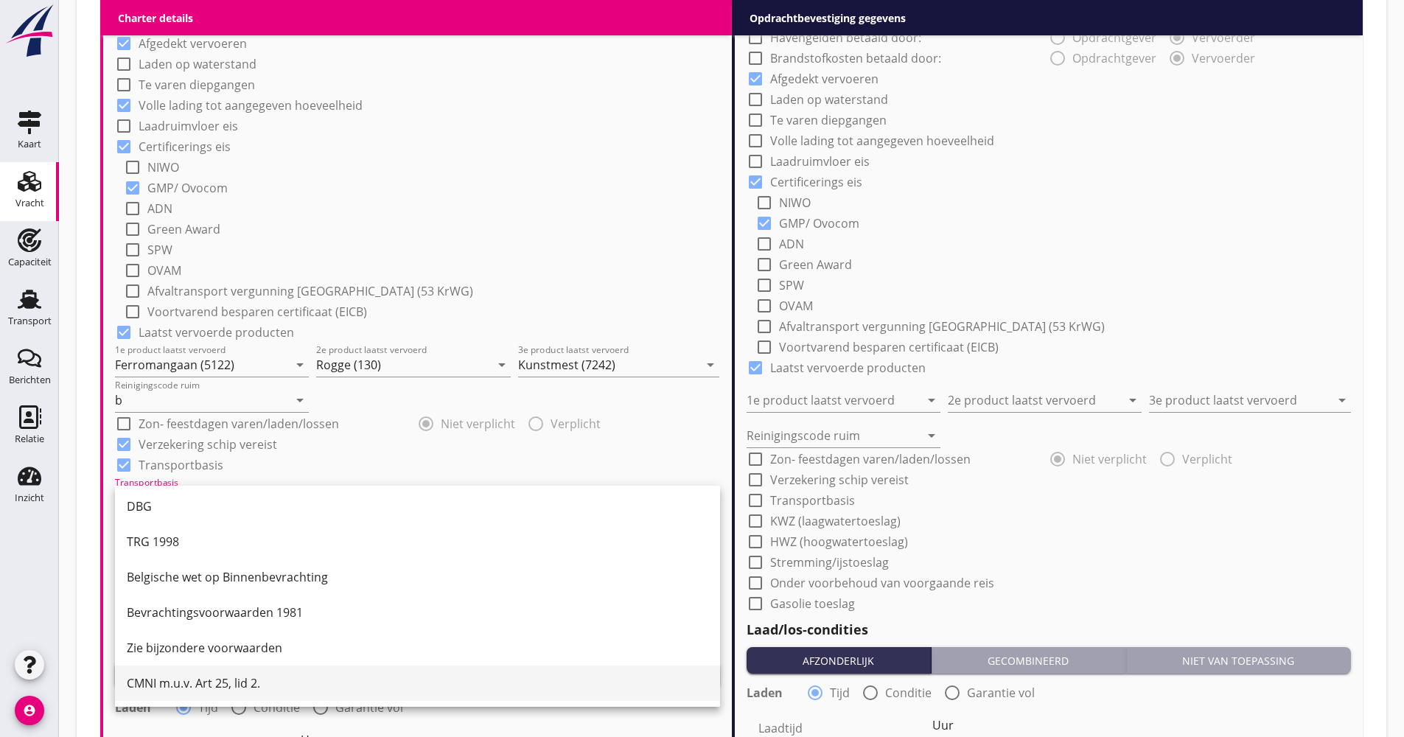
click at [211, 668] on div "CMNI m.u.v. Art 25, lid 2." at bounding box center [418, 683] width 582 height 35
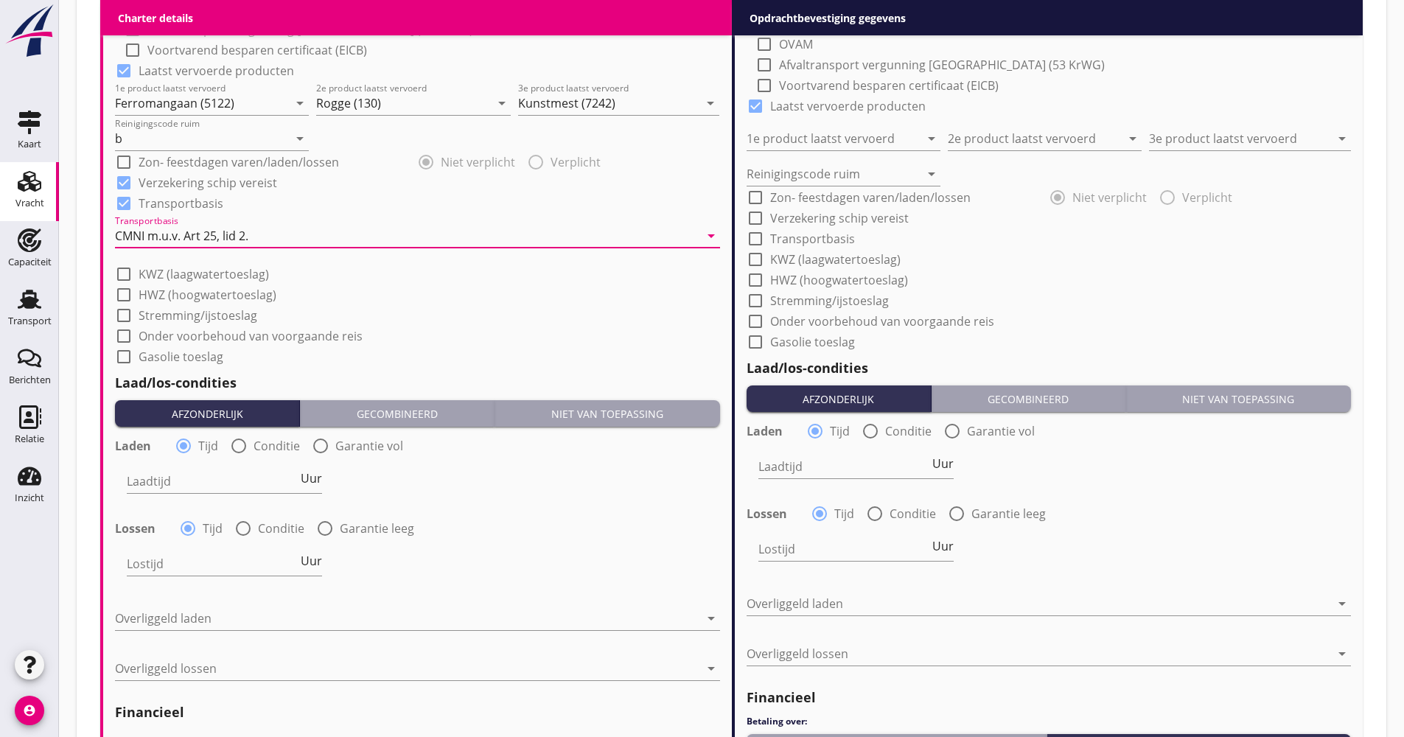
scroll to position [1548, 0]
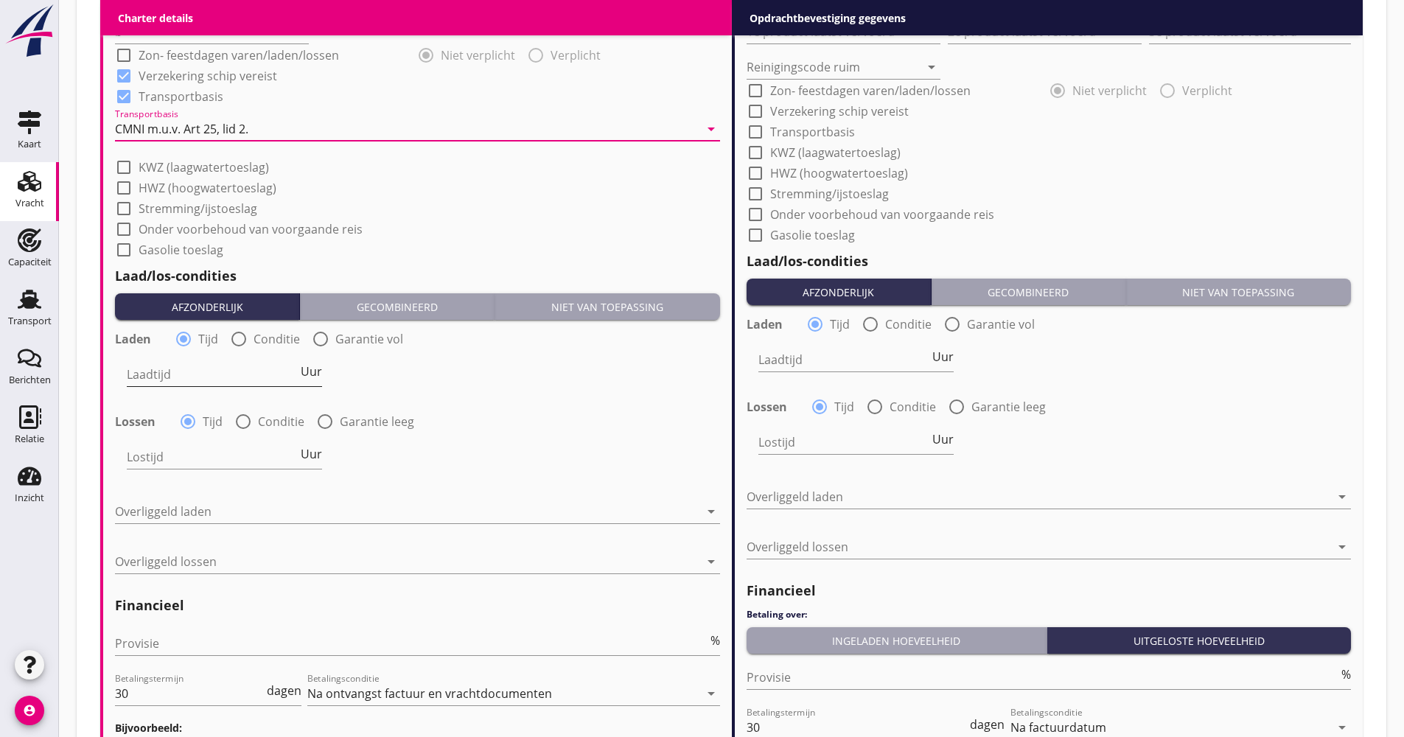
click at [311, 370] on span "Uur" at bounding box center [311, 372] width 21 height 12
type input "2"
click at [315, 455] on span "Uur" at bounding box center [311, 454] width 21 height 12
type input "2"
click at [236, 517] on div at bounding box center [407, 512] width 584 height 24
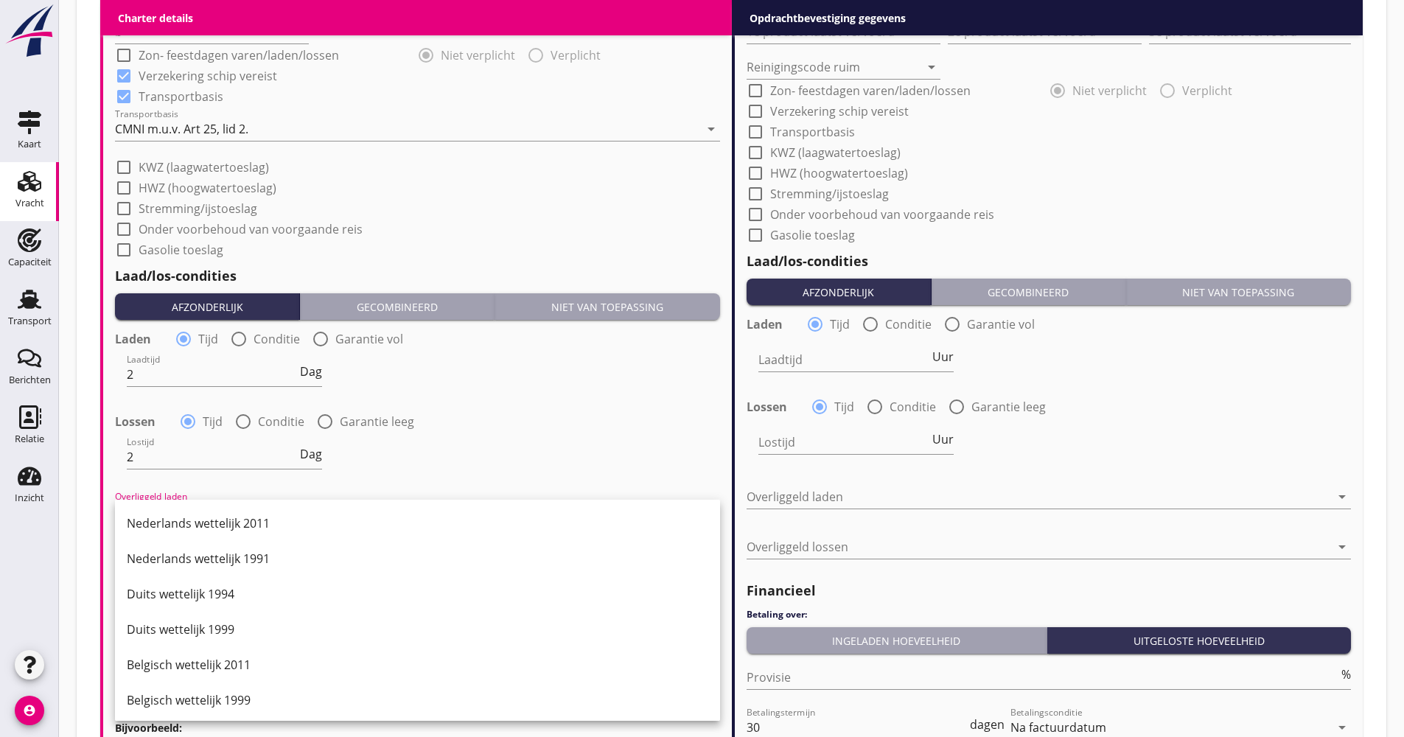
click at [210, 634] on div "Duits wettelijk 1999" at bounding box center [418, 630] width 582 height 18
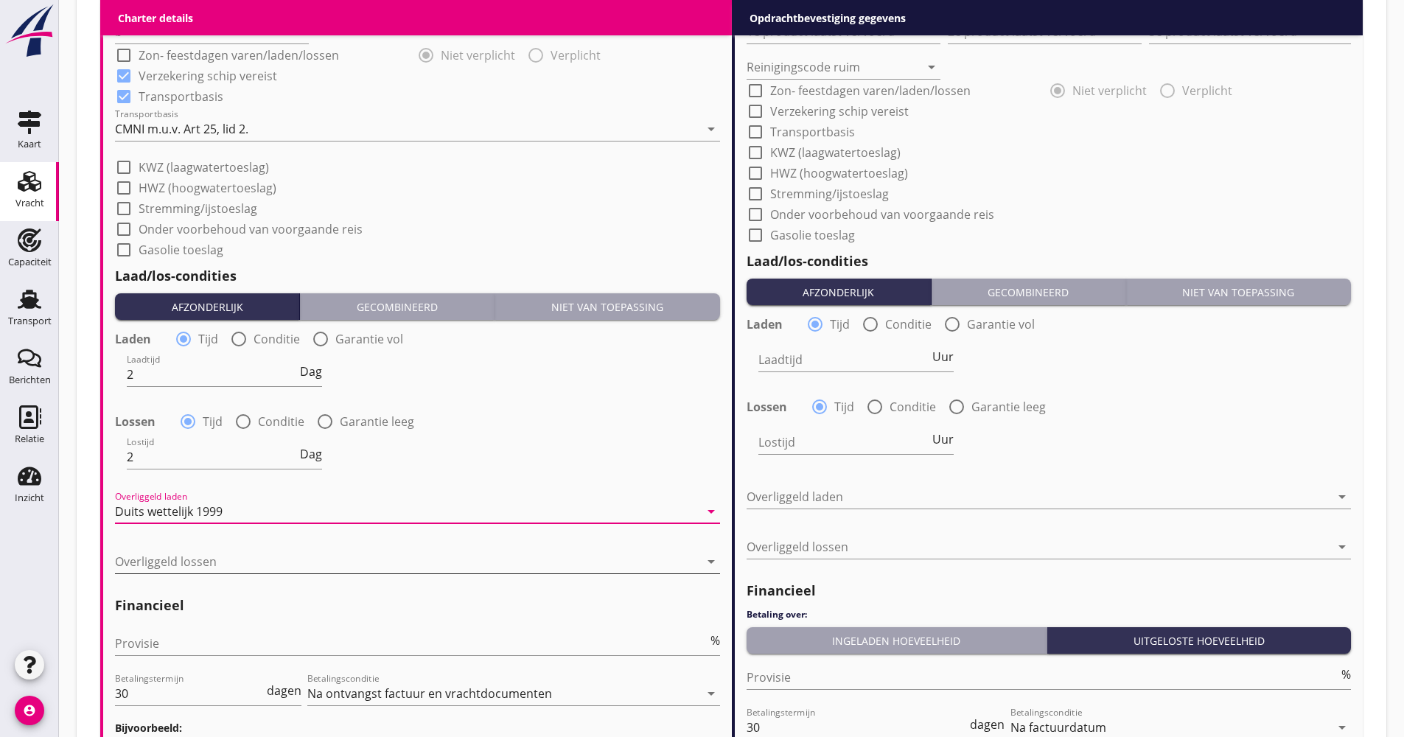
click at [206, 559] on div at bounding box center [407, 562] width 584 height 24
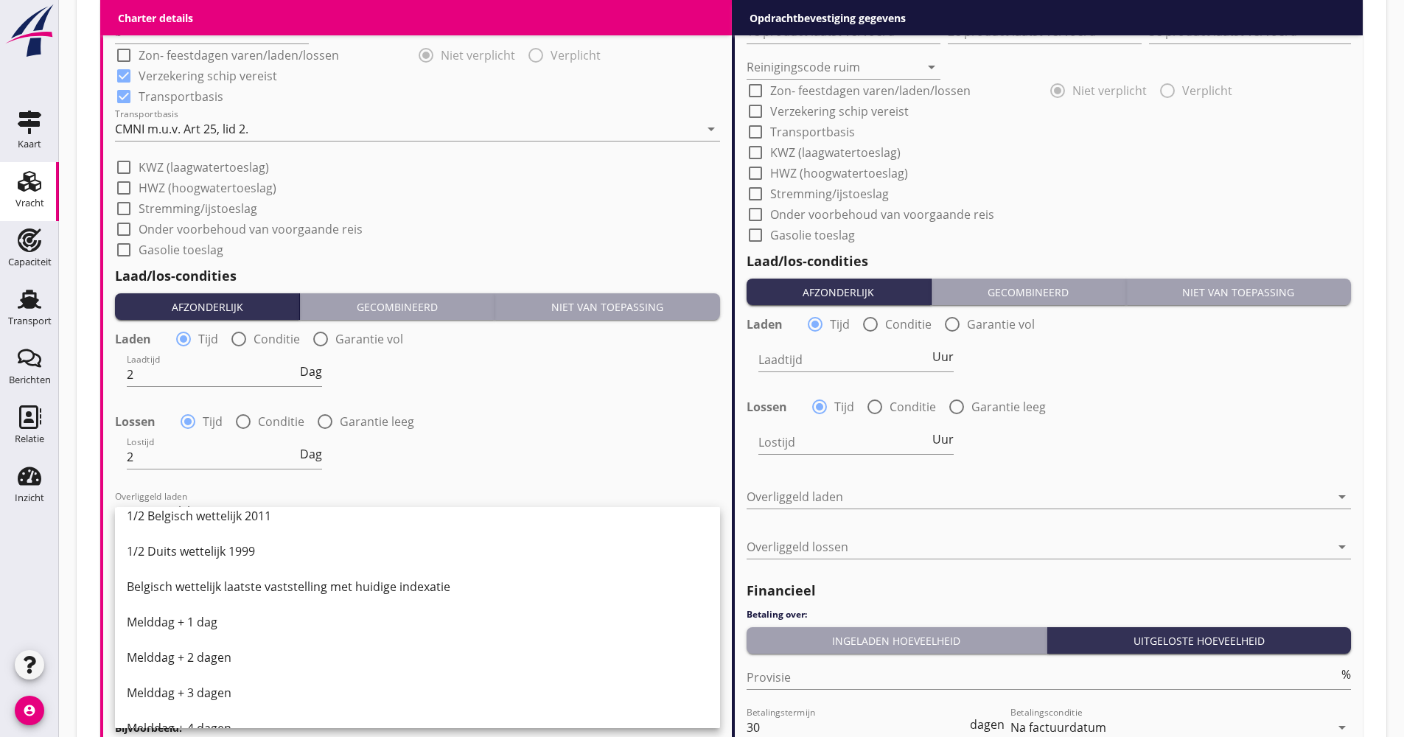
scroll to position [442, 0]
click at [206, 522] on div "1/2 Belgisch wettelijk 2011" at bounding box center [418, 512] width 582 height 35
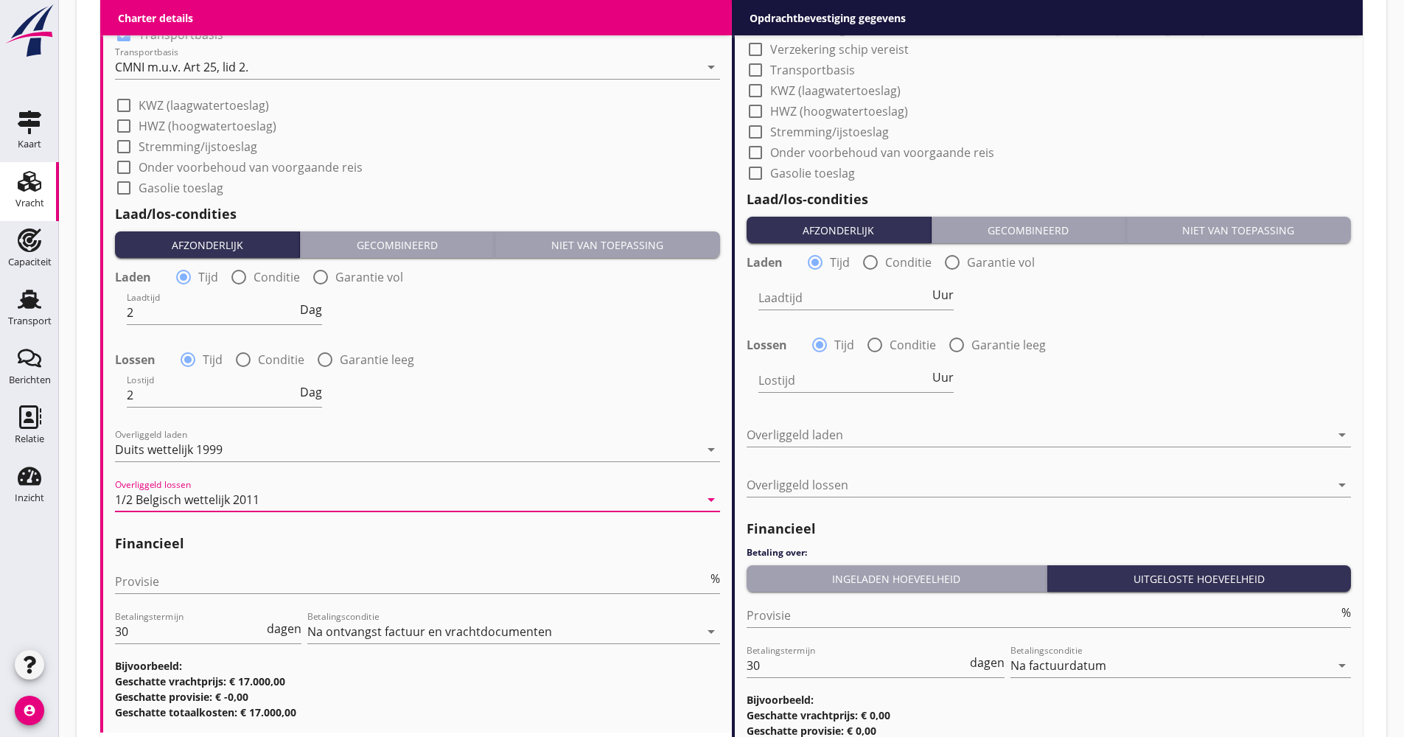
scroll to position [1695, 0]
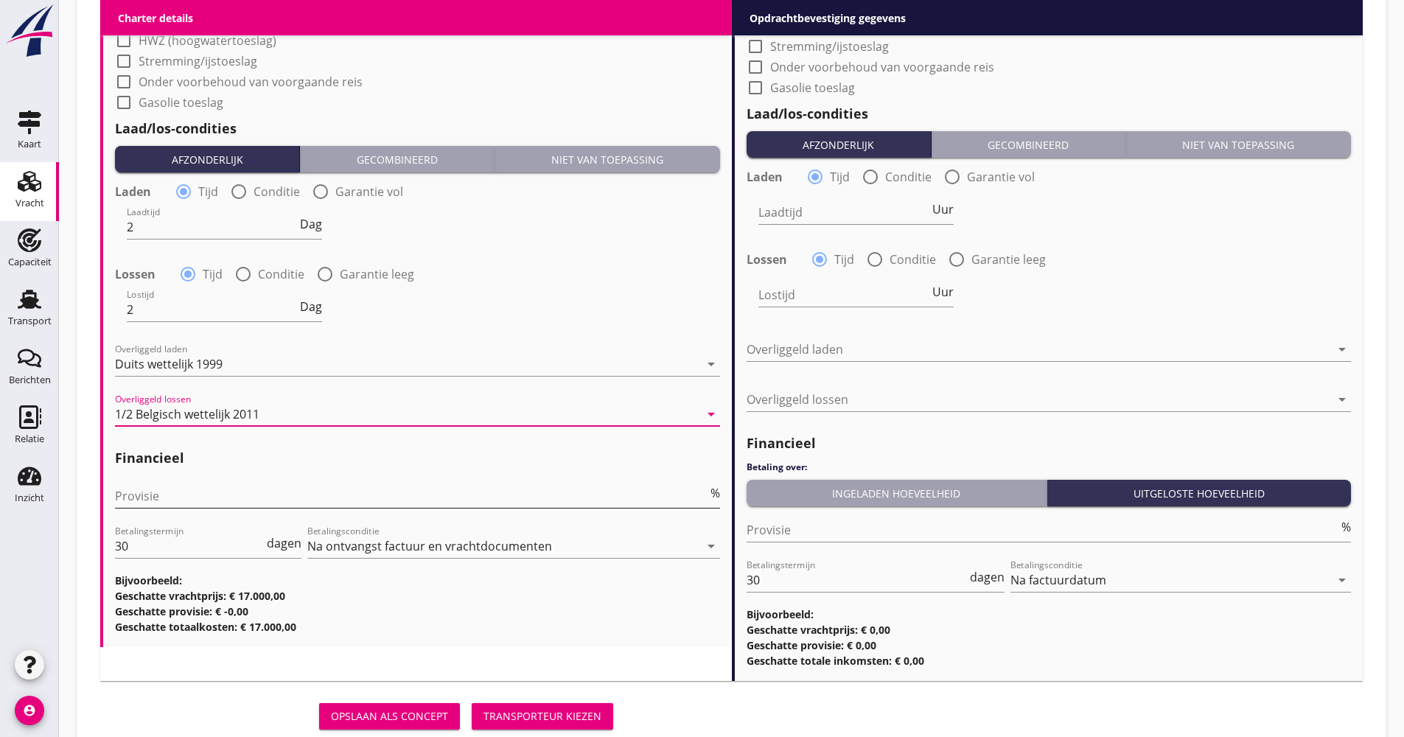
click at [174, 500] on input "Provisie" at bounding box center [411, 496] width 593 height 24
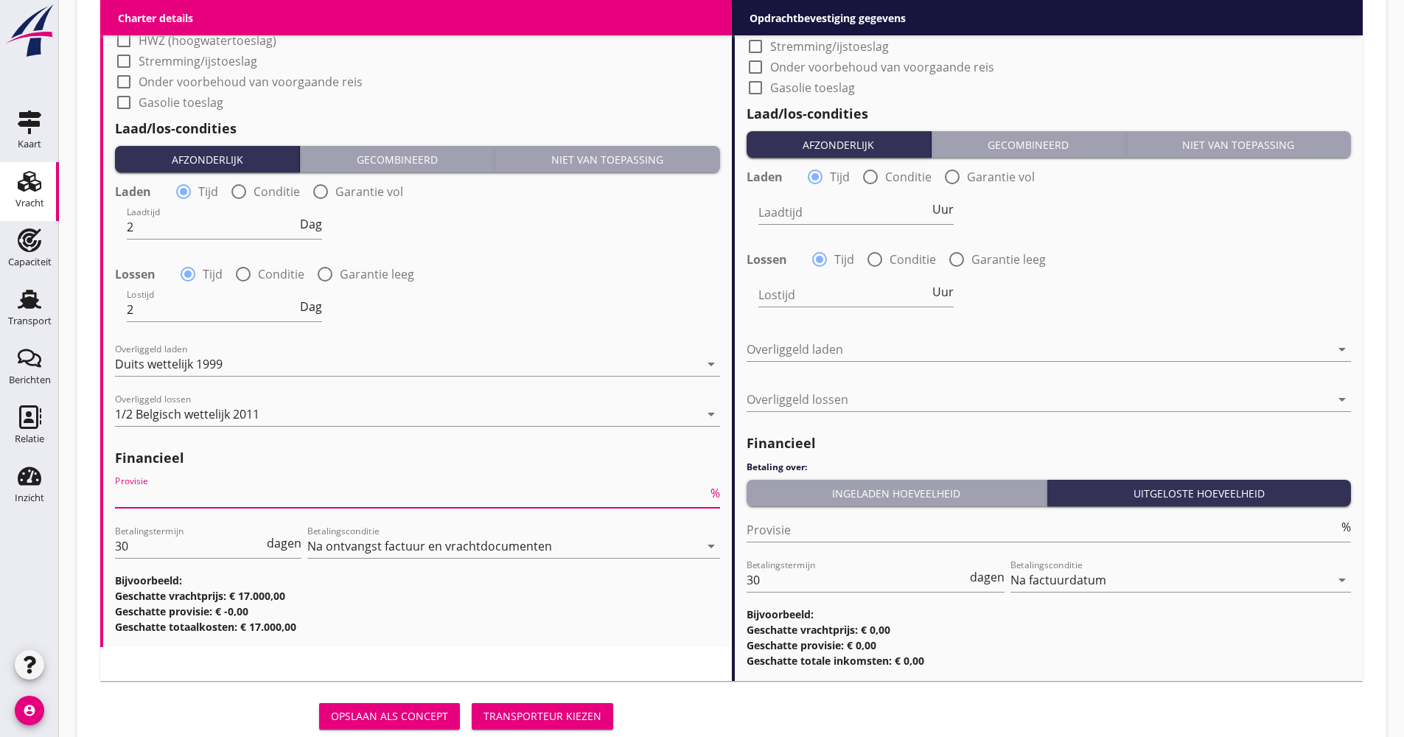
drag, startPoint x: 94, startPoint y: 553, endPoint x: 83, endPoint y: 554, distance: 11.2
click at [125, 490] on input "Provisie" at bounding box center [411, 496] width 593 height 24
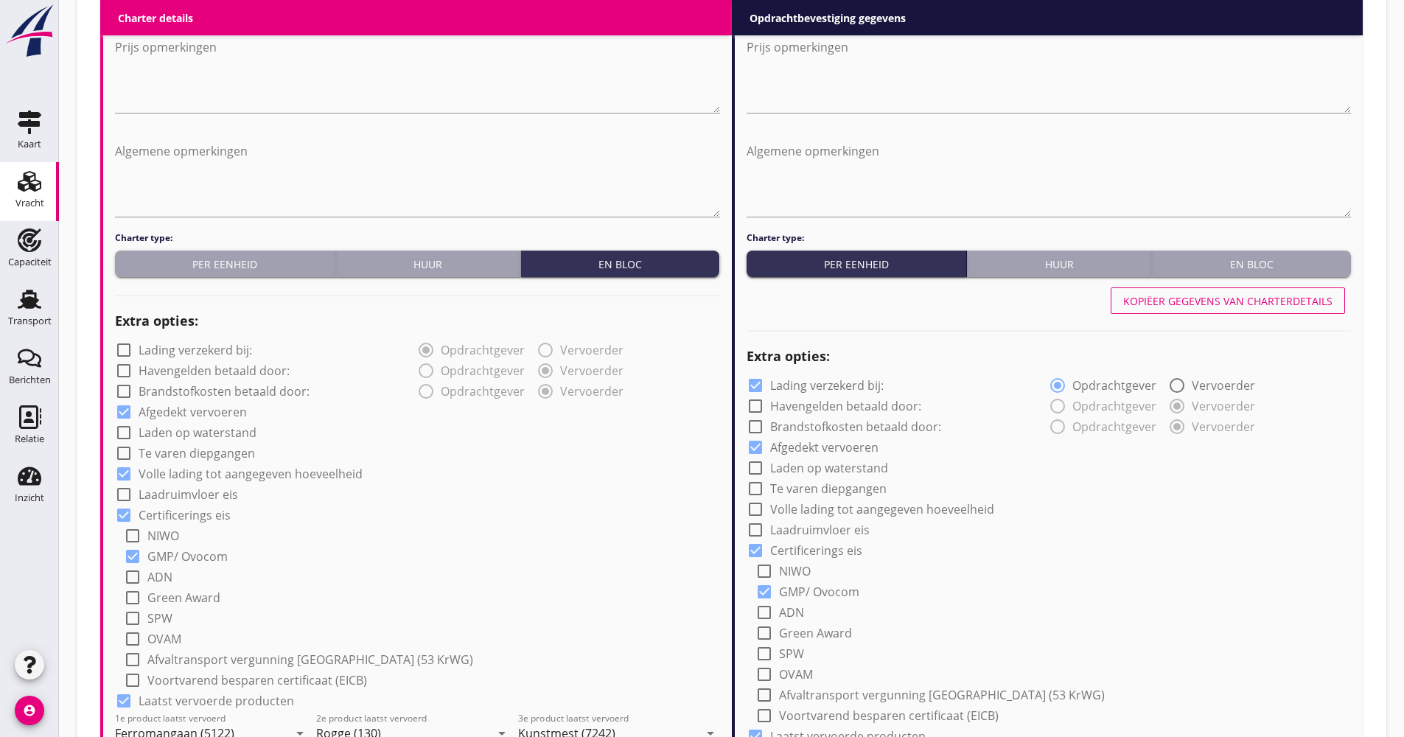
type input "0.00"
click at [1150, 302] on div "Kopiëer gegevens van charterdetails" at bounding box center [1227, 300] width 209 height 15
checkbox input "false"
checkbox input "true"
type input "Ferromangaan (5122)"
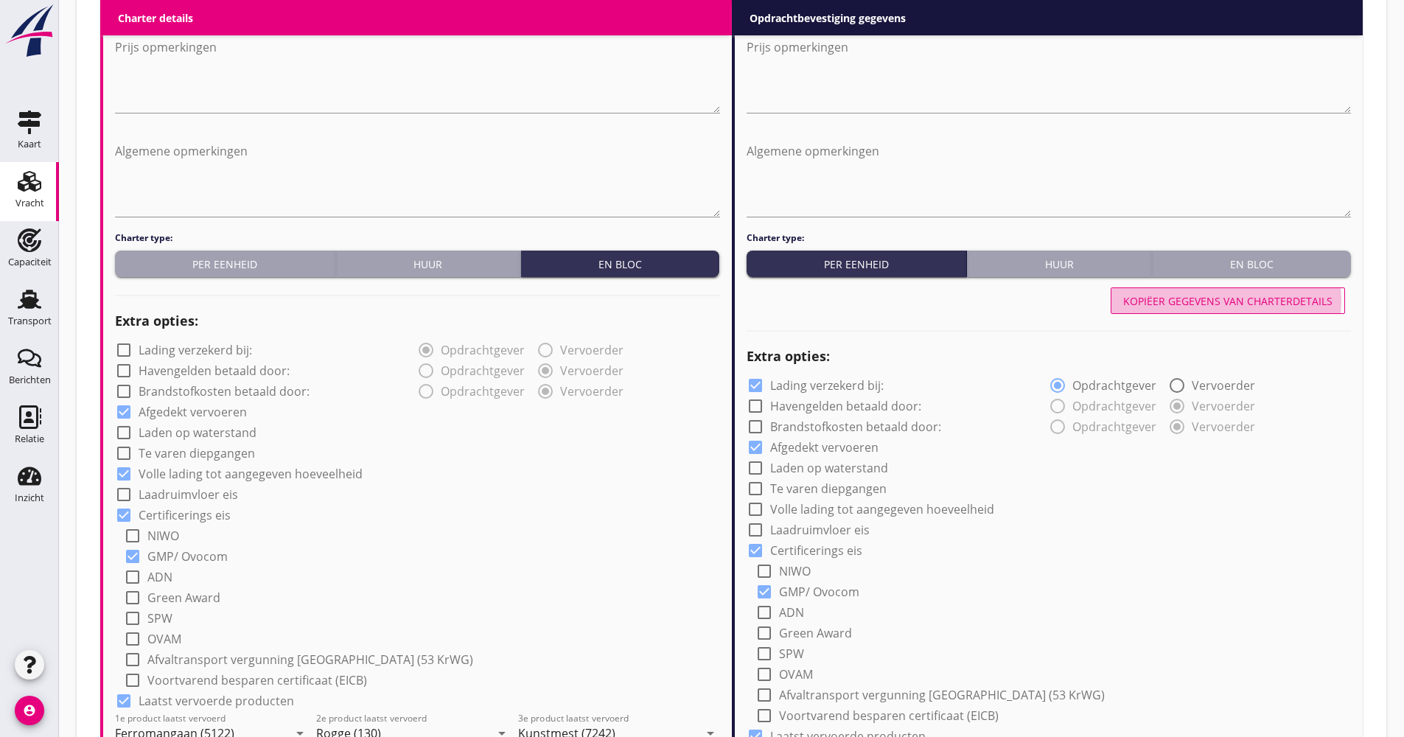
type input "Rogge (130)"
type input "Kunstmest (7242)"
type input "b"
checkbox input "true"
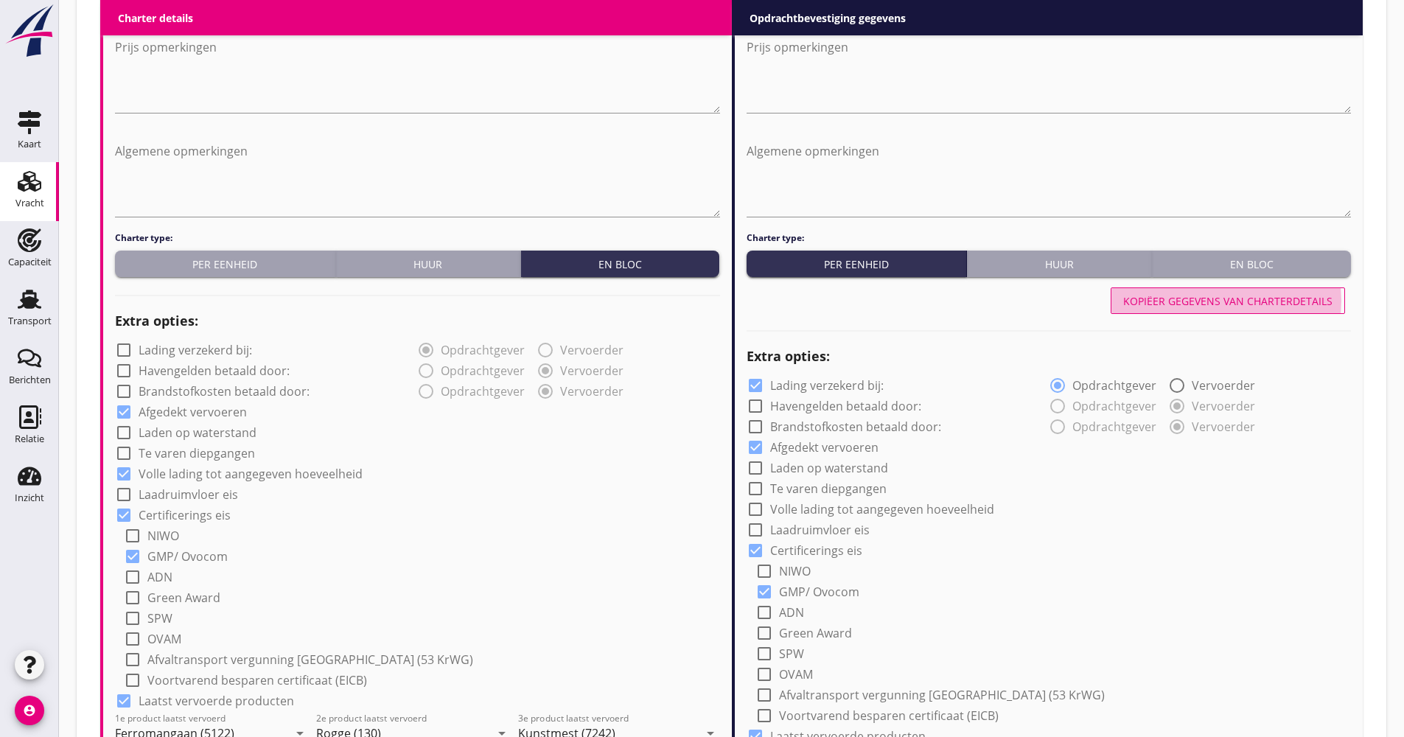
type input "2"
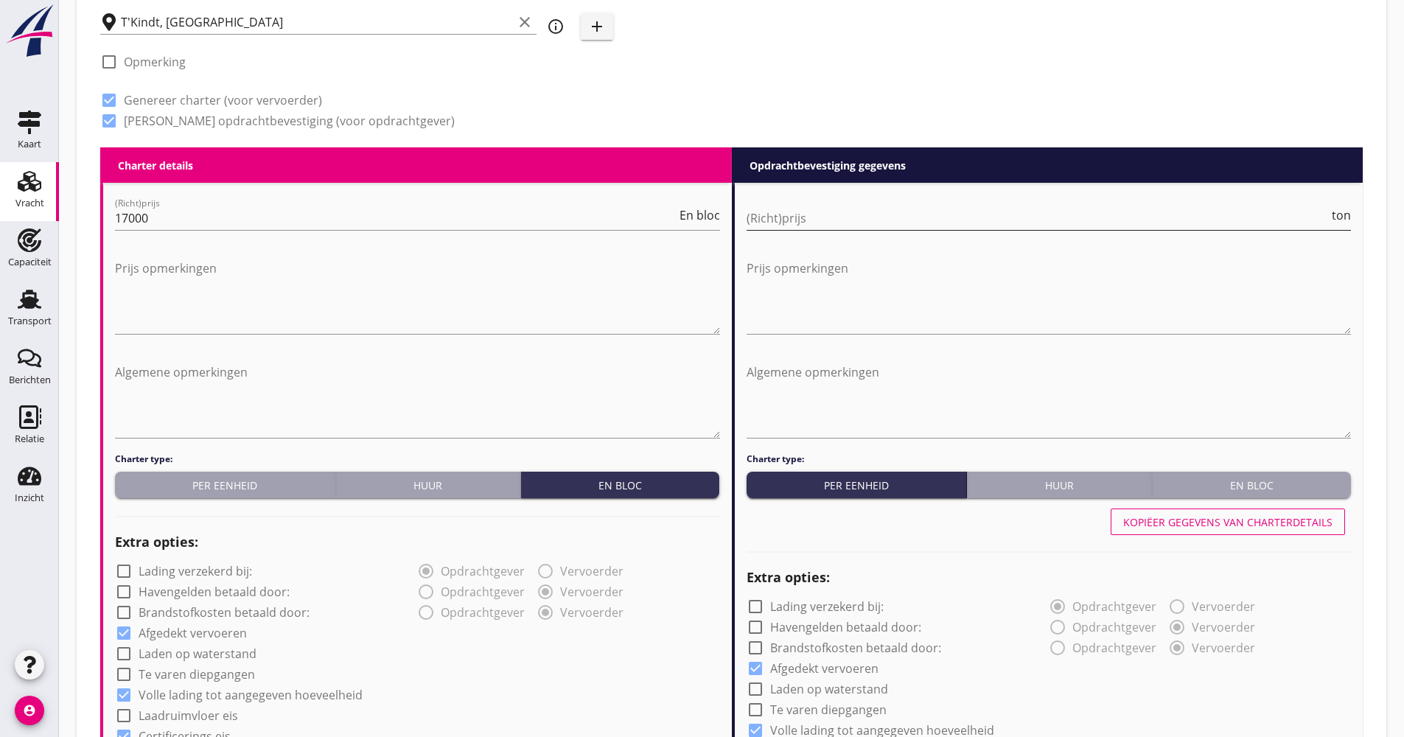
click at [862, 220] on input "(Richt)prijs" at bounding box center [1038, 218] width 583 height 24
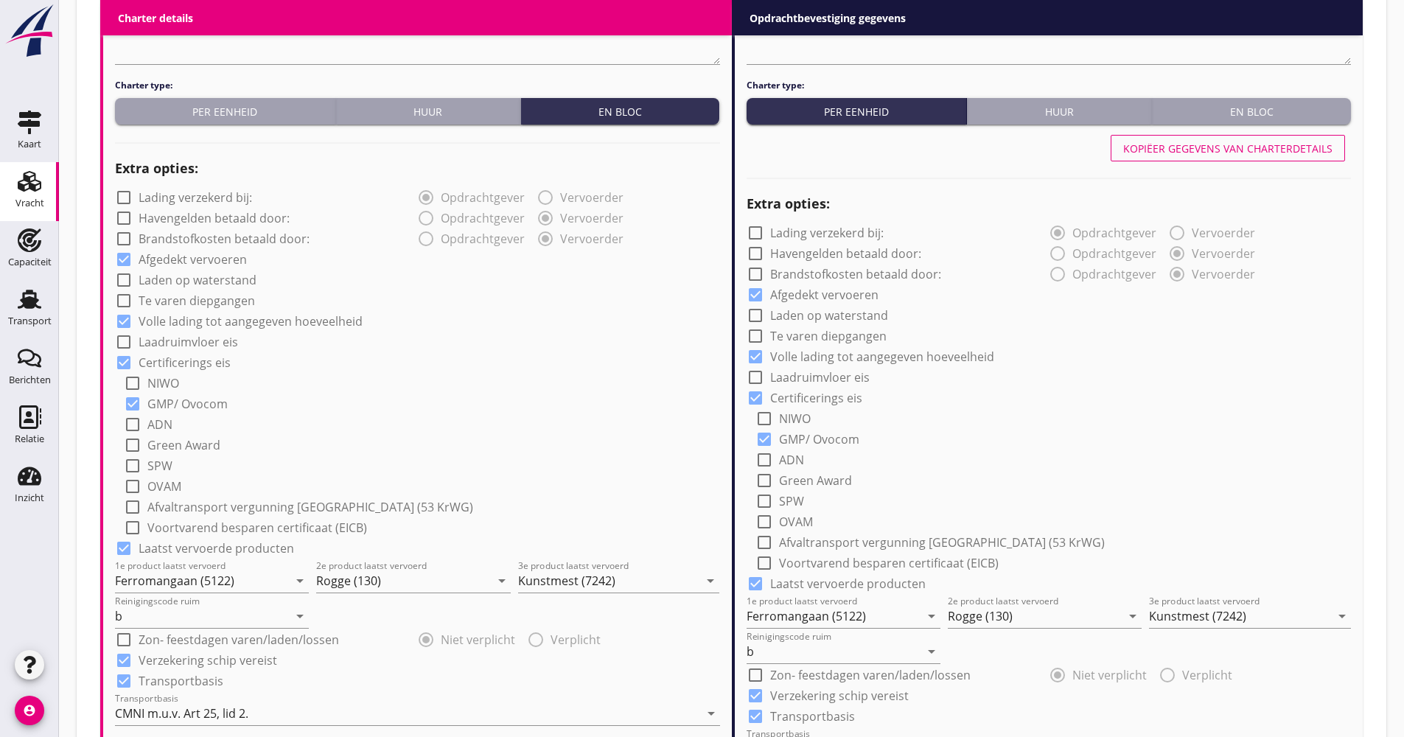
scroll to position [1179, 0]
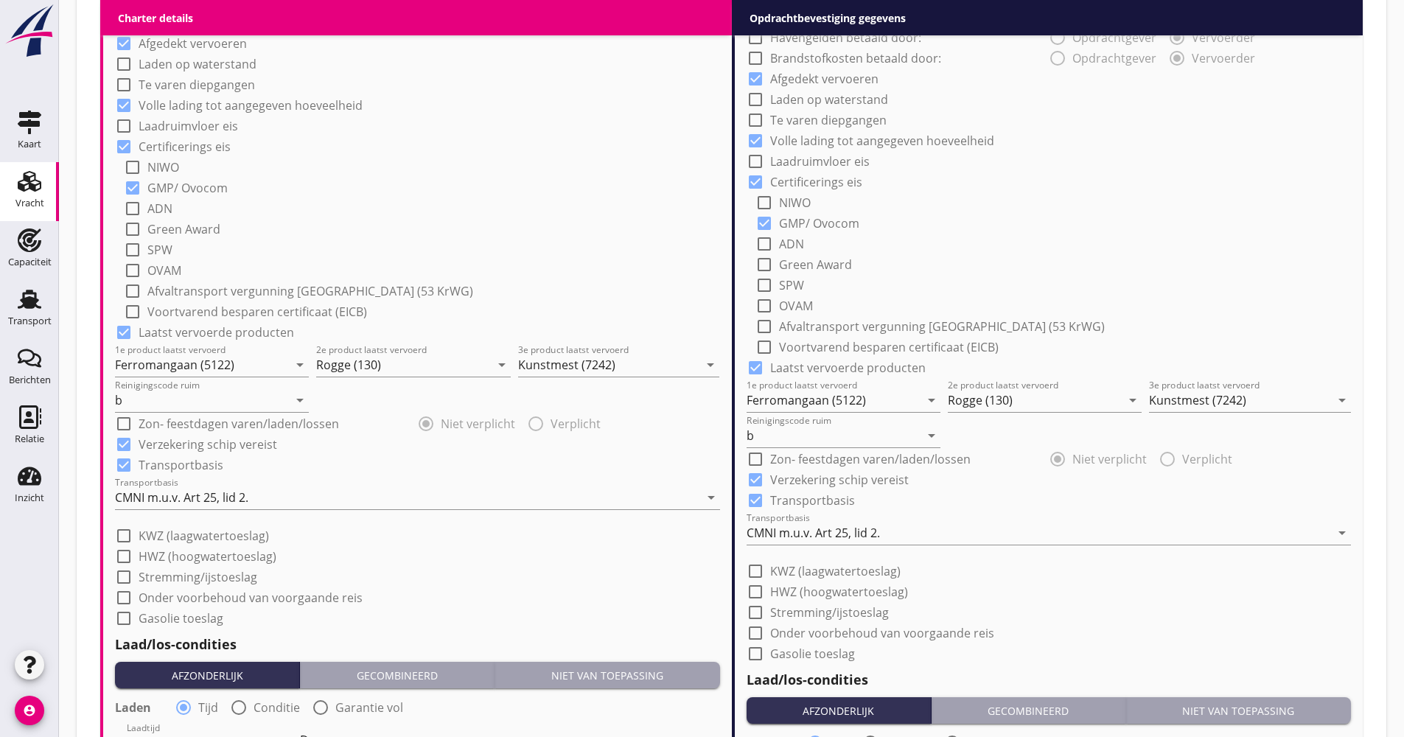
type input "22.00"
click at [807, 516] on div "Transportbasis CMNI m.u.v. Art 25, lid 2. arrow_drop_down" at bounding box center [1049, 535] width 605 height 47
click at [809, 531] on div "CMNI m.u.v. Art 25, lid 2." at bounding box center [813, 532] width 133 height 13
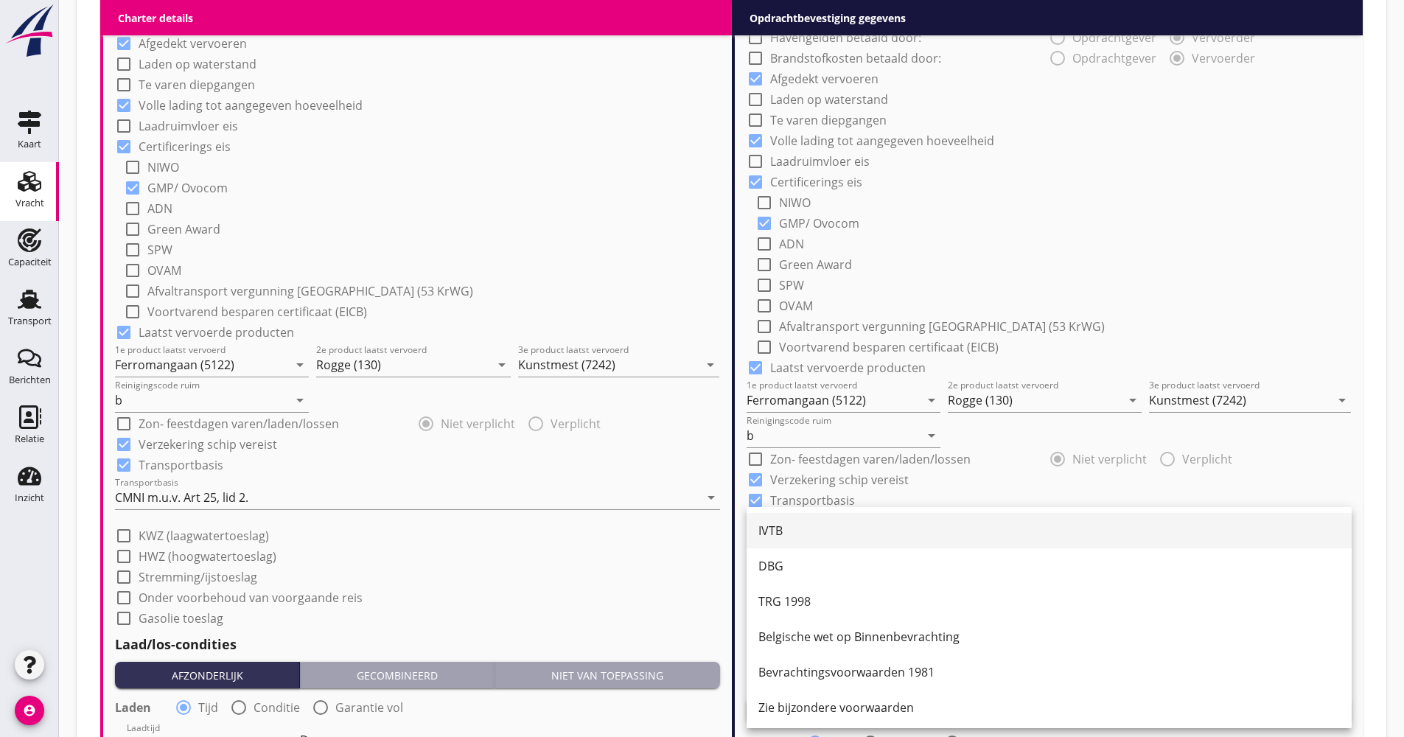
click at [809, 529] on div "IVTB" at bounding box center [1049, 531] width 582 height 18
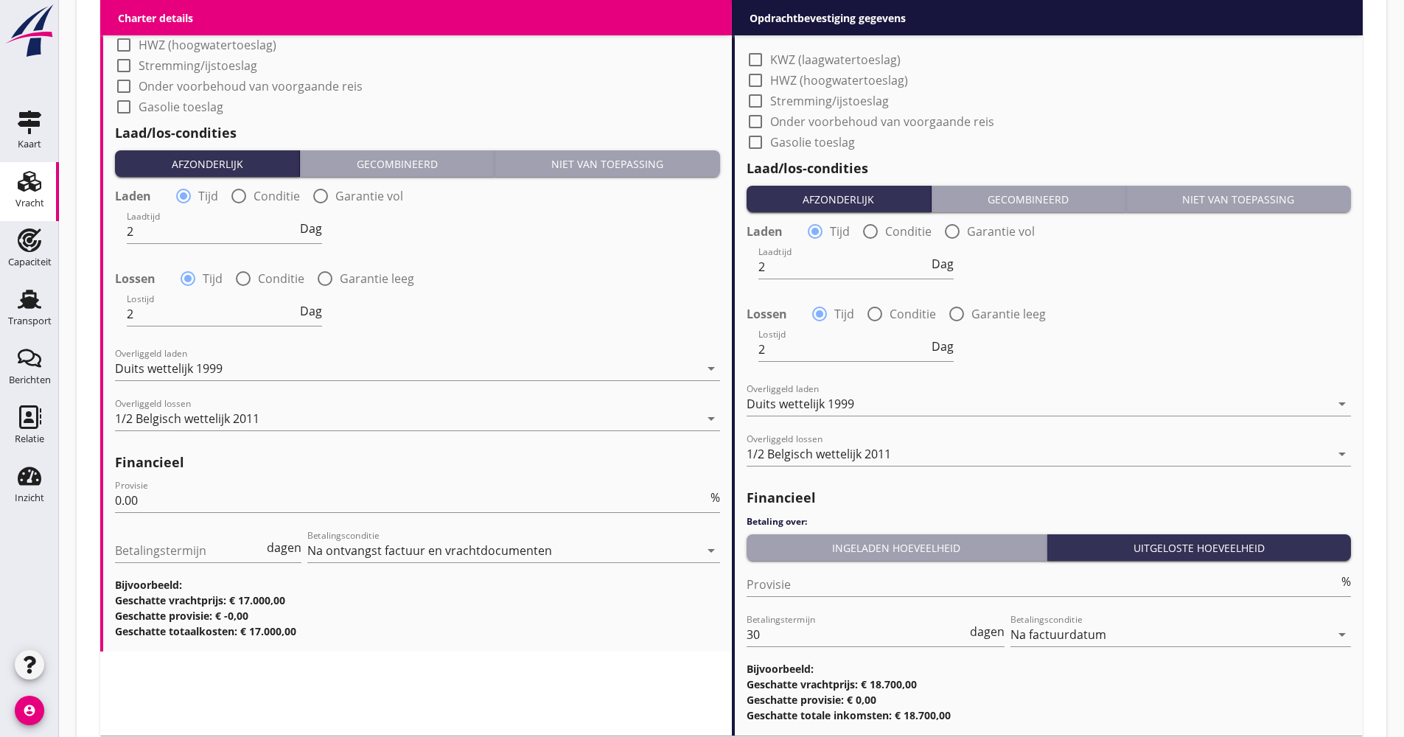
scroll to position [1695, 0]
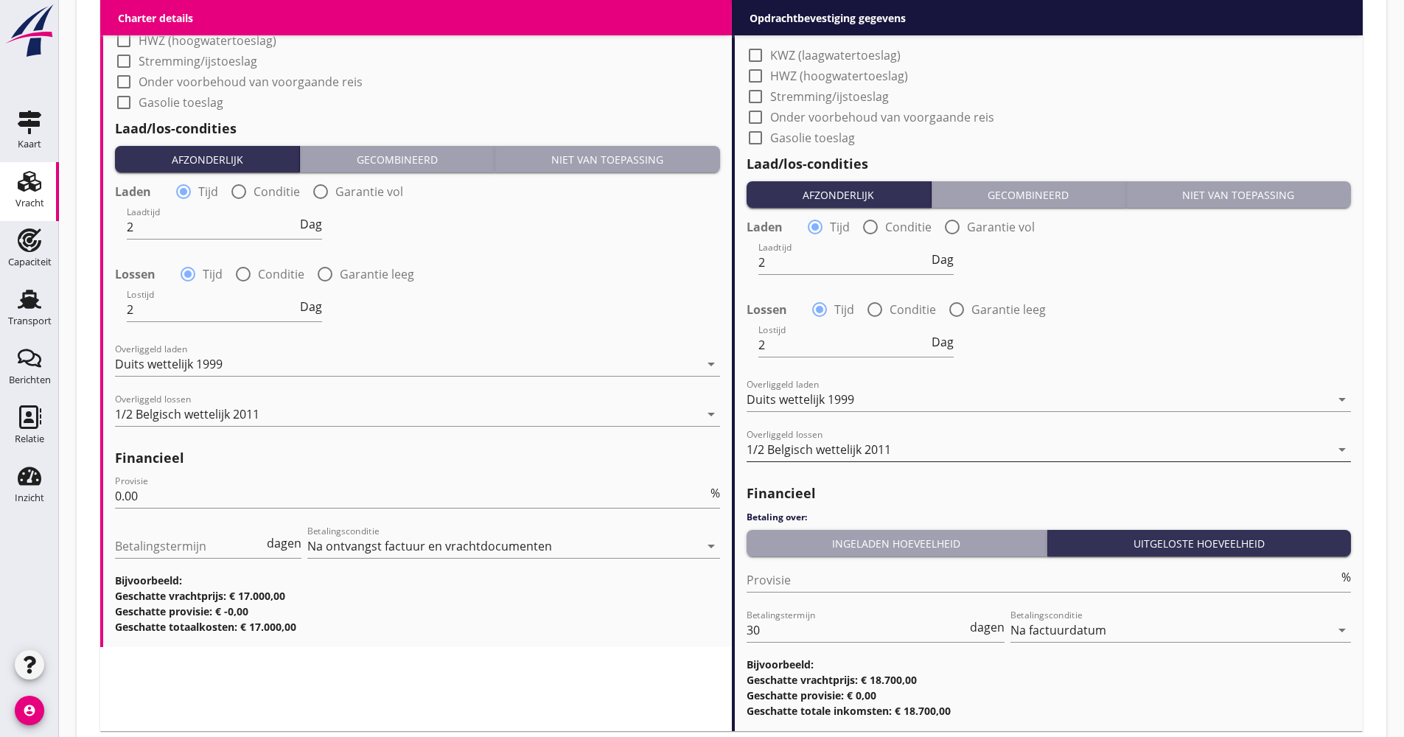
click at [829, 440] on div "1/2 Belgisch wettelijk 2011" at bounding box center [1039, 450] width 584 height 24
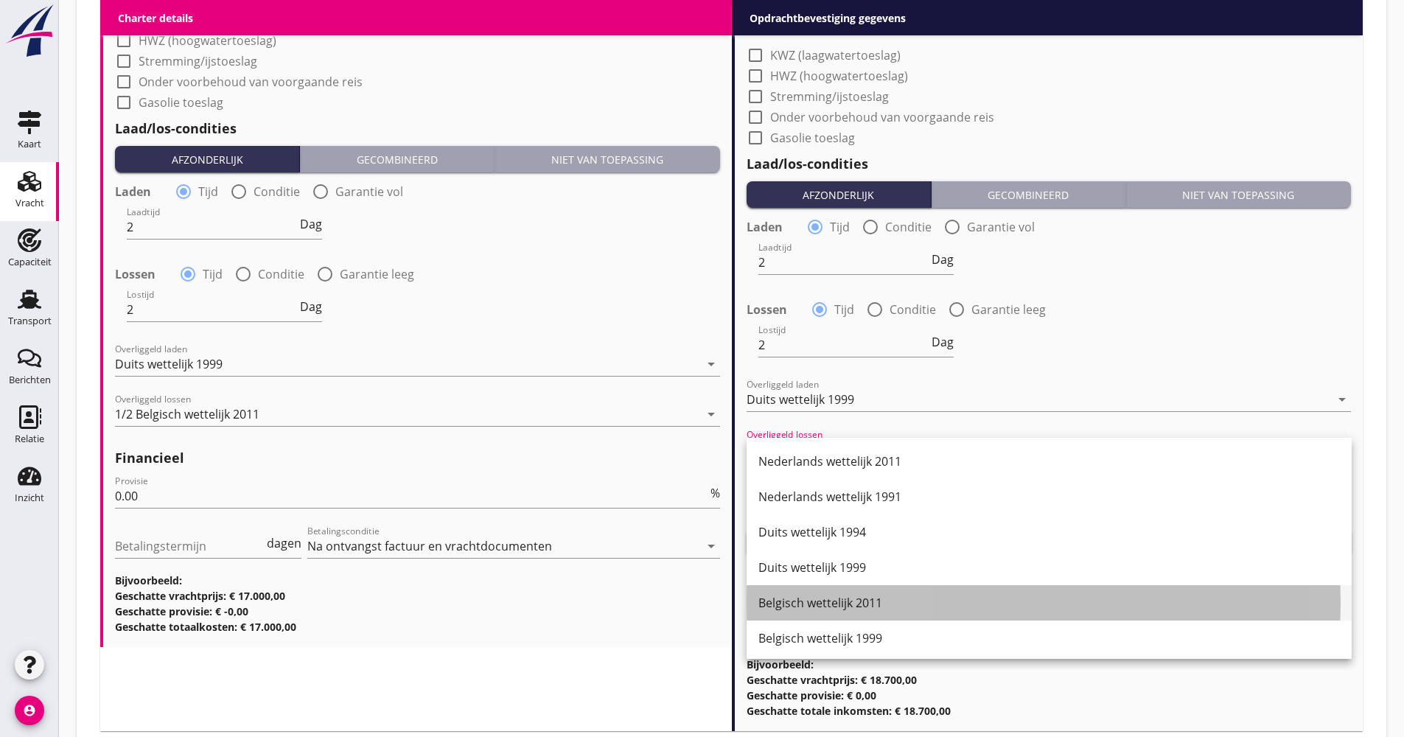
click at [817, 598] on div "Belgisch wettelijk 2011" at bounding box center [1049, 603] width 582 height 18
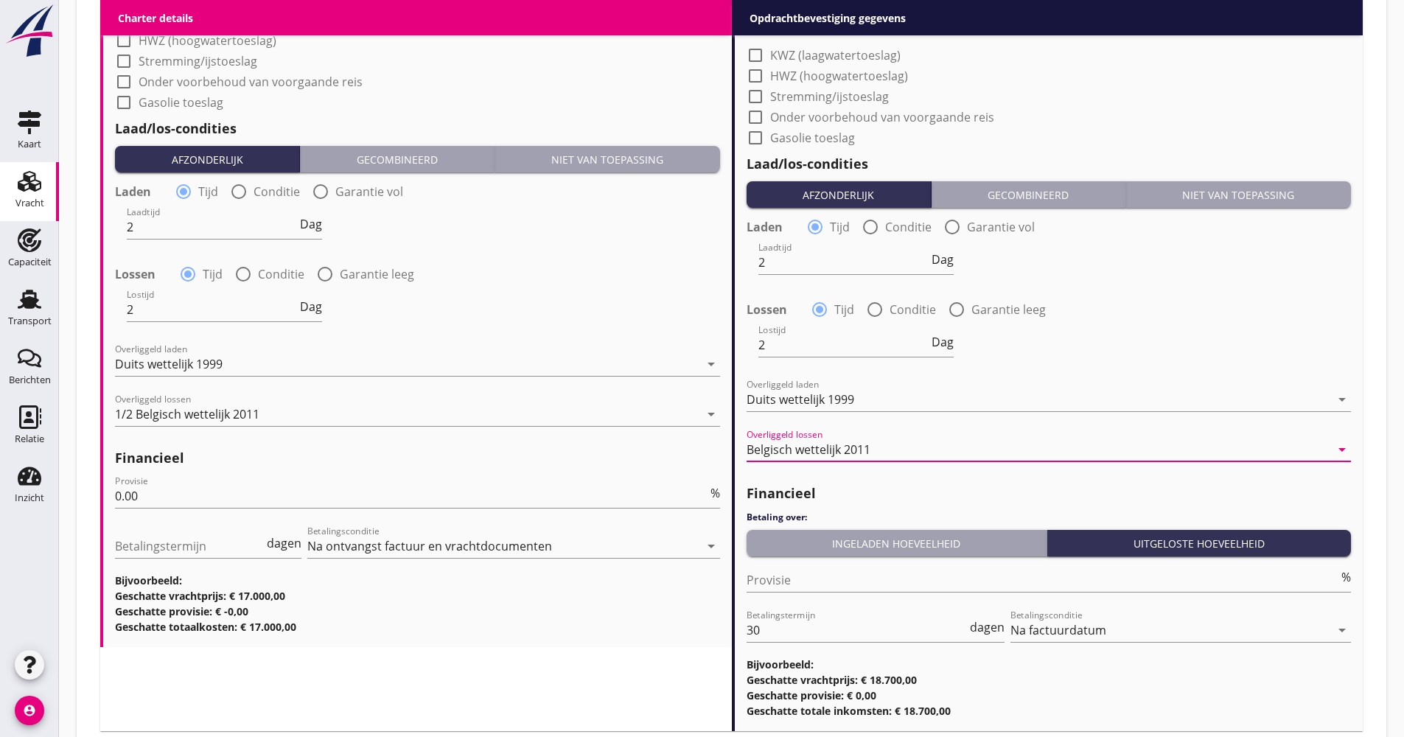
click at [845, 537] on div "Ingeladen hoeveelheid" at bounding box center [897, 543] width 289 height 15
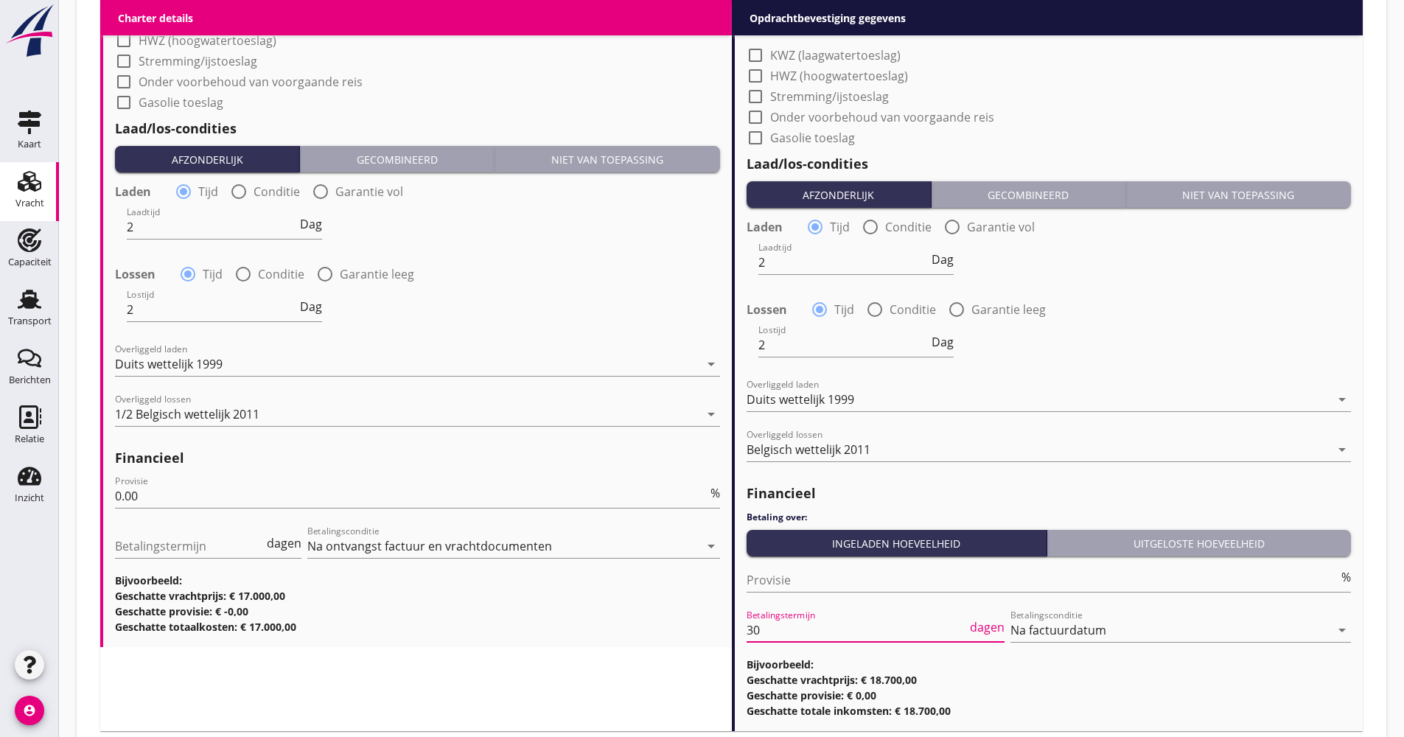
scroll to position [1, 0]
drag, startPoint x: 748, startPoint y: 637, endPoint x: 682, endPoint y: 640, distance: 66.4
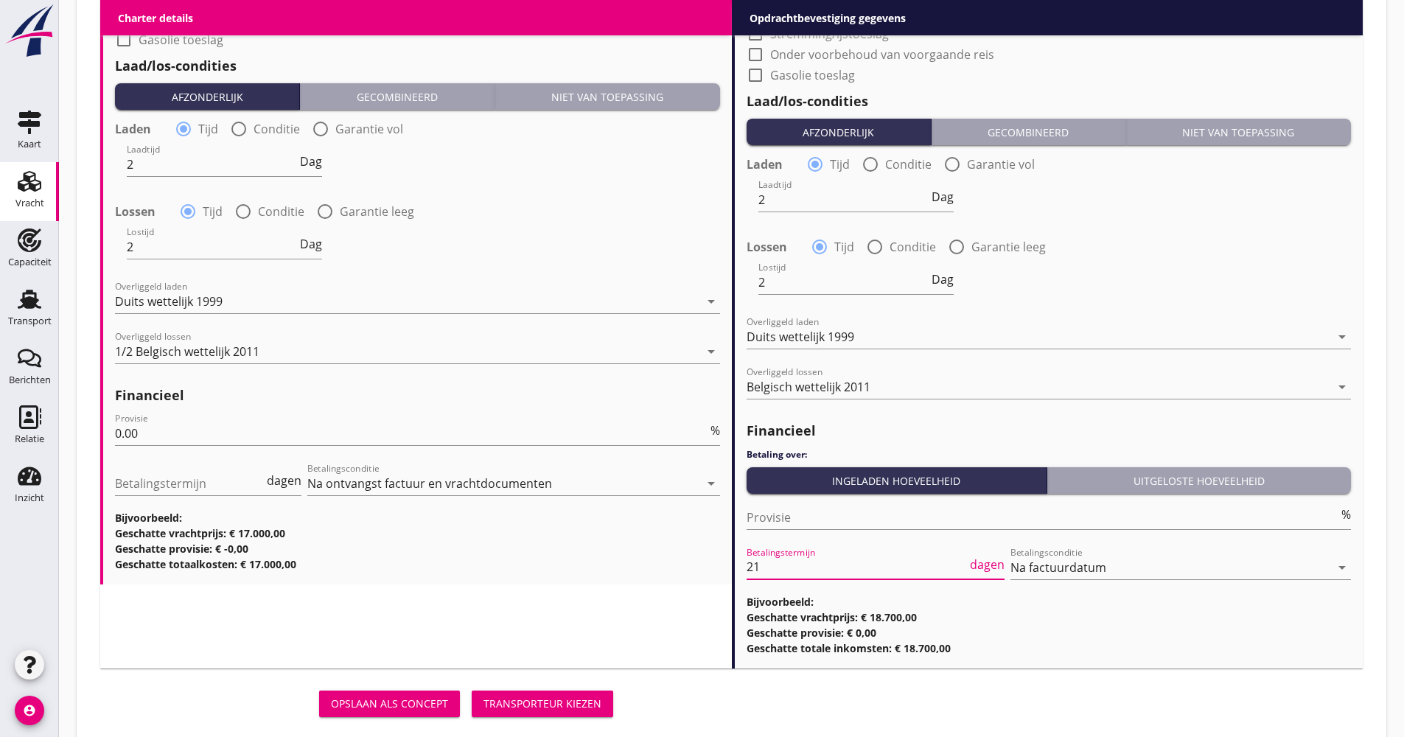
scroll to position [1789, 0]
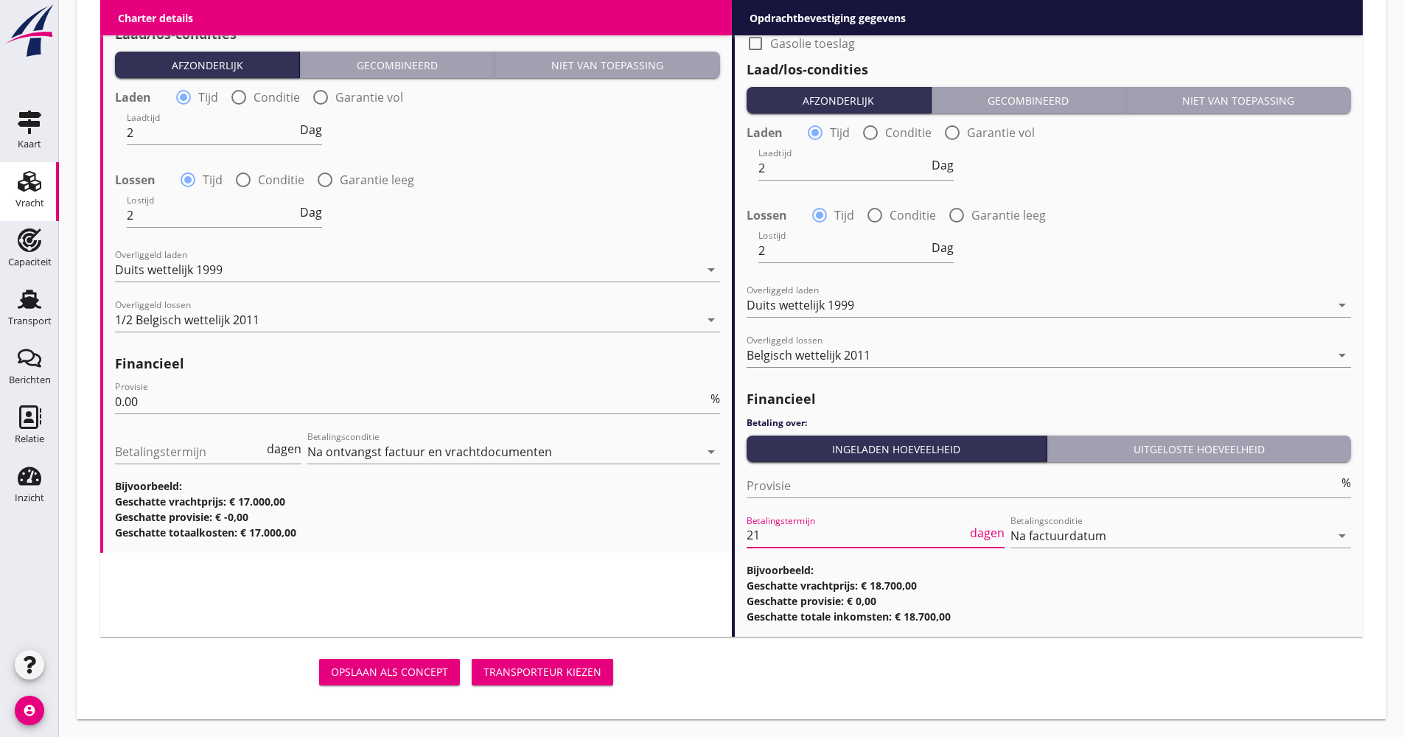
type input "21"
click at [537, 683] on button "Transporteur kiezen" at bounding box center [543, 672] width 142 height 27
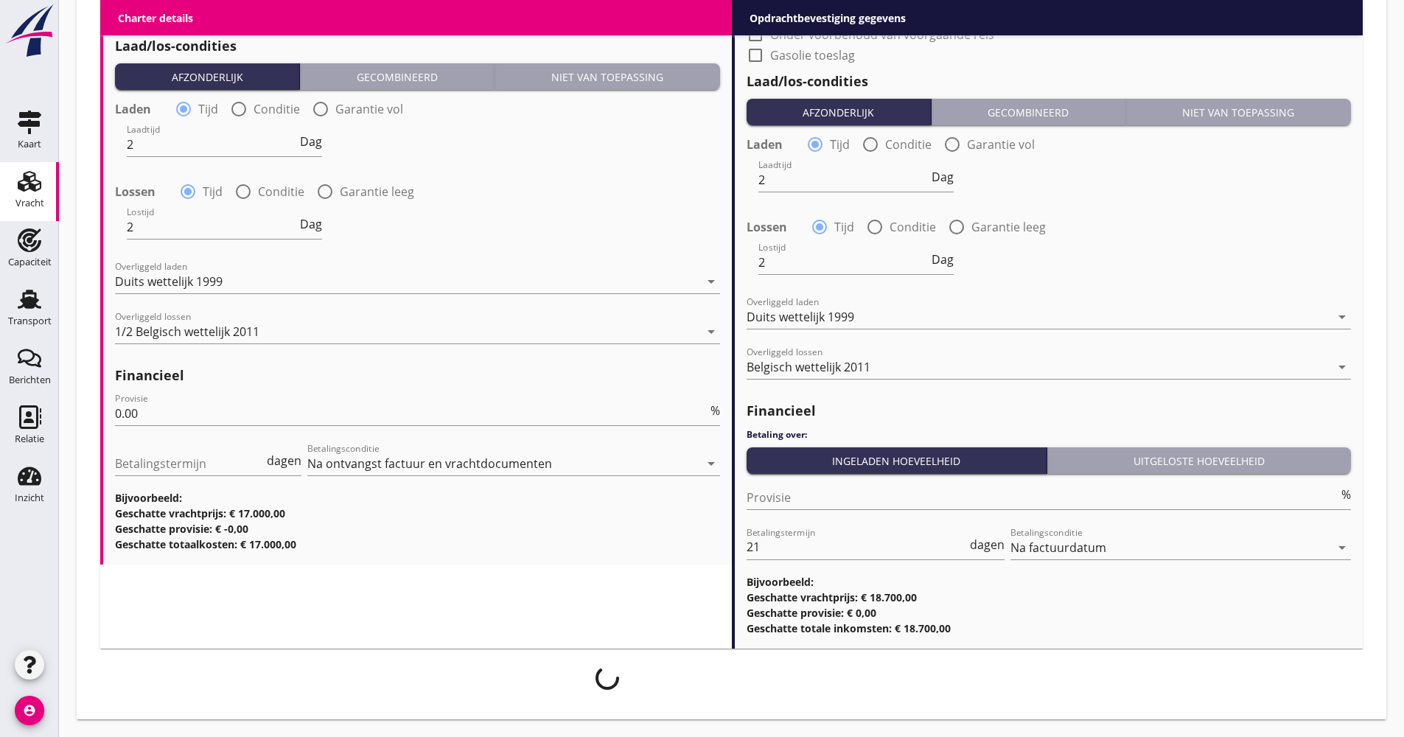
scroll to position [1778, 0]
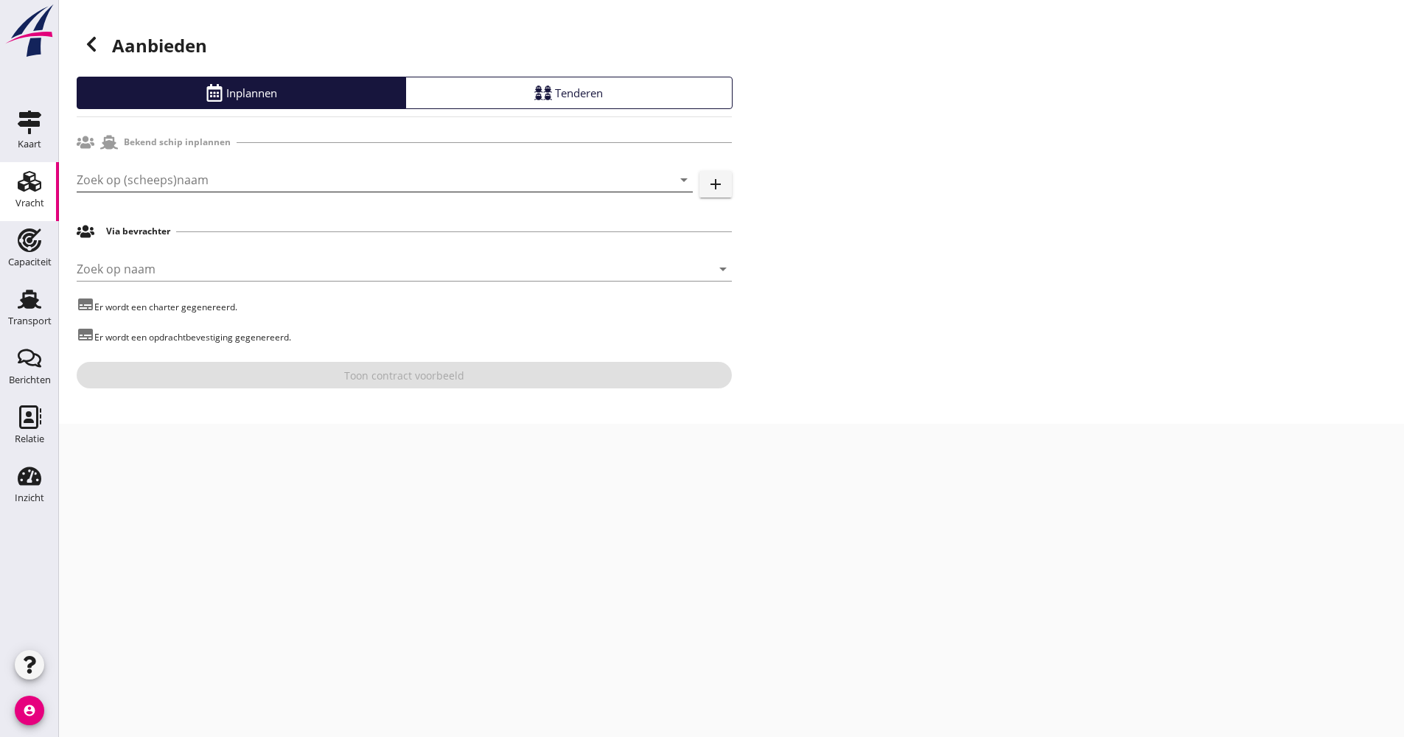
click at [180, 189] on input "Zoek op (scheeps)naam" at bounding box center [364, 180] width 575 height 24
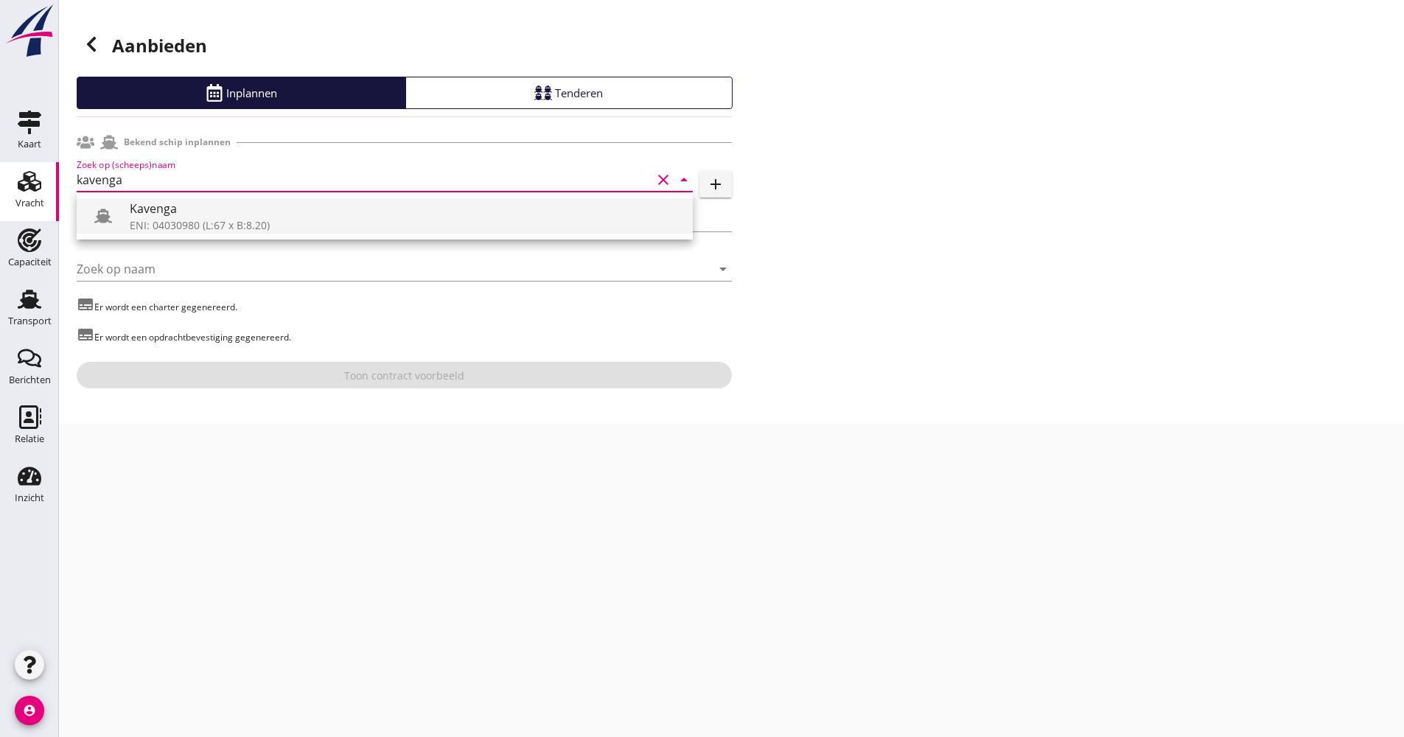
click at [186, 206] on div "Kavenga" at bounding box center [405, 209] width 551 height 18
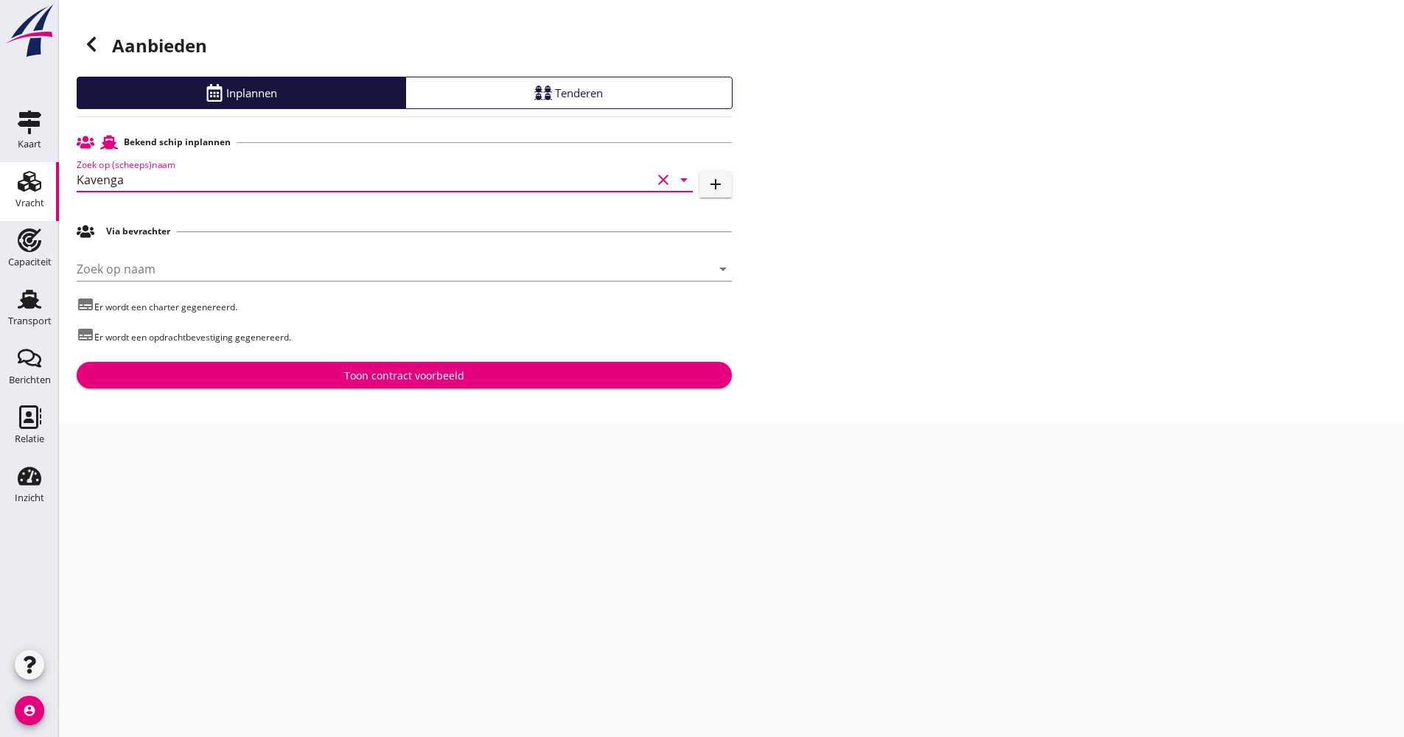
type input "Kavenga"
click at [299, 363] on button "Toon contract voorbeeld" at bounding box center [404, 375] width 655 height 27
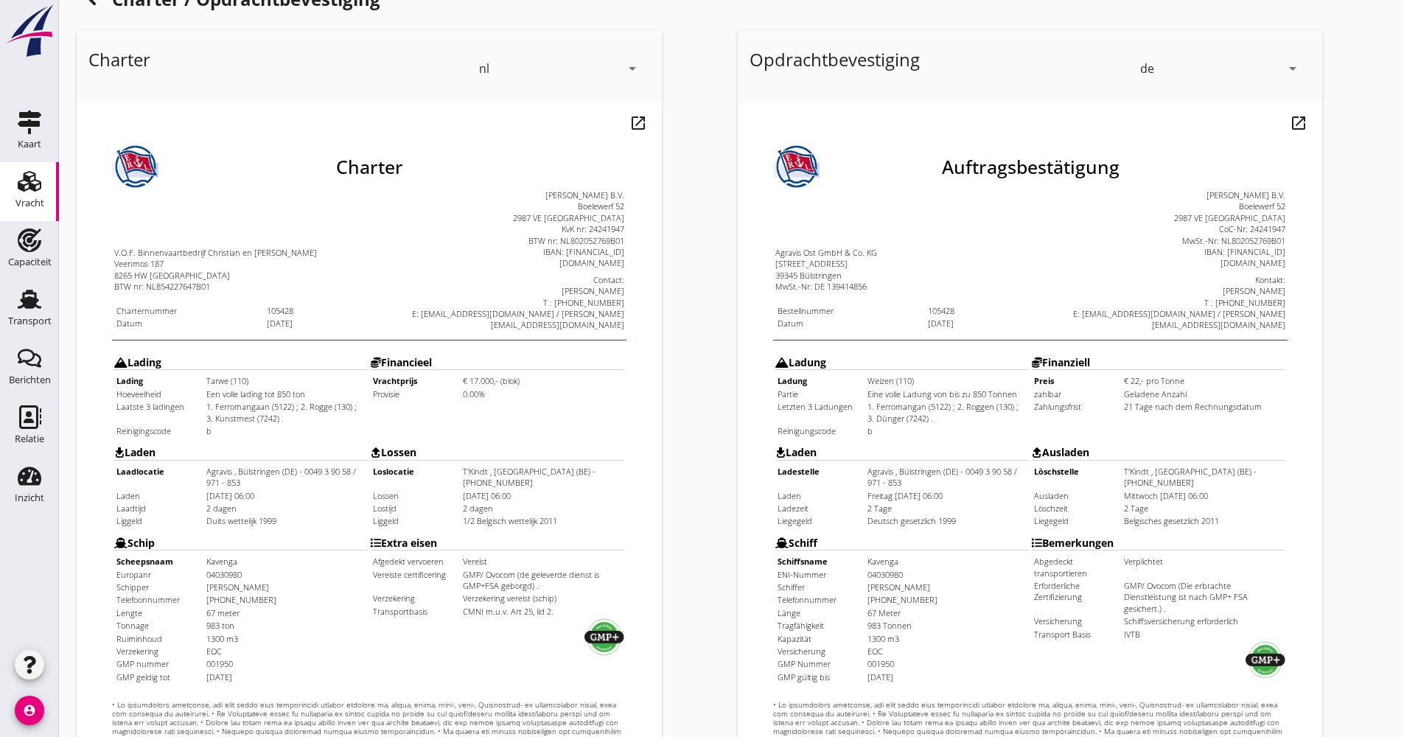
scroll to position [221, 0]
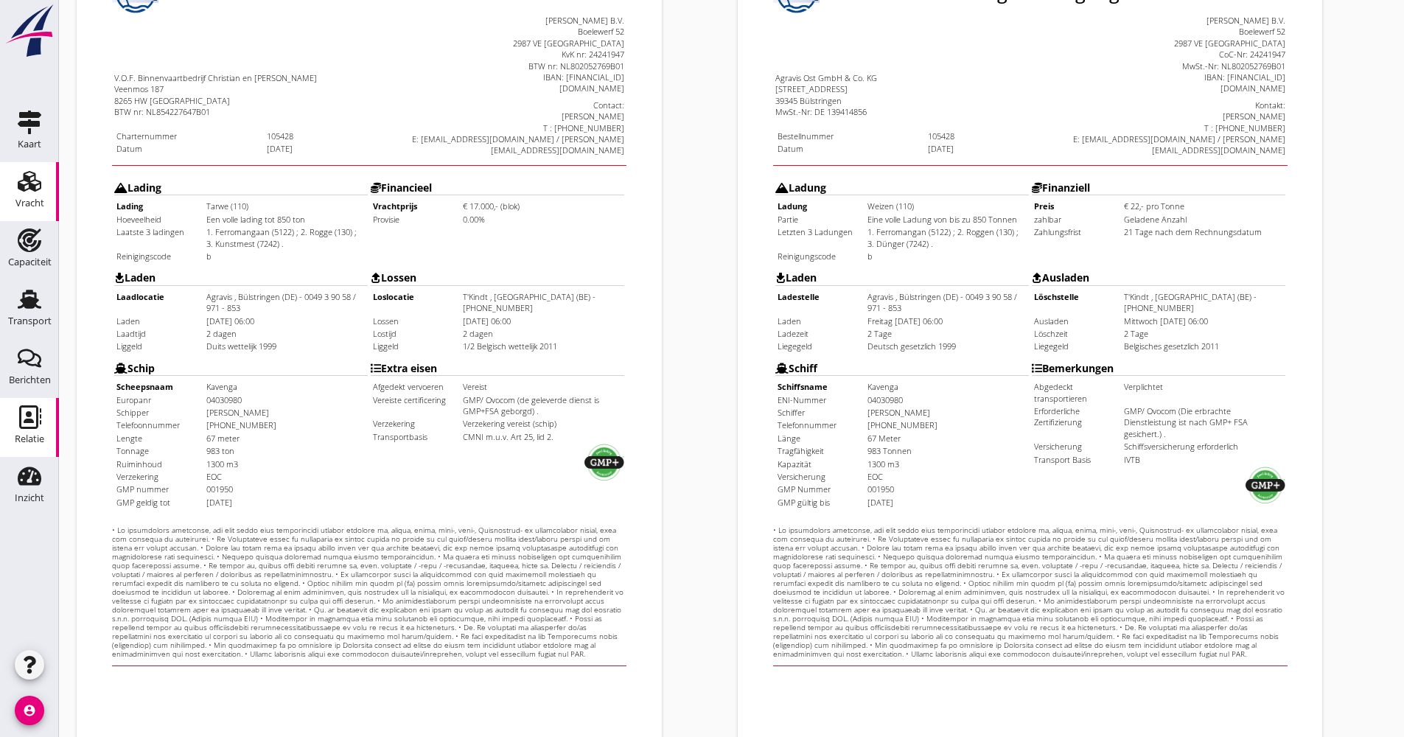
click at [32, 423] on use at bounding box center [30, 417] width 22 height 24
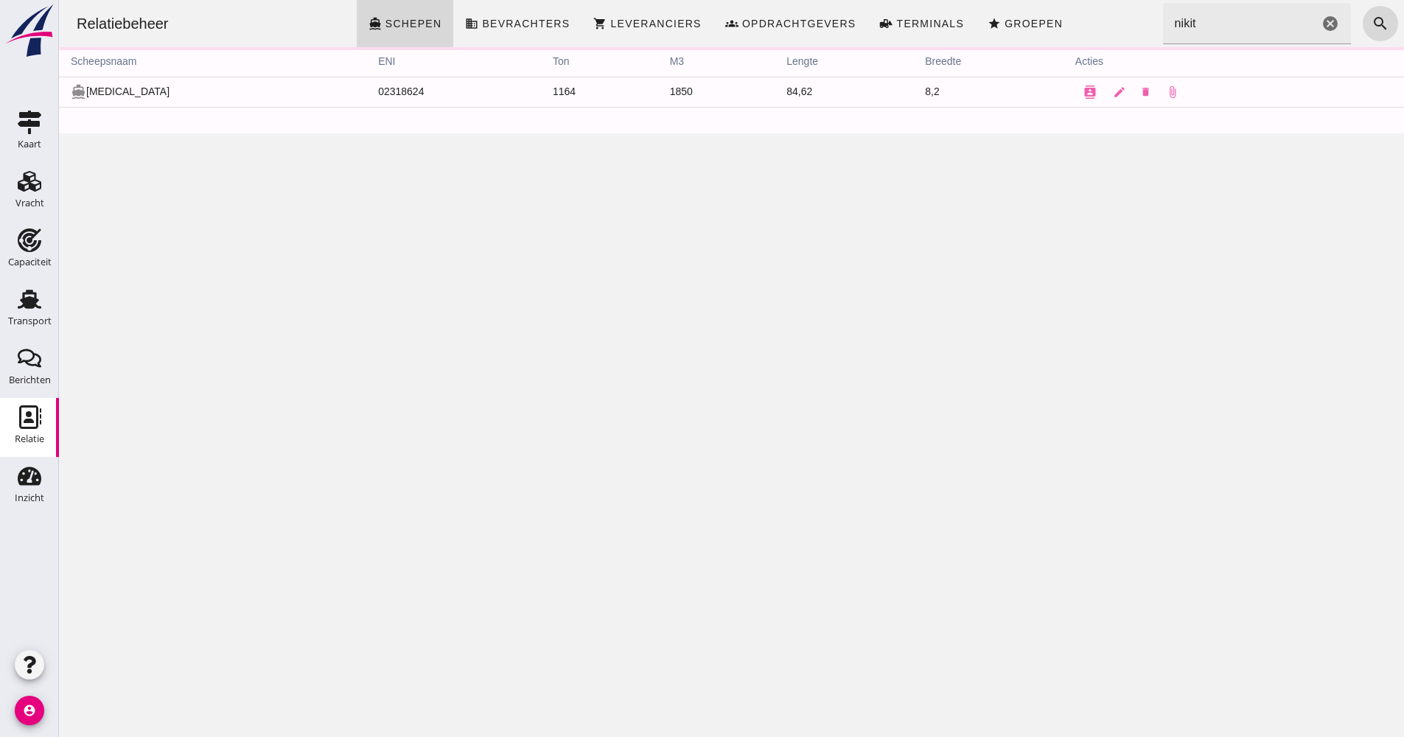
click at [1163, 18] on input "nikit" at bounding box center [1241, 23] width 156 height 41
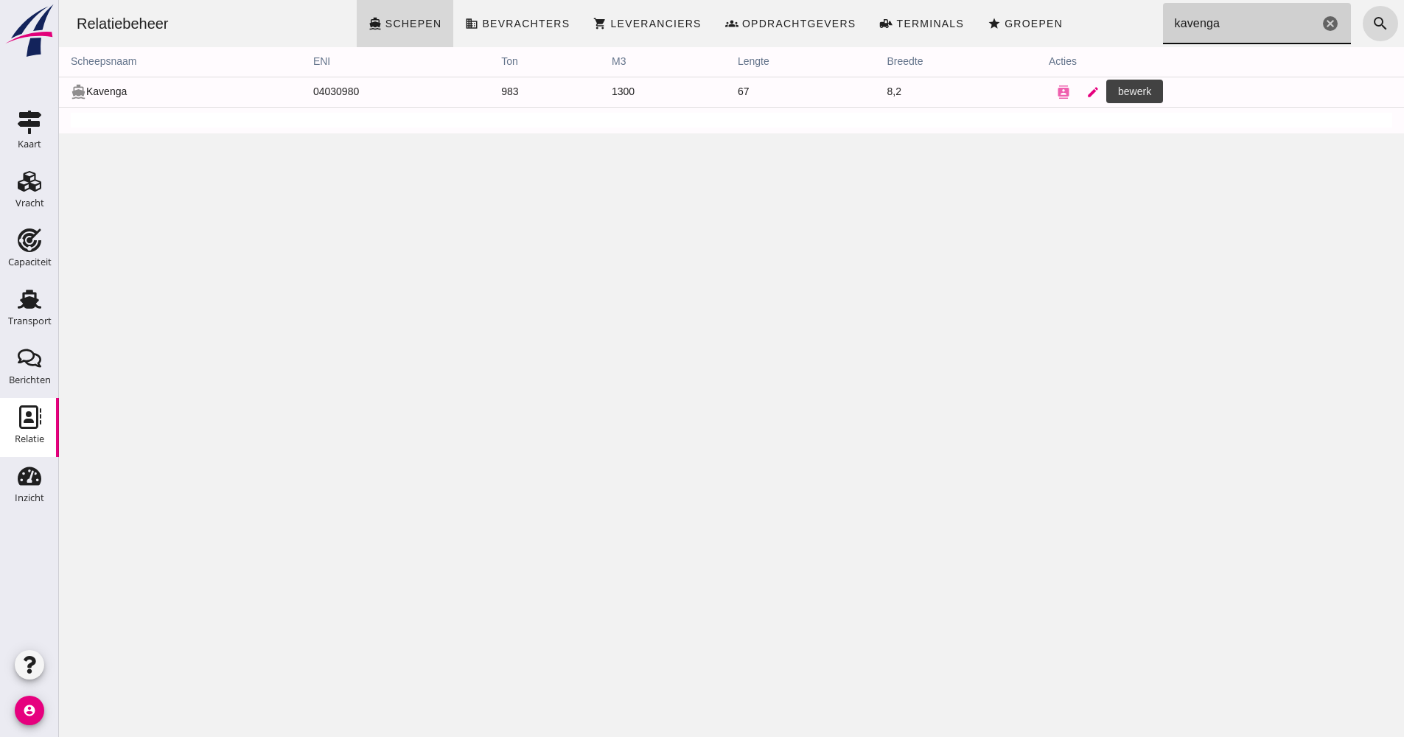
type input "kavenga"
click at [1086, 94] on icon "edit" at bounding box center [1092, 91] width 13 height 13
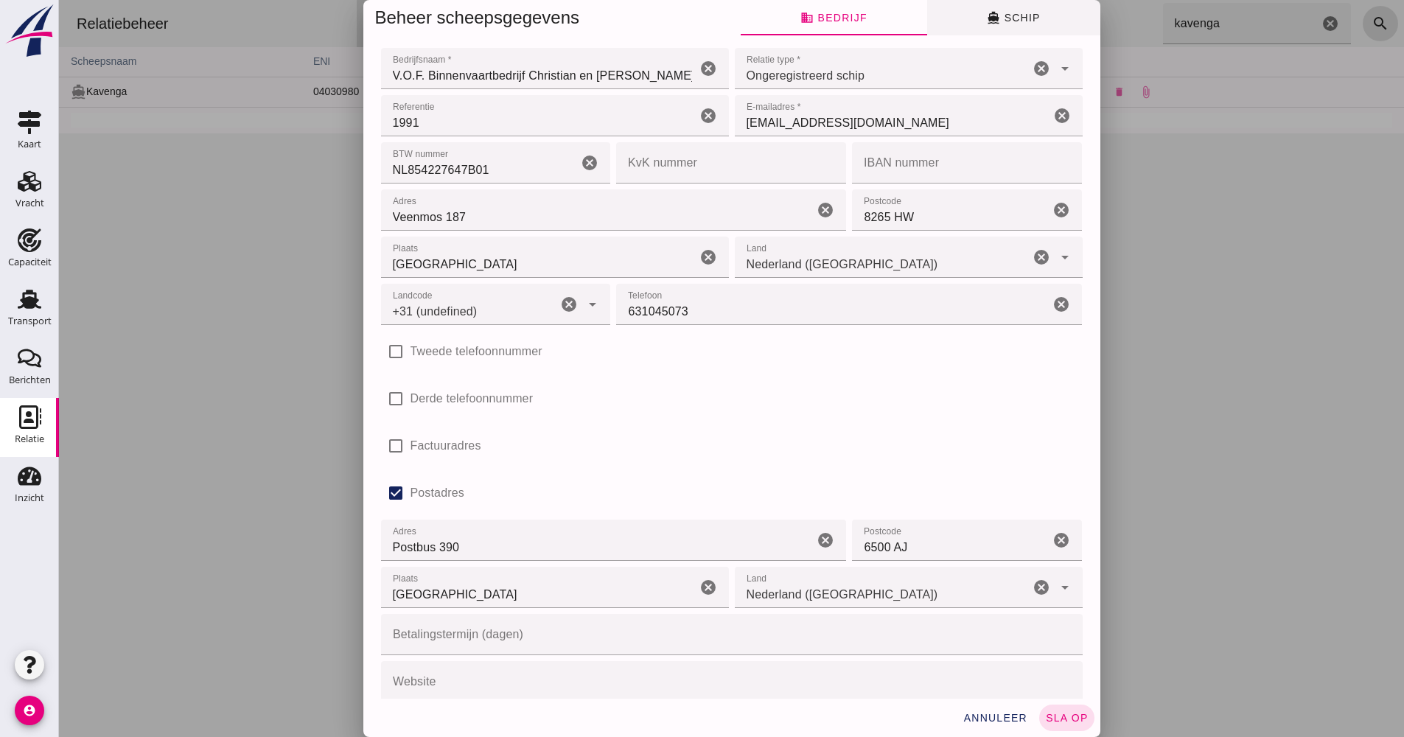
click at [991, 10] on button "directions_boat Schip" at bounding box center [1013, 17] width 173 height 35
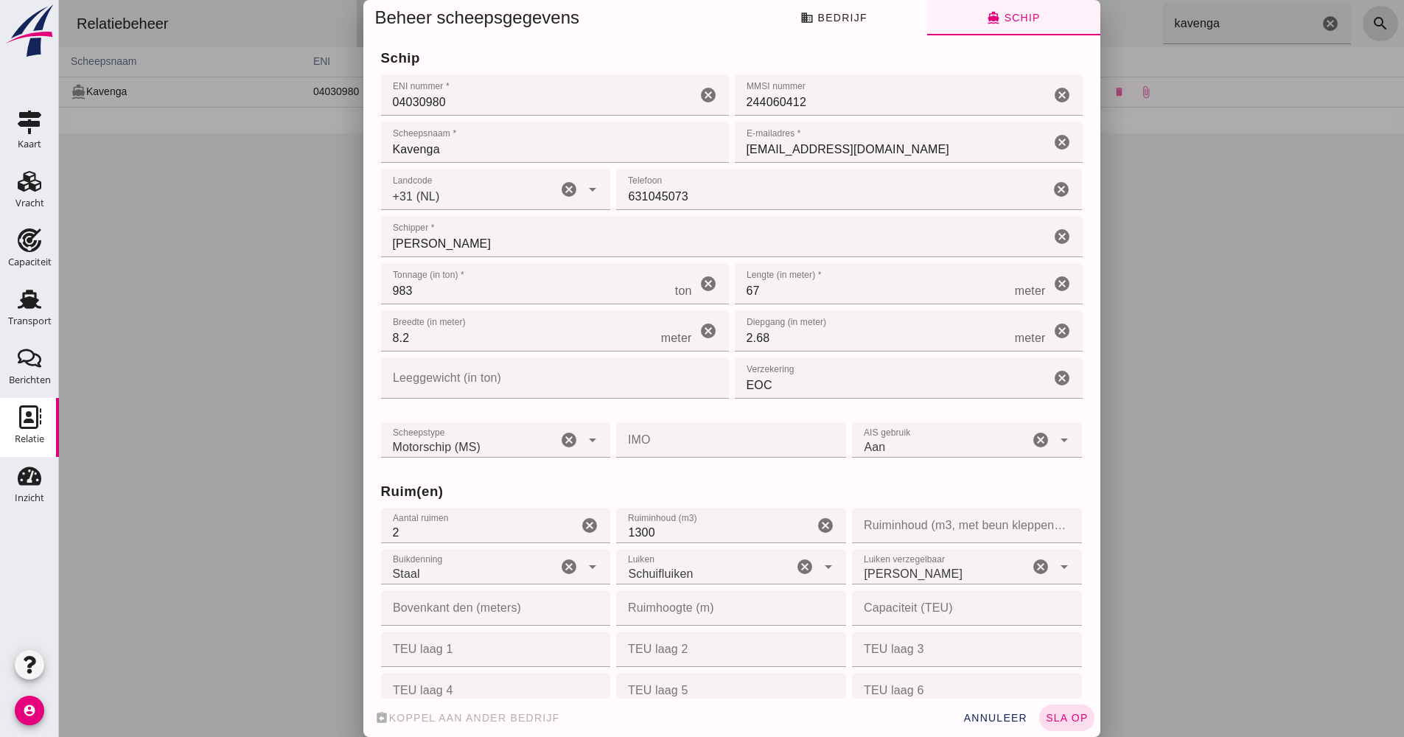
type input "+31 (NL)"
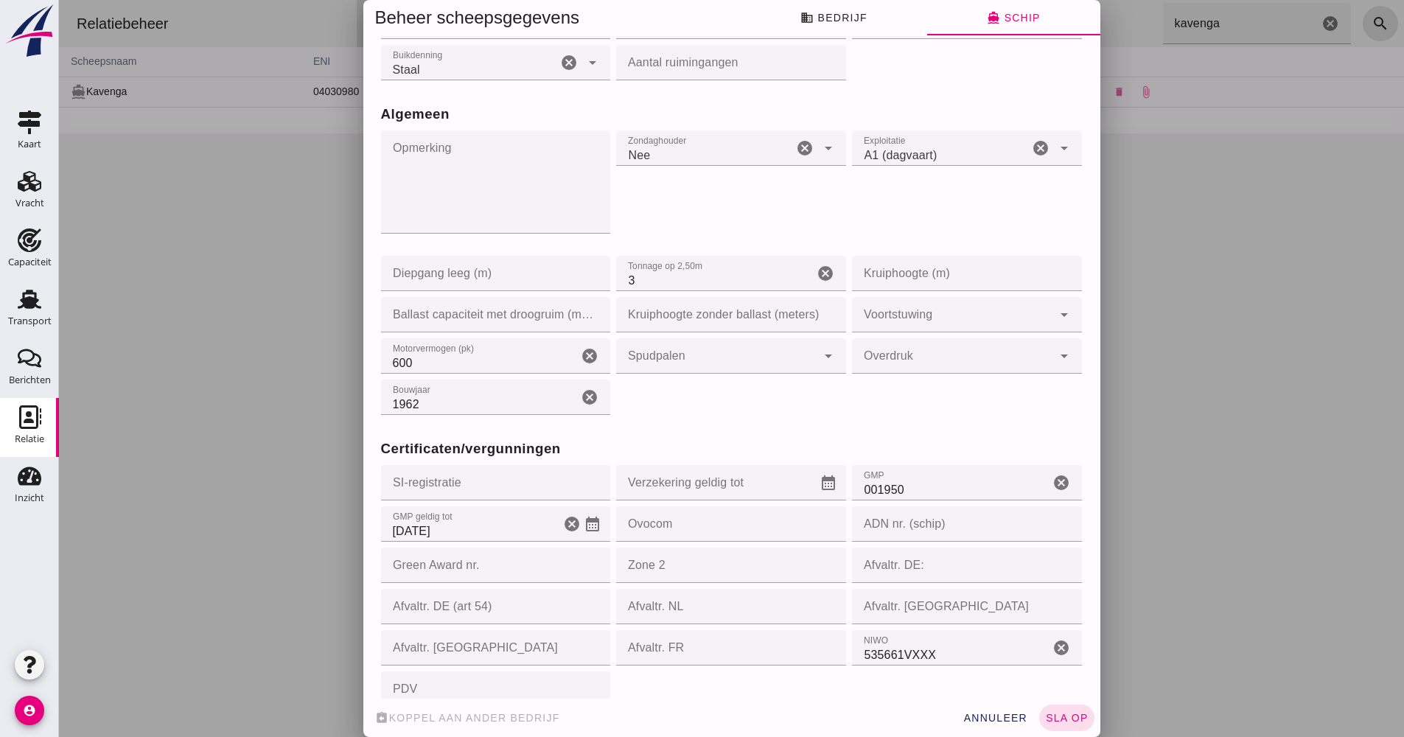
scroll to position [1235, 0]
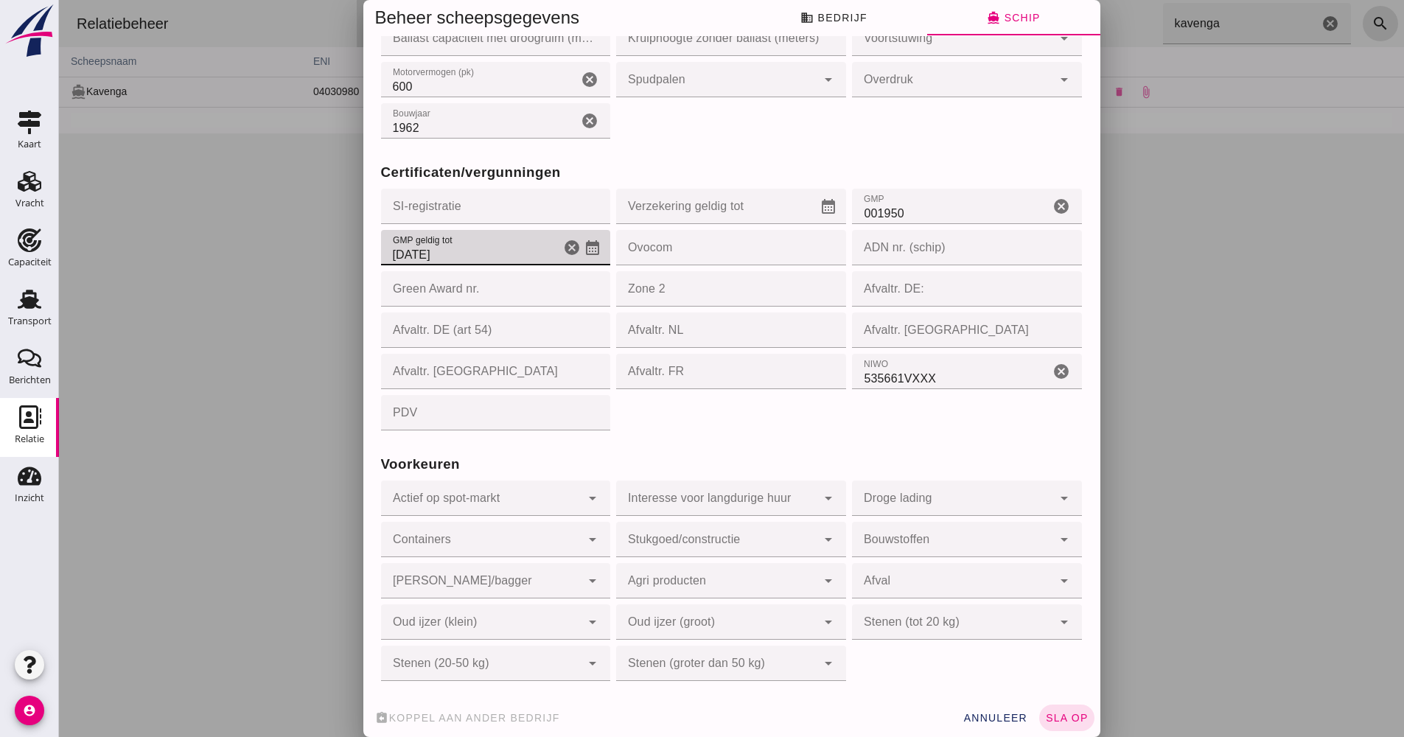
click at [517, 262] on input "[DATE]" at bounding box center [471, 247] width 180 height 35
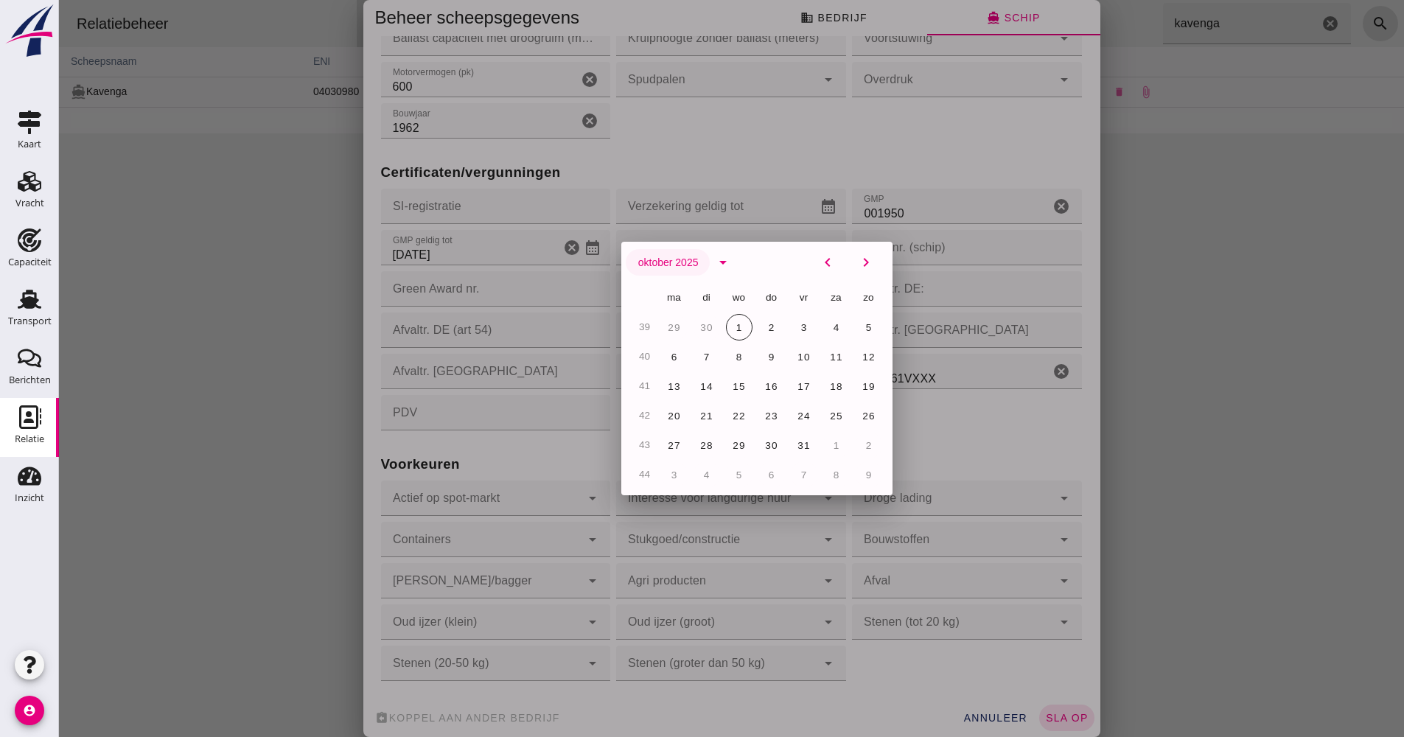
click at [675, 268] on span "oktober 2025" at bounding box center [668, 262] width 61 height 12
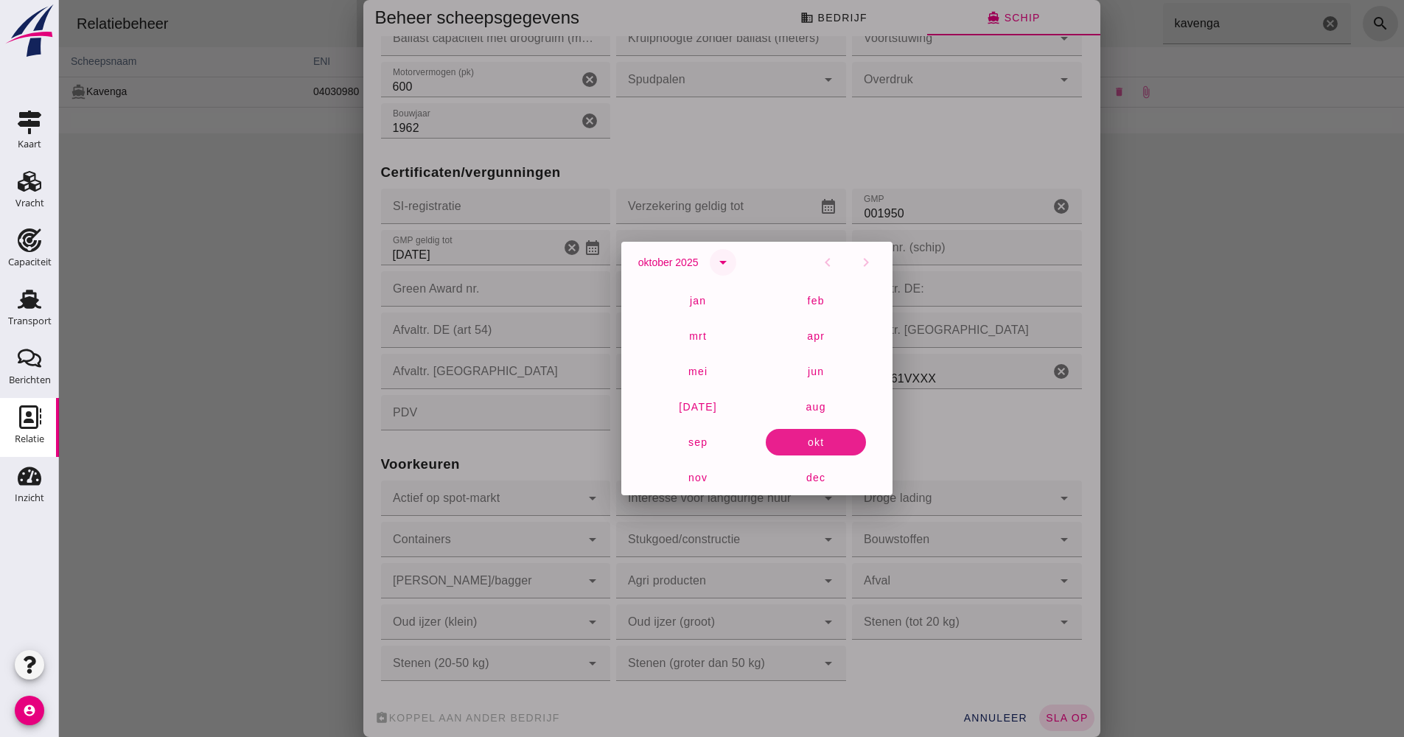
click at [727, 257] on icon "arrow_drop_down" at bounding box center [723, 263] width 18 height 18
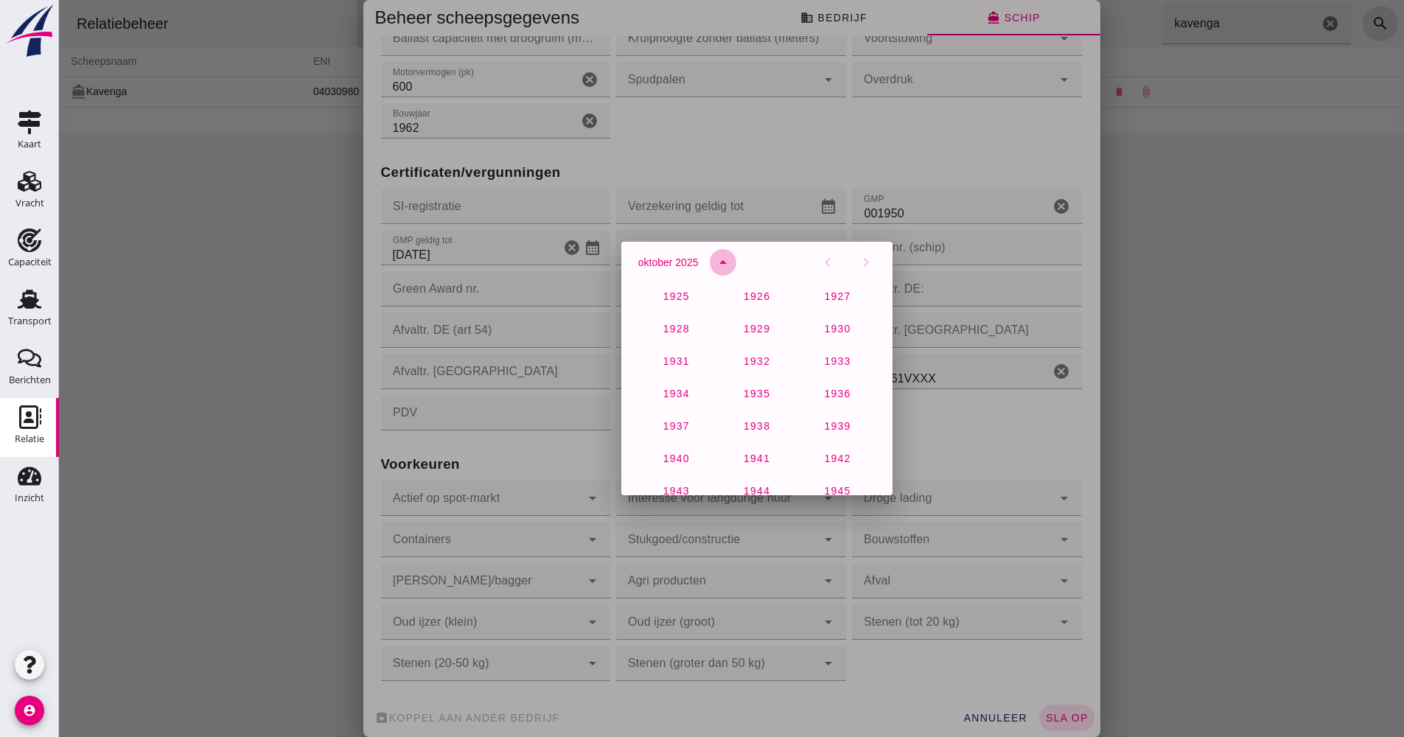
scroll to position [977, 0]
click at [682, 417] on span "2027" at bounding box center [675, 422] width 27 height 12
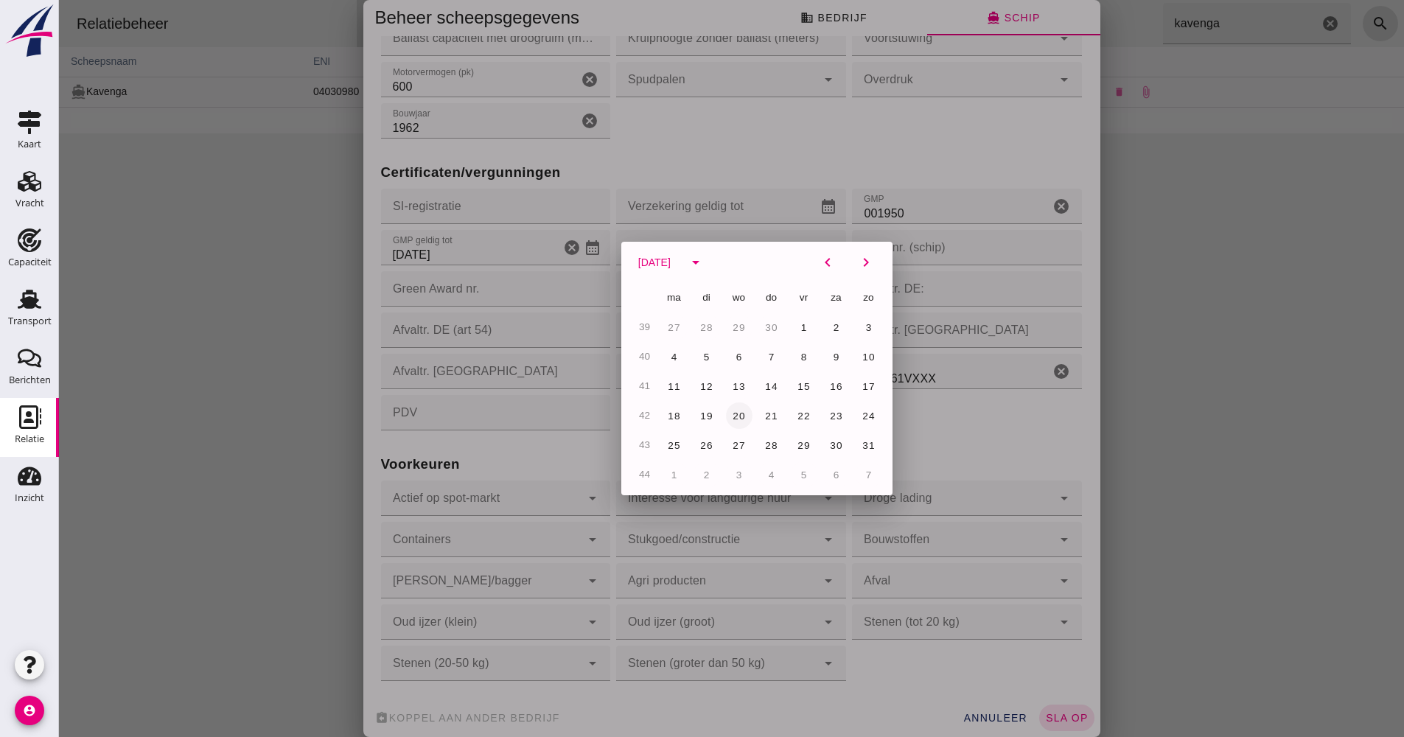
click at [732, 416] on span "20" at bounding box center [739, 416] width 14 height 11
type input "[DATE]"
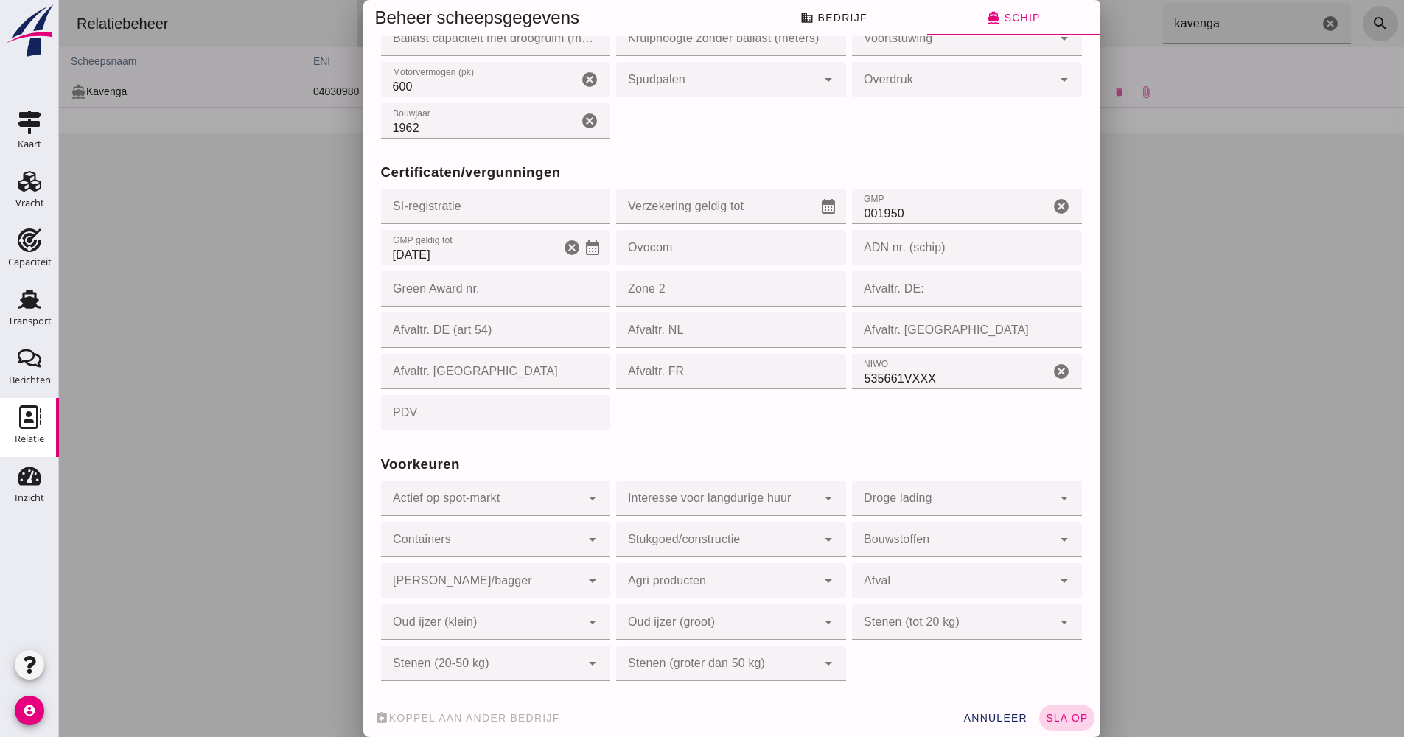
click at [1064, 716] on span "sla op" at bounding box center [1066, 718] width 43 height 12
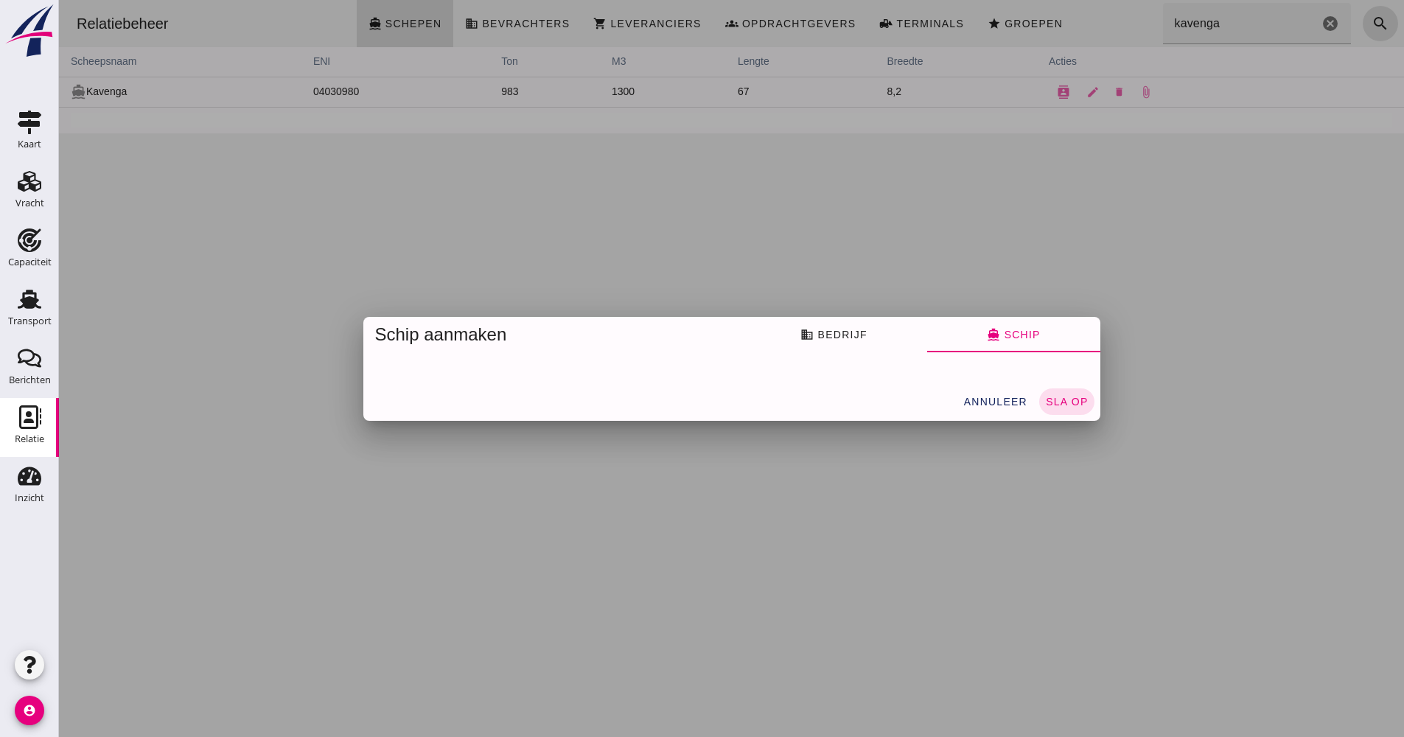
scroll to position [0, 0]
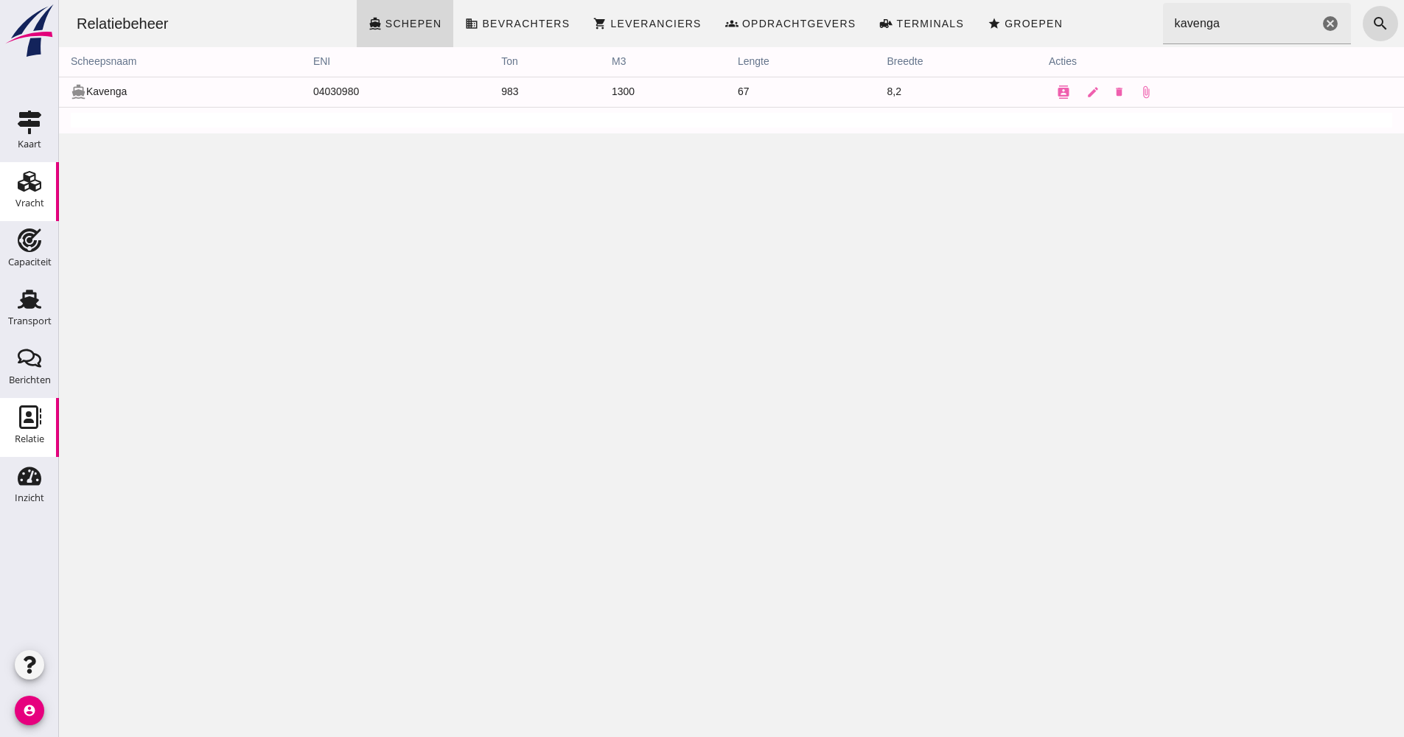
click at [43, 198] on div "Vracht" at bounding box center [29, 203] width 29 height 10
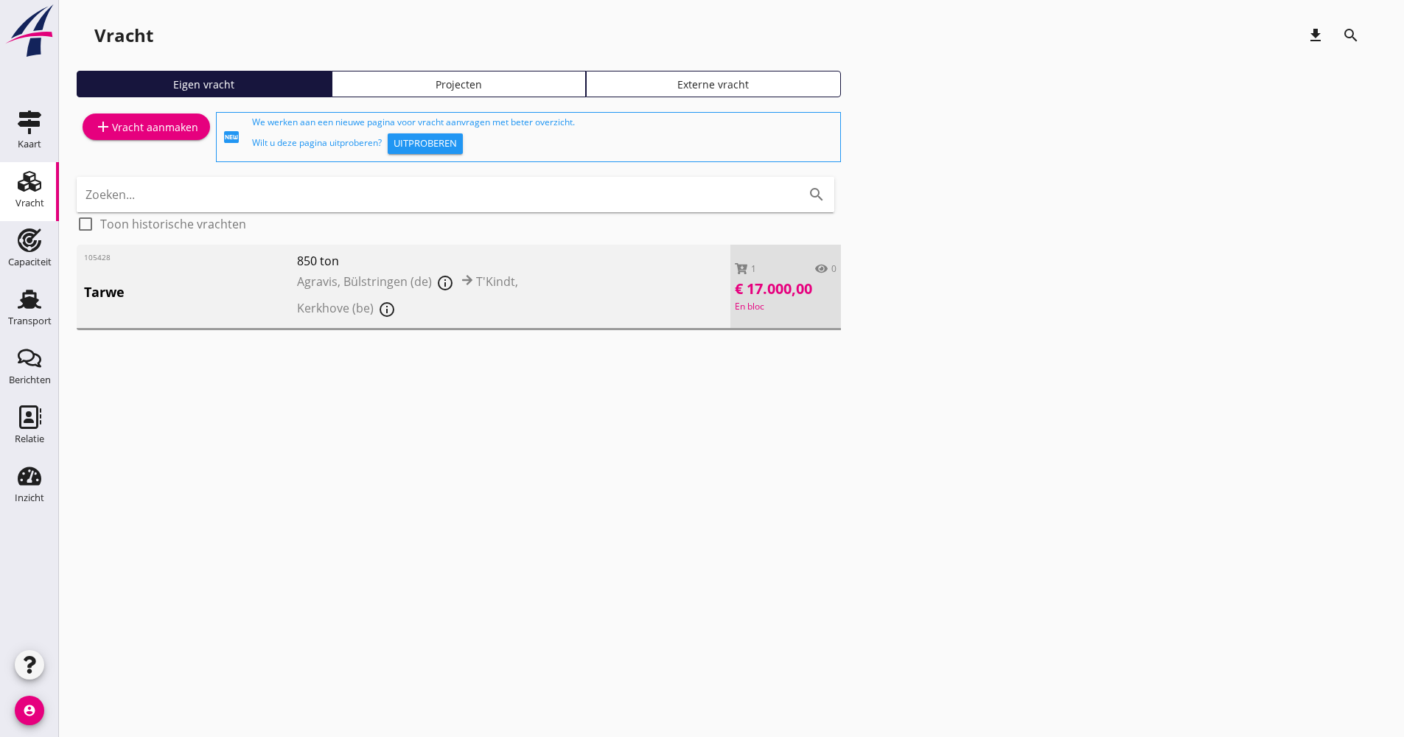
click at [533, 326] on div "105428 Tarwe 850 ton Agravis, Bülstringen (de) info_outline T'Kindt, Kerkhove (…" at bounding box center [404, 287] width 654 height 85
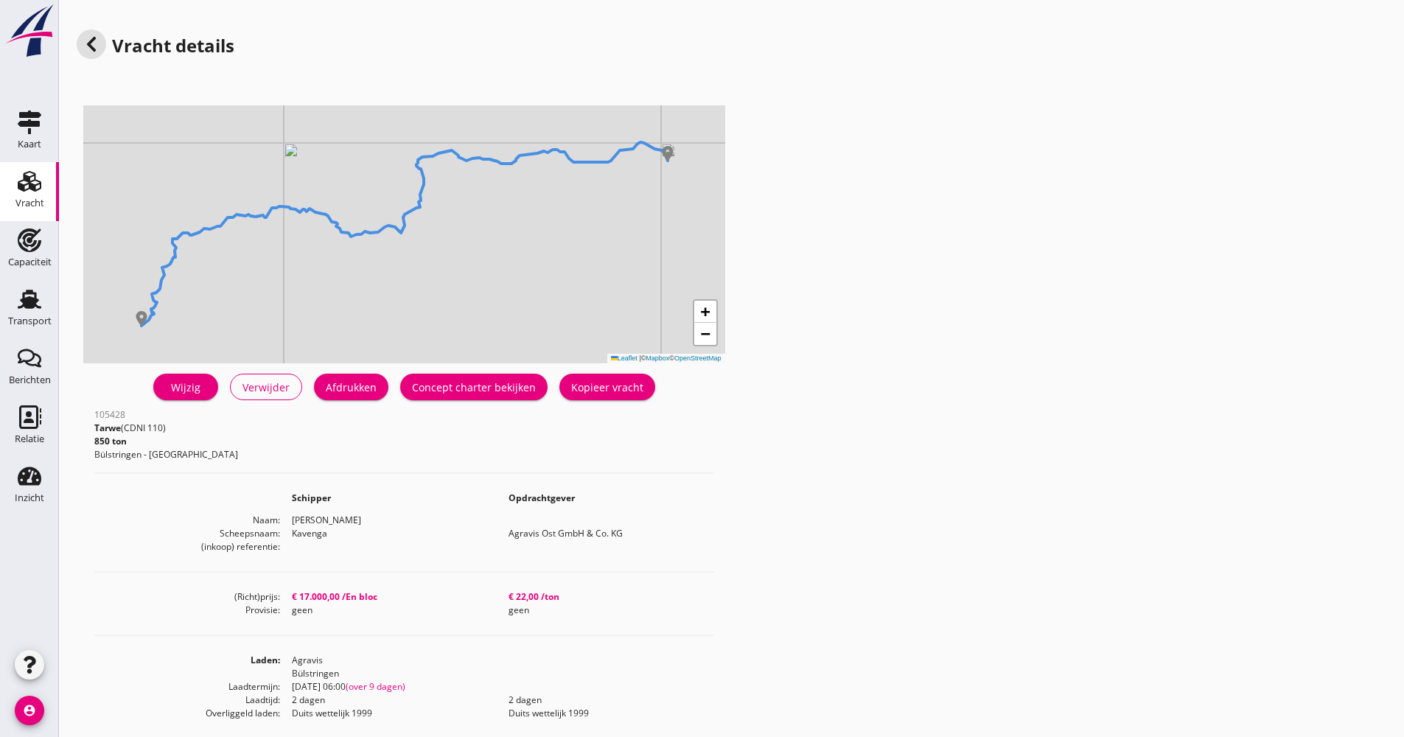
click at [507, 394] on div "Concept charter bekijken" at bounding box center [474, 387] width 124 height 15
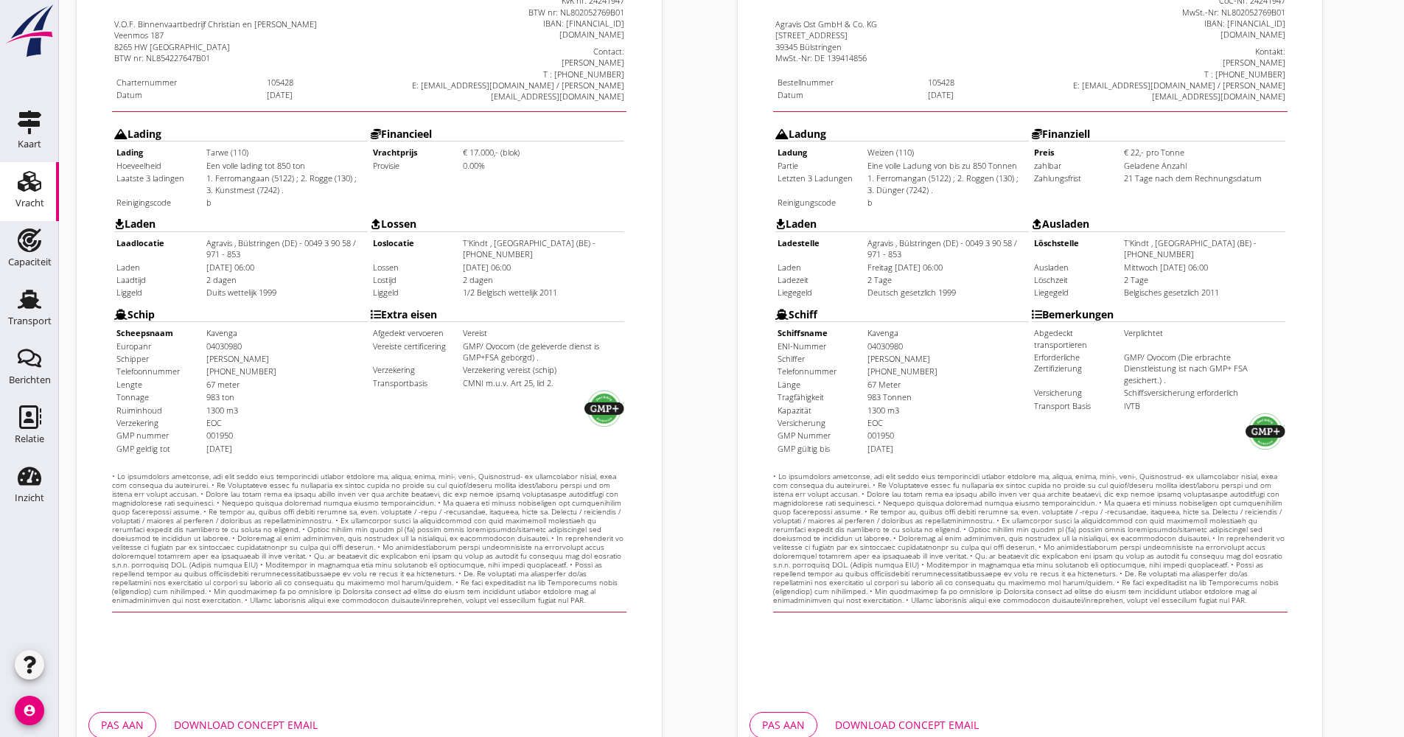
scroll to position [295, 0]
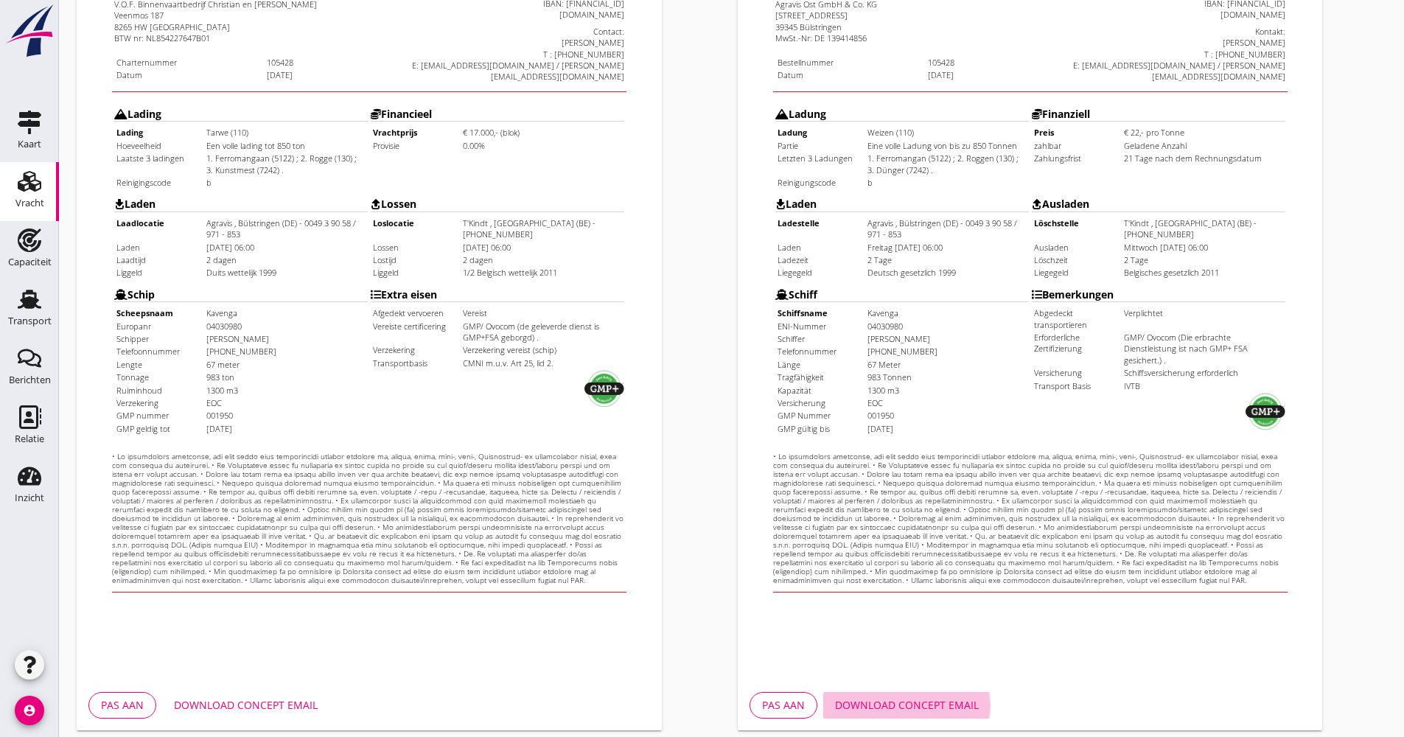
click at [956, 699] on div "Download concept email" at bounding box center [907, 704] width 144 height 15
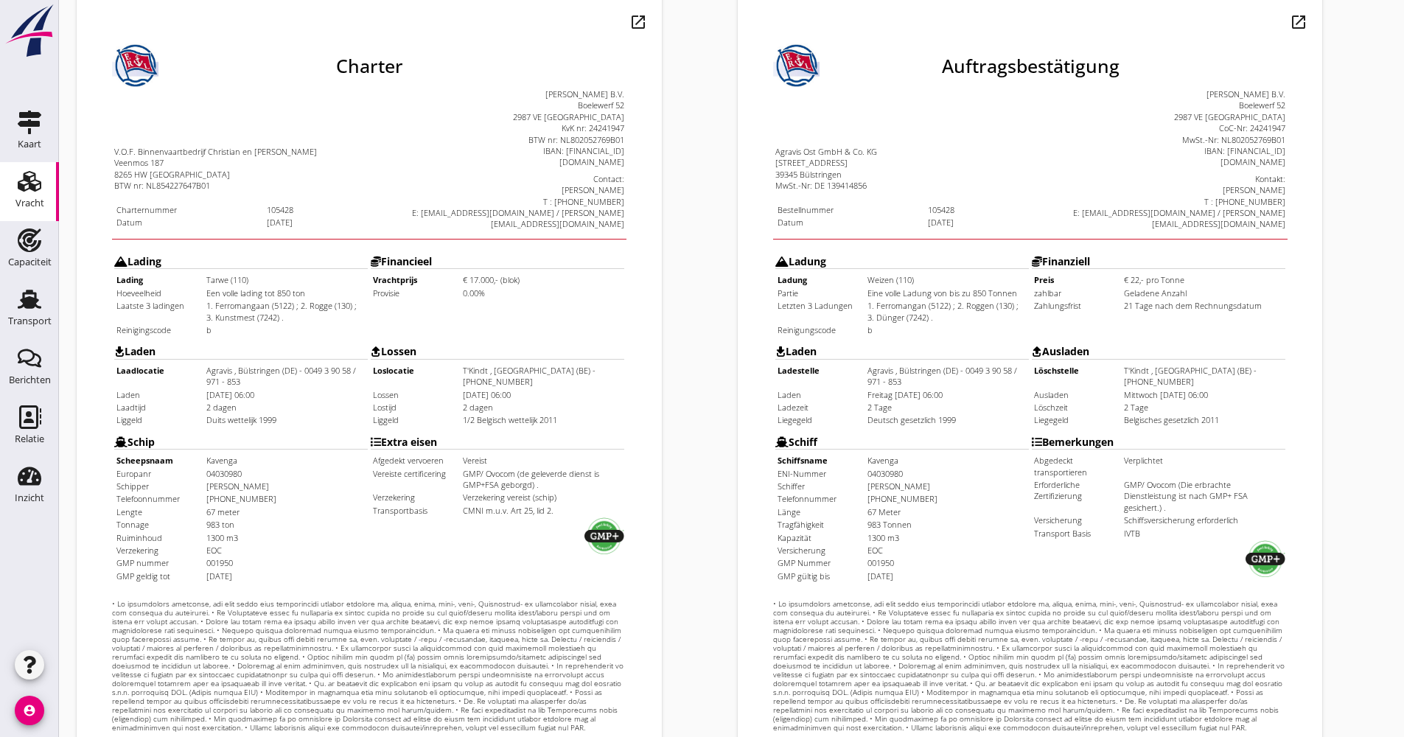
scroll to position [355, 0]
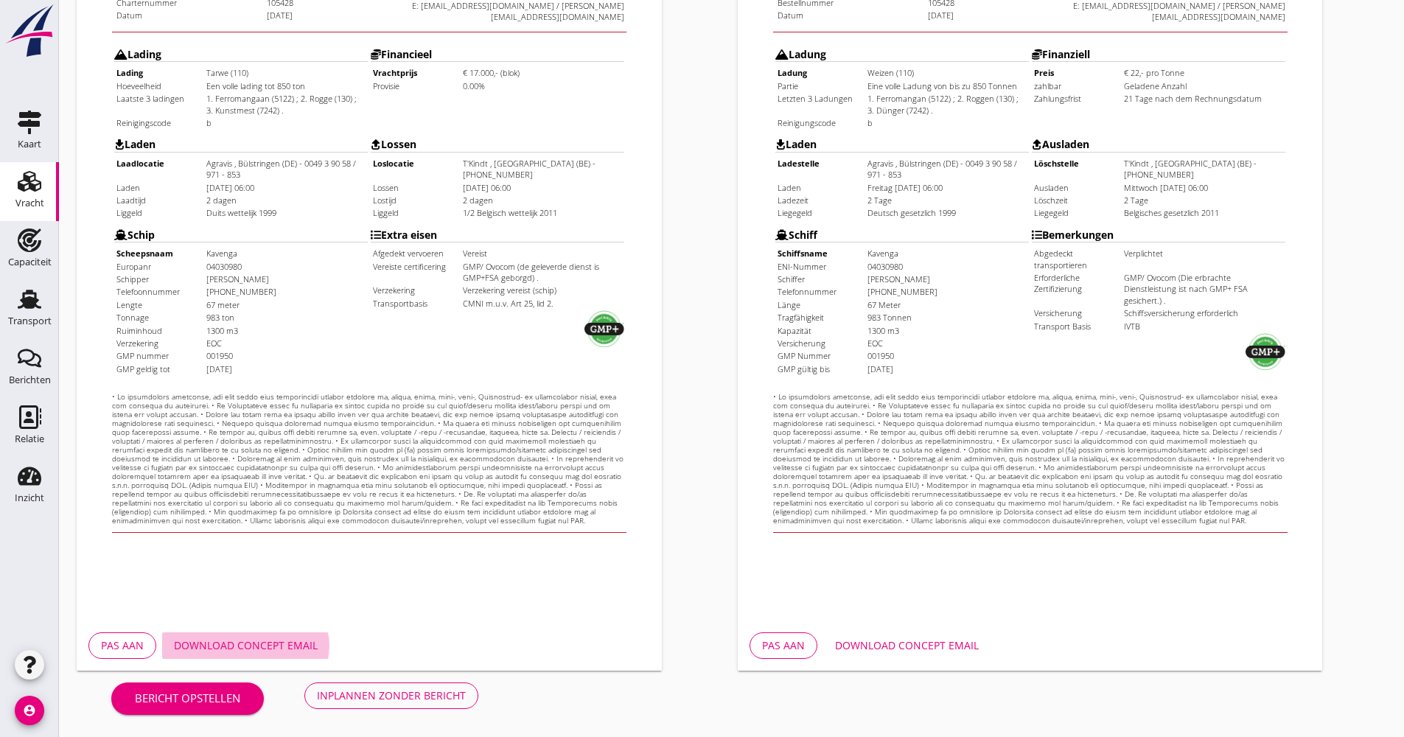
click at [274, 642] on div "Download concept email" at bounding box center [246, 645] width 144 height 15
click at [371, 695] on div "Inplannen zonder bericht" at bounding box center [391, 695] width 149 height 15
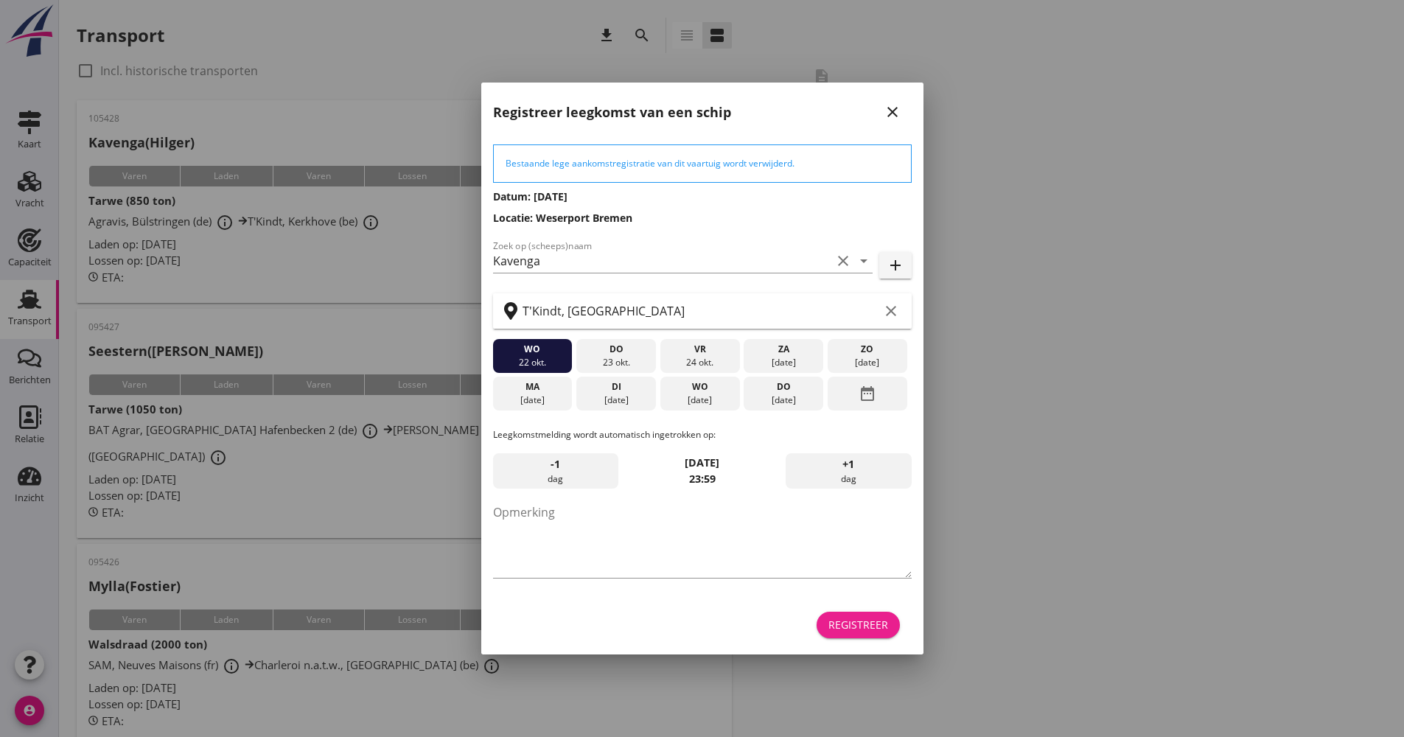
click at [842, 618] on div "Registreer" at bounding box center [858, 624] width 60 height 15
